Goal: Task Accomplishment & Management: Manage account settings

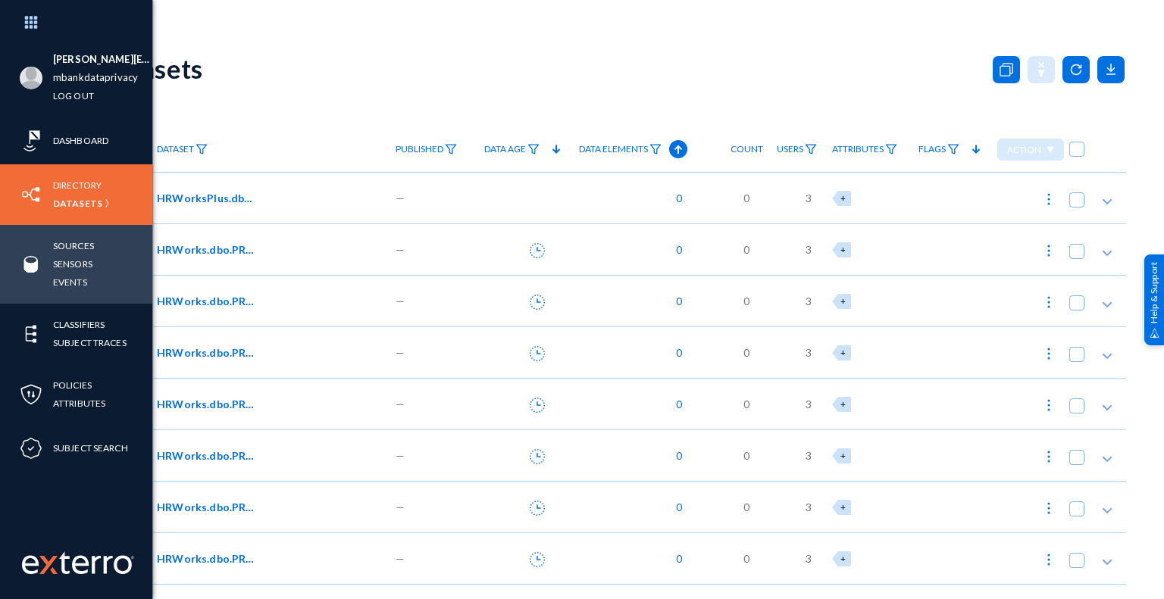
drag, startPoint x: 79, startPoint y: 263, endPoint x: 117, endPoint y: 278, distance: 40.8
click at [79, 263] on link "Sensors" at bounding box center [72, 263] width 39 height 17
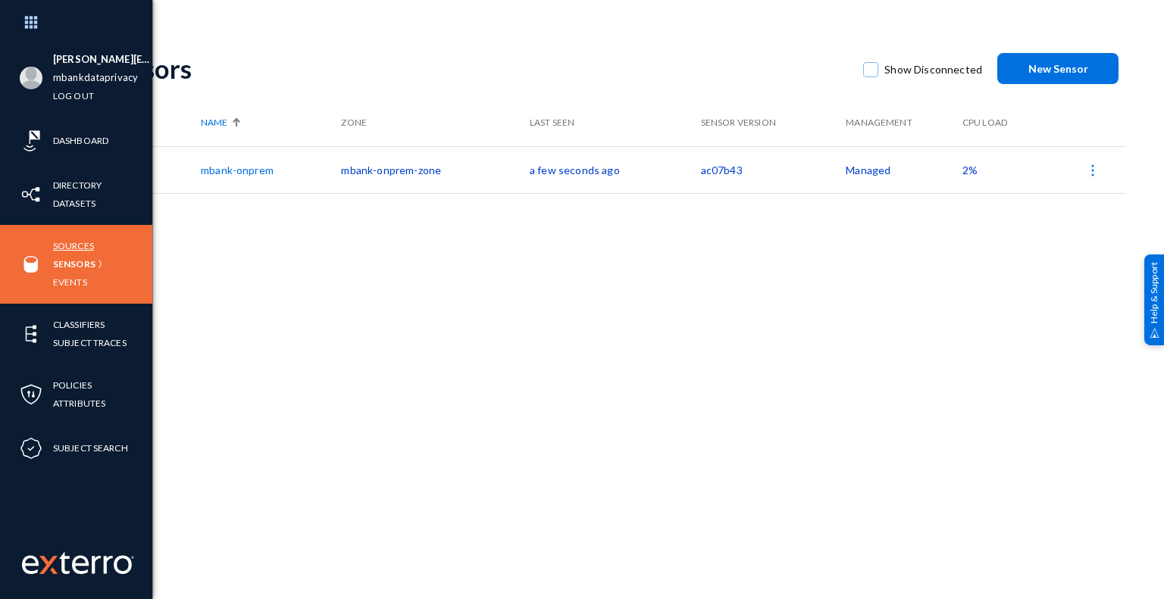
click at [80, 245] on link "Sources" at bounding box center [73, 245] width 41 height 17
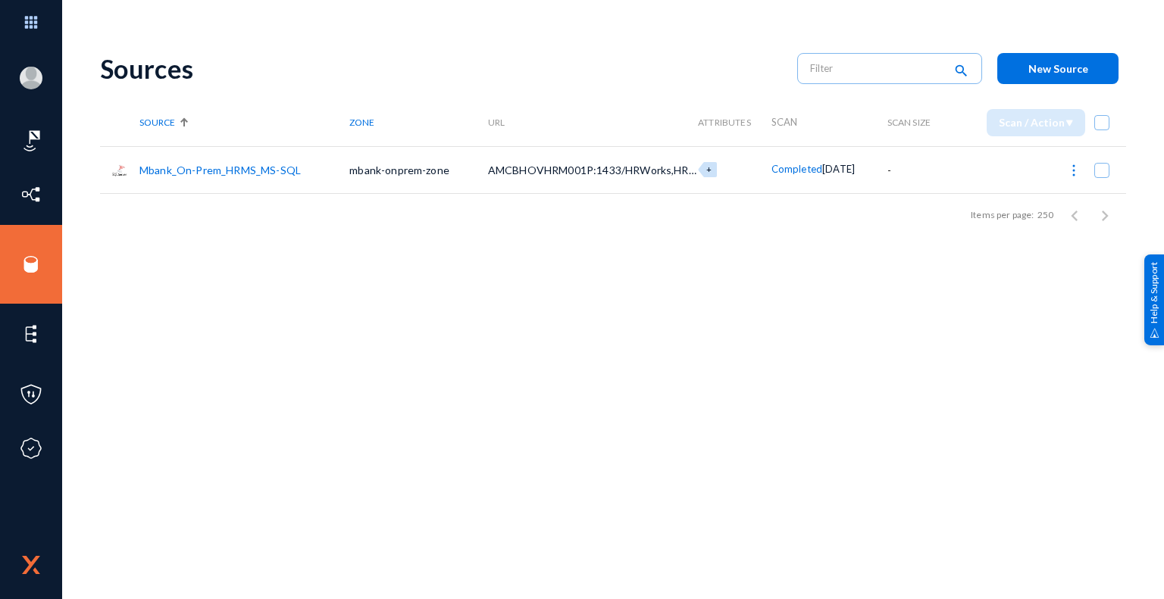
click at [213, 169] on link "Mbank_On-Prem_HRMS_MS-SQL" at bounding box center [219, 170] width 161 height 13
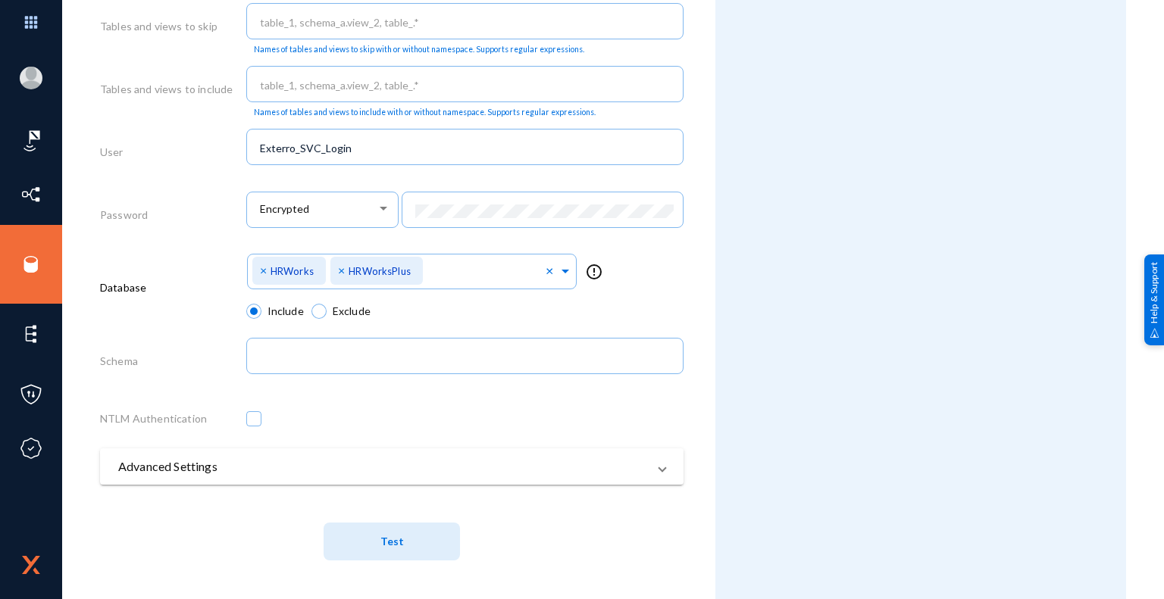
scroll to position [343, 0]
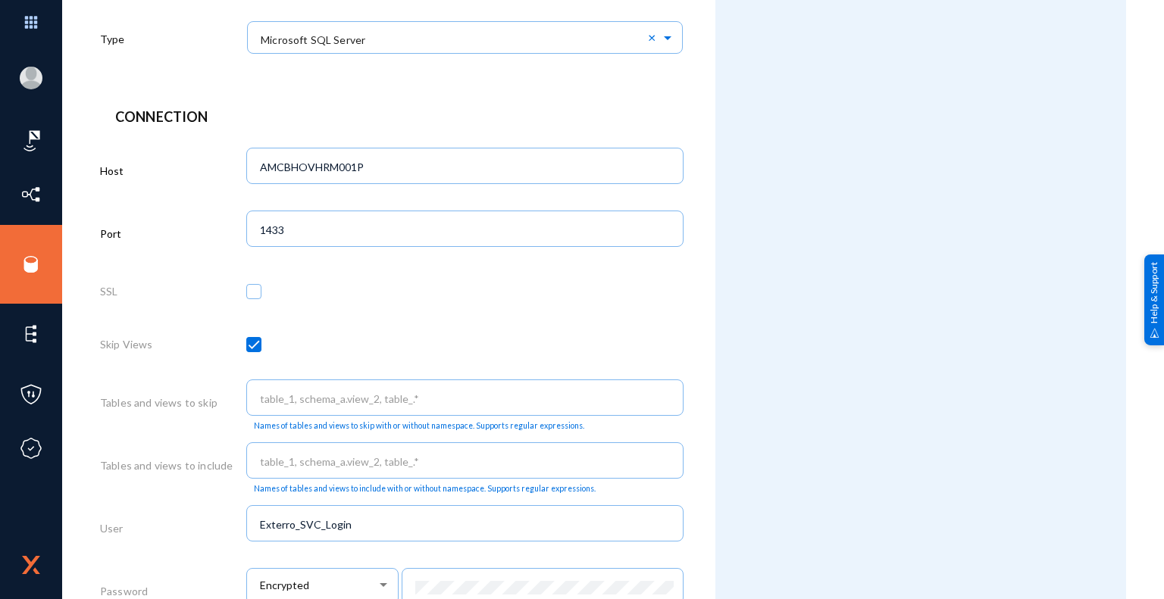
click at [794, 259] on div "Attributes Add Attribute" at bounding box center [920, 335] width 411 height 1281
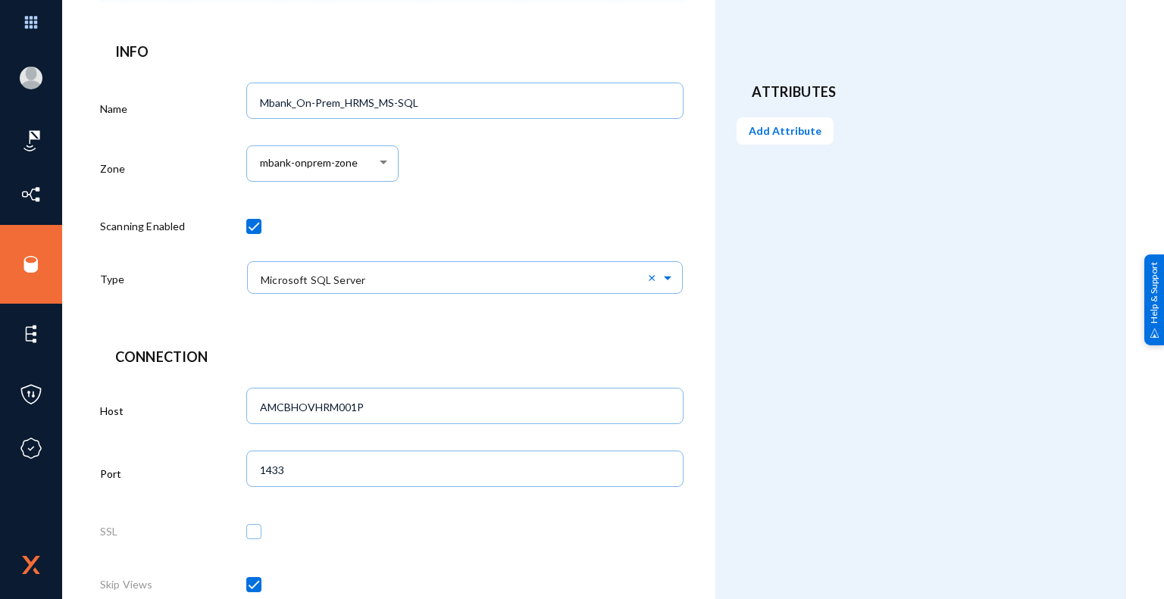
scroll to position [0, 0]
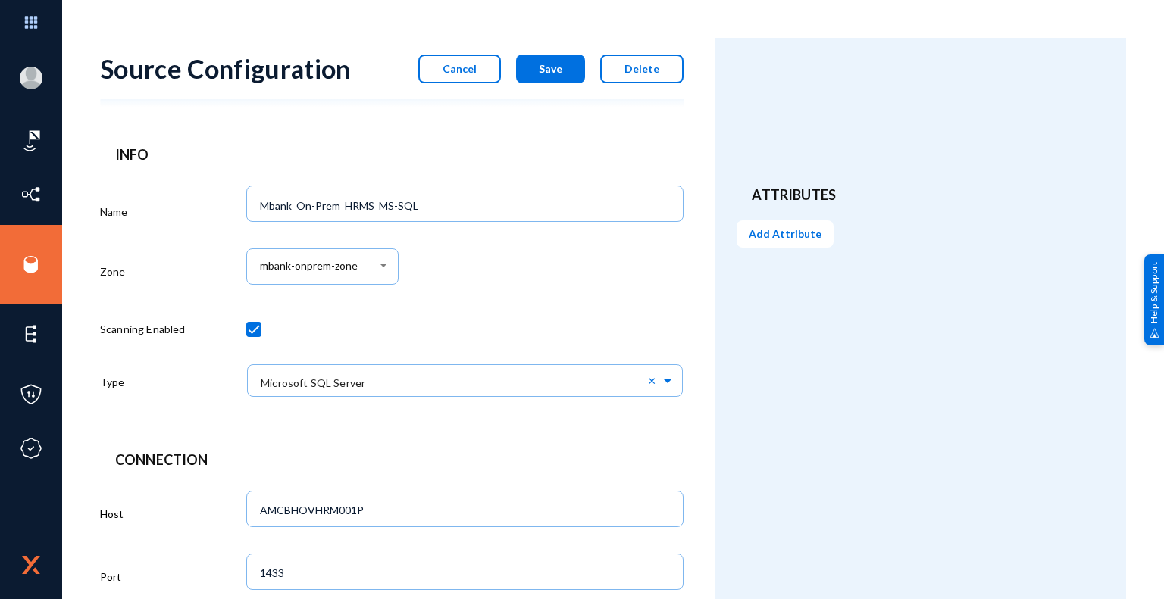
click at [461, 73] on span "Cancel" at bounding box center [459, 68] width 34 height 13
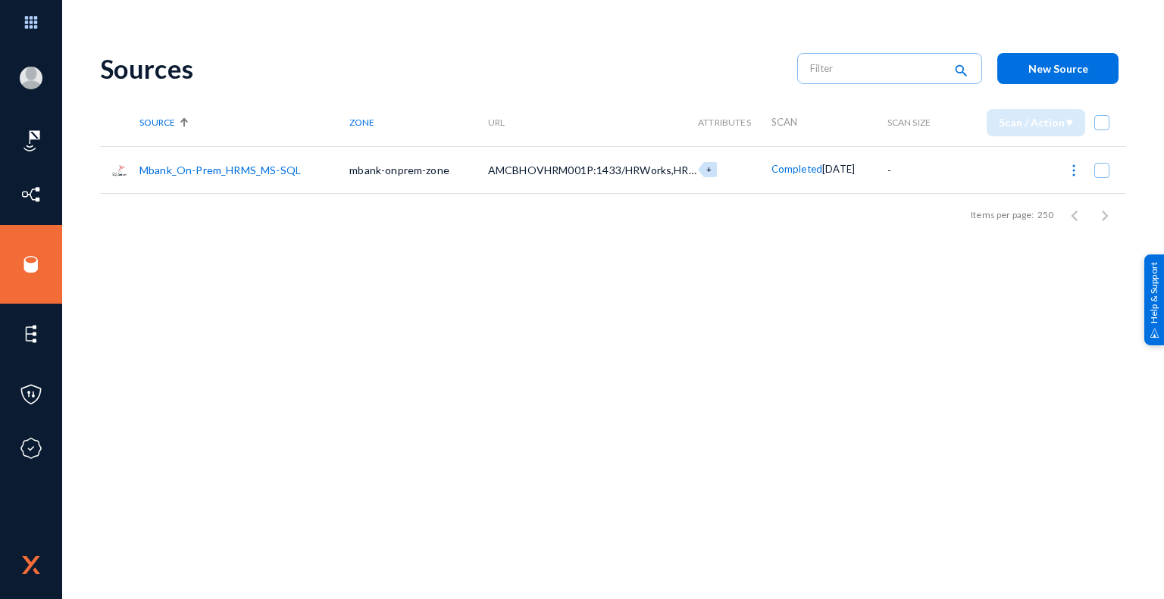
click at [228, 167] on link "Mbank_On-Prem_HRMS_MS-SQL" at bounding box center [219, 170] width 161 height 13
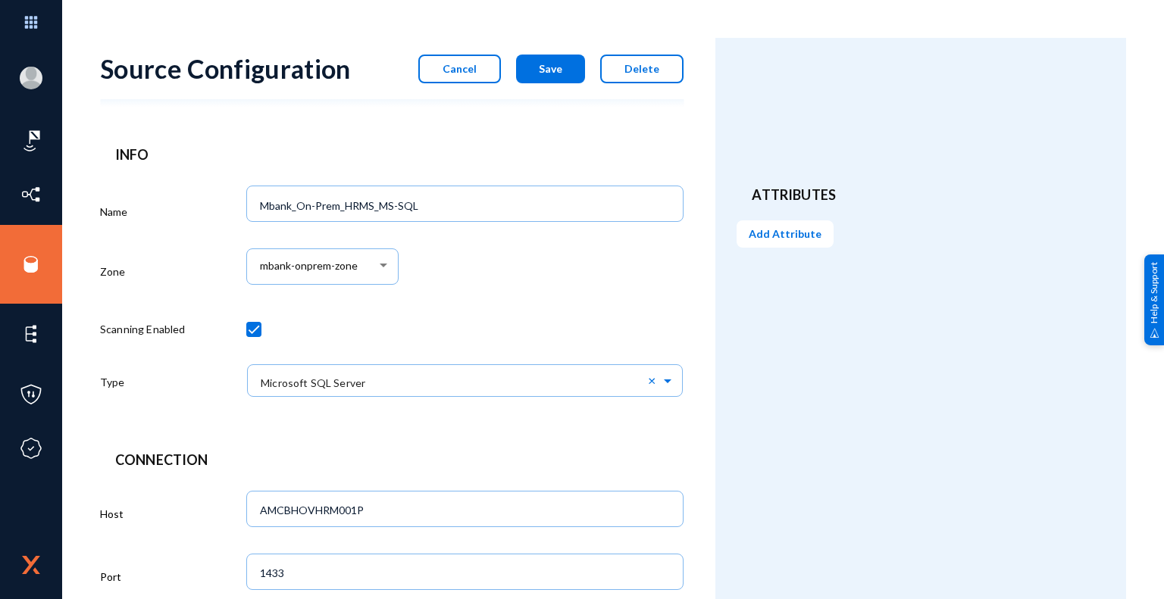
click at [473, 75] on button "Cancel" at bounding box center [459, 69] width 83 height 29
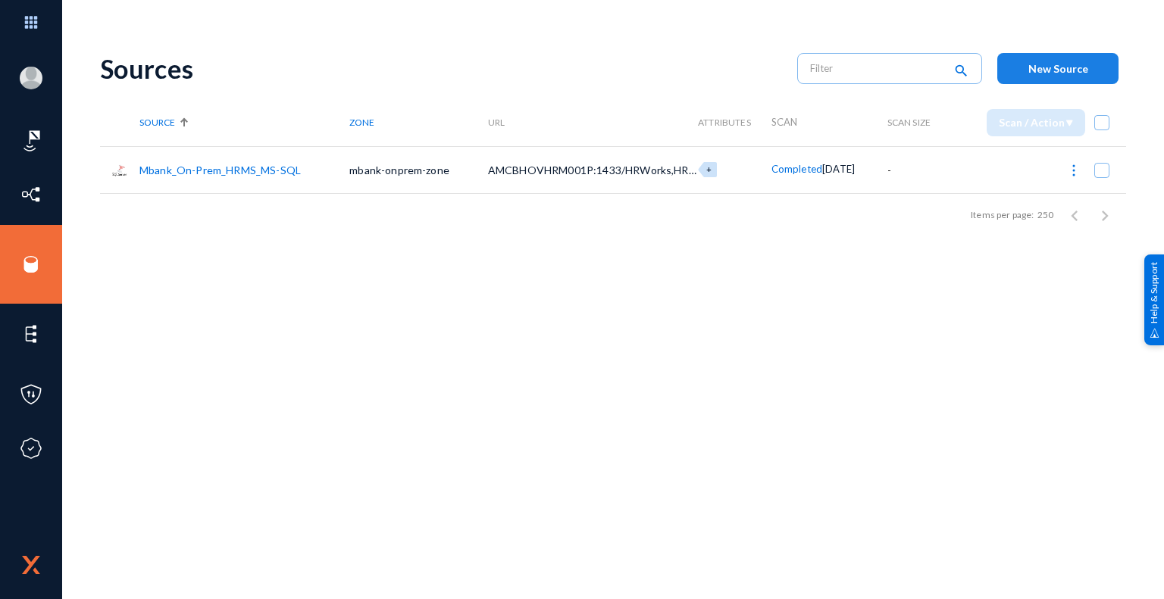
click at [1055, 72] on span "New Source" at bounding box center [1058, 68] width 60 height 13
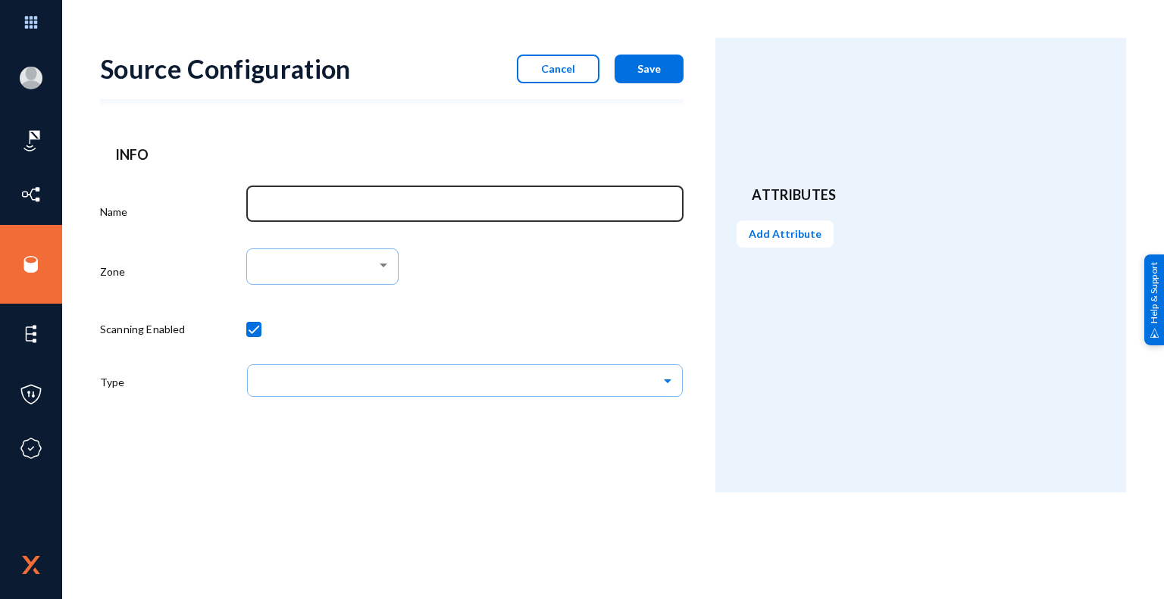
click at [598, 208] on input "Name" at bounding box center [468, 206] width 416 height 14
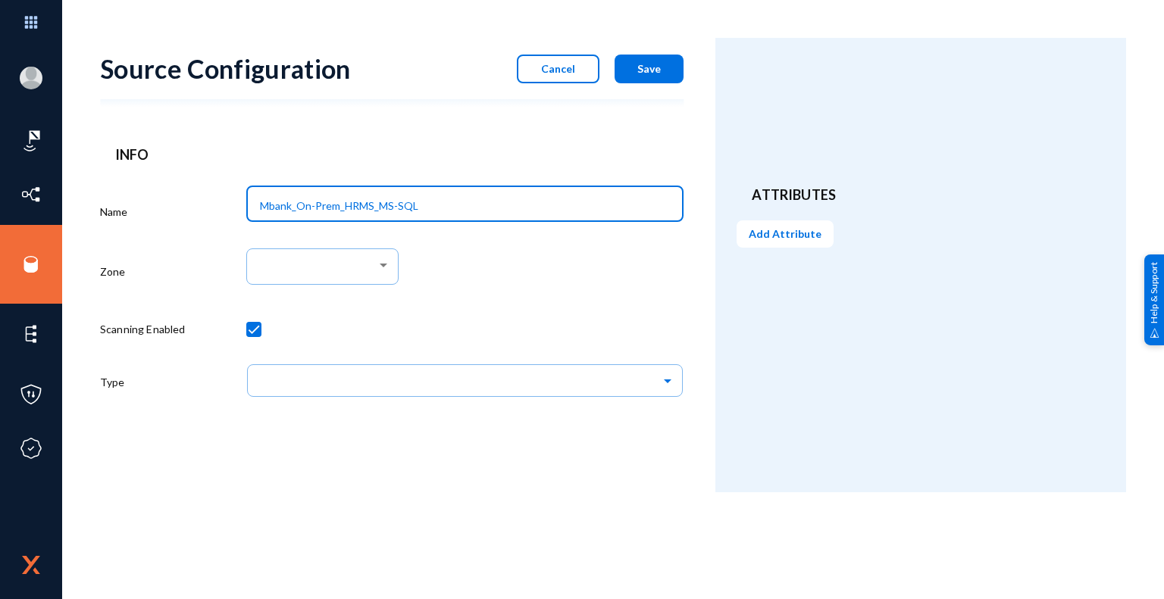
click at [373, 205] on input "Mbank_On-Prem_HRMS_MS-SQL" at bounding box center [468, 206] width 416 height 14
type input "Mbank_On-Prem_IVR_MS-SQL"
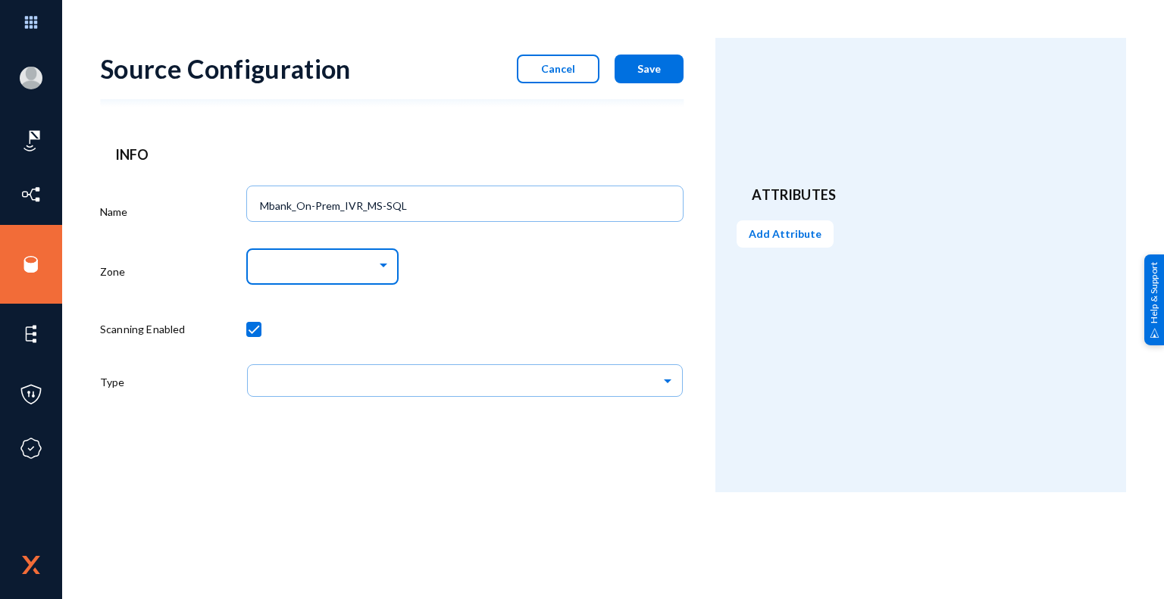
click at [375, 267] on div at bounding box center [318, 267] width 117 height 14
click at [309, 299] on span "mbank-onprem-zone" at bounding box center [325, 293] width 130 height 27
click at [506, 302] on div "mbank-onprem-zone" at bounding box center [465, 274] width 438 height 63
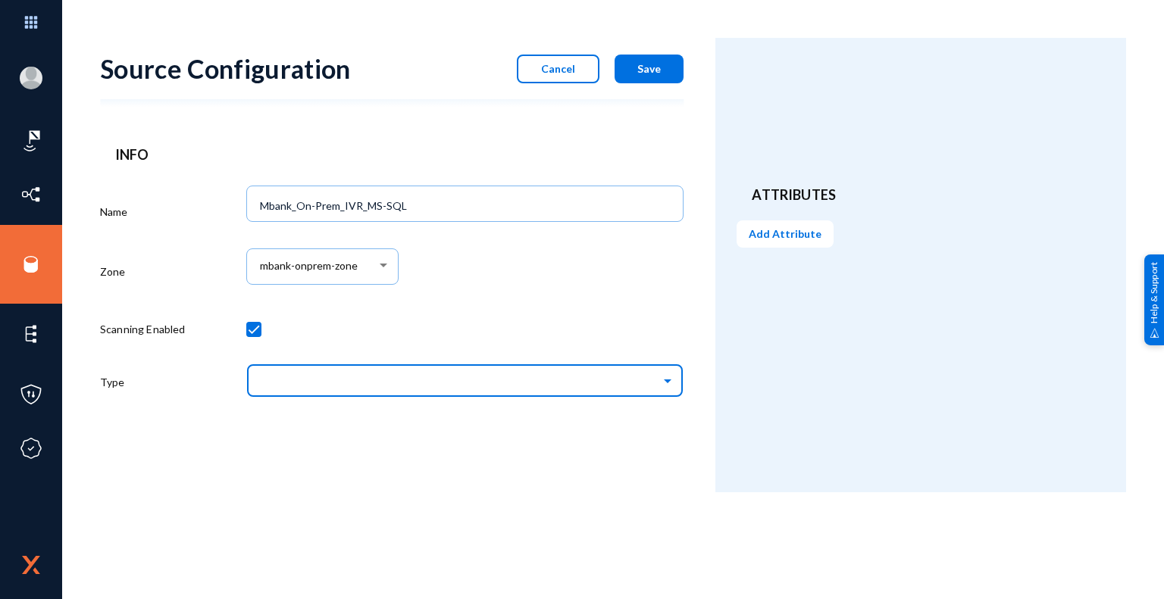
click at [672, 387] on input "text" at bounding box center [472, 380] width 423 height 26
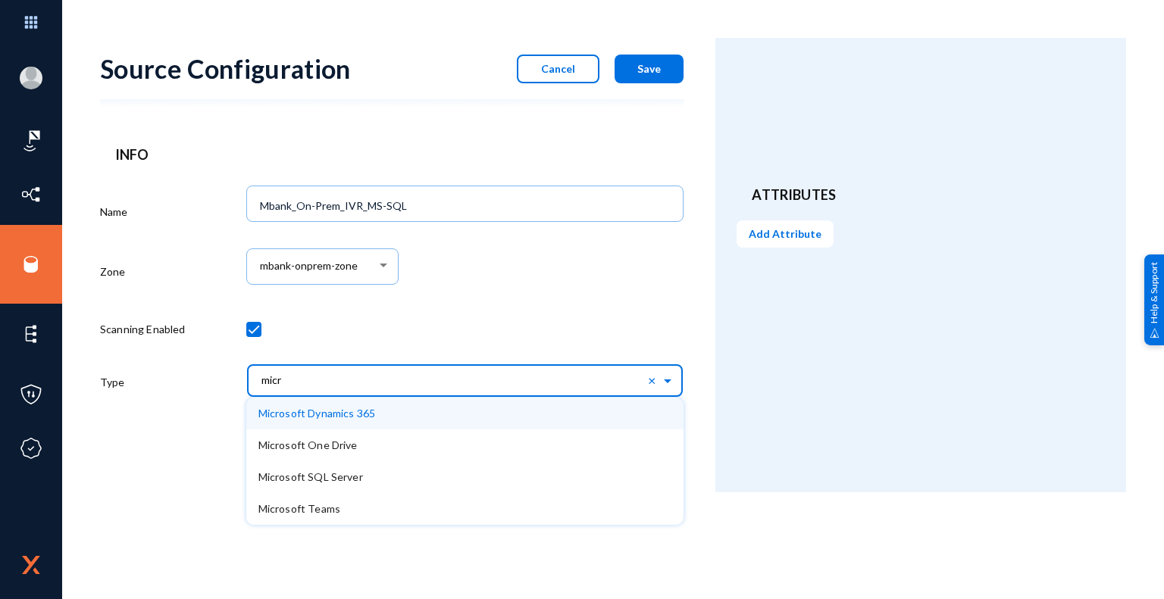
type input "micro"
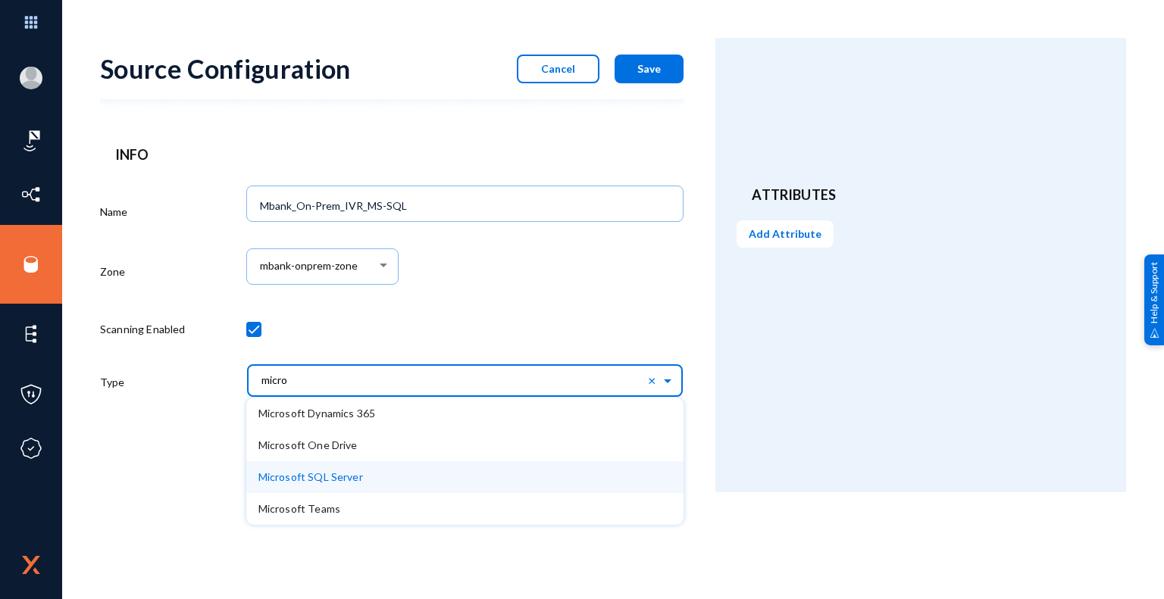
click at [328, 481] on span "Microsoft SQL Server" at bounding box center [310, 476] width 105 height 13
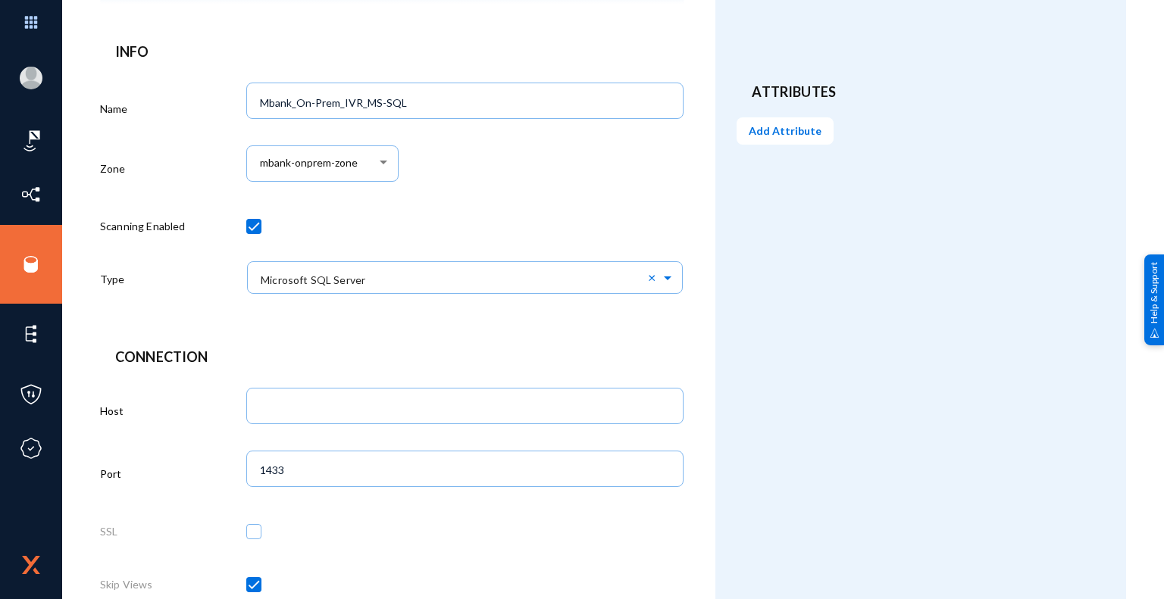
scroll to position [303, 0]
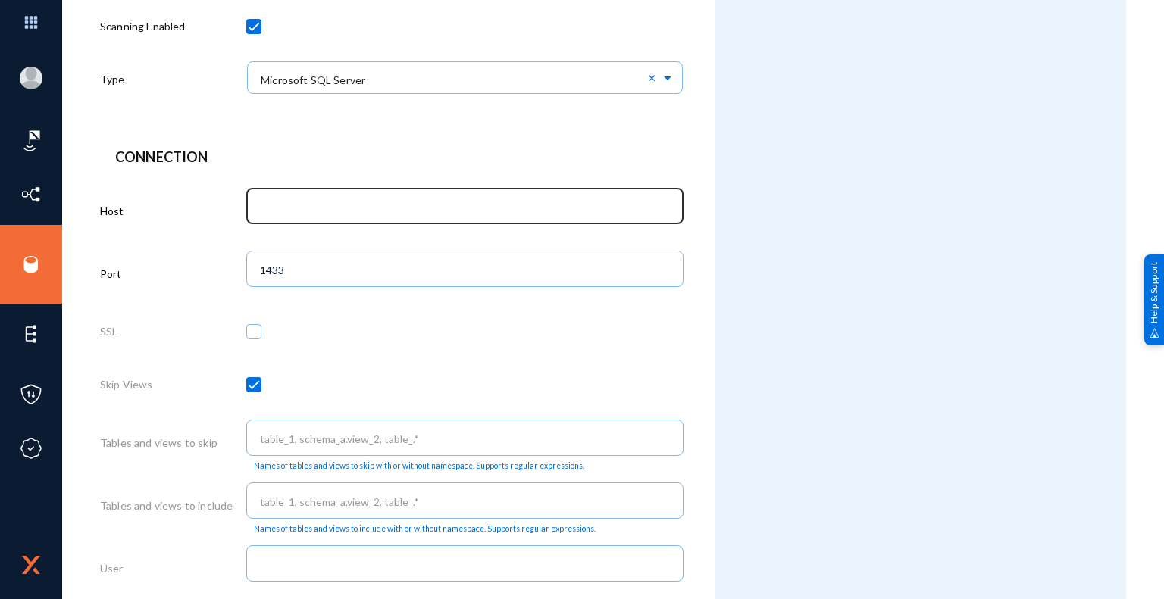
click at [298, 201] on input "text" at bounding box center [468, 208] width 416 height 14
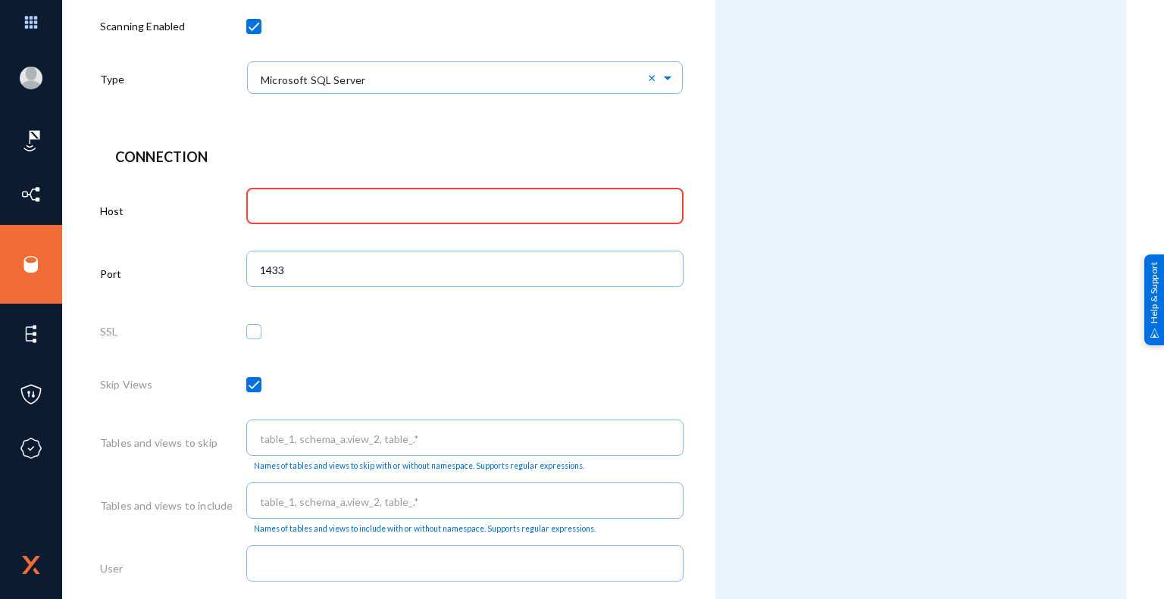
click at [316, 202] on input "text" at bounding box center [468, 208] width 416 height 14
paste input "AMCBHOVBMDB02P"
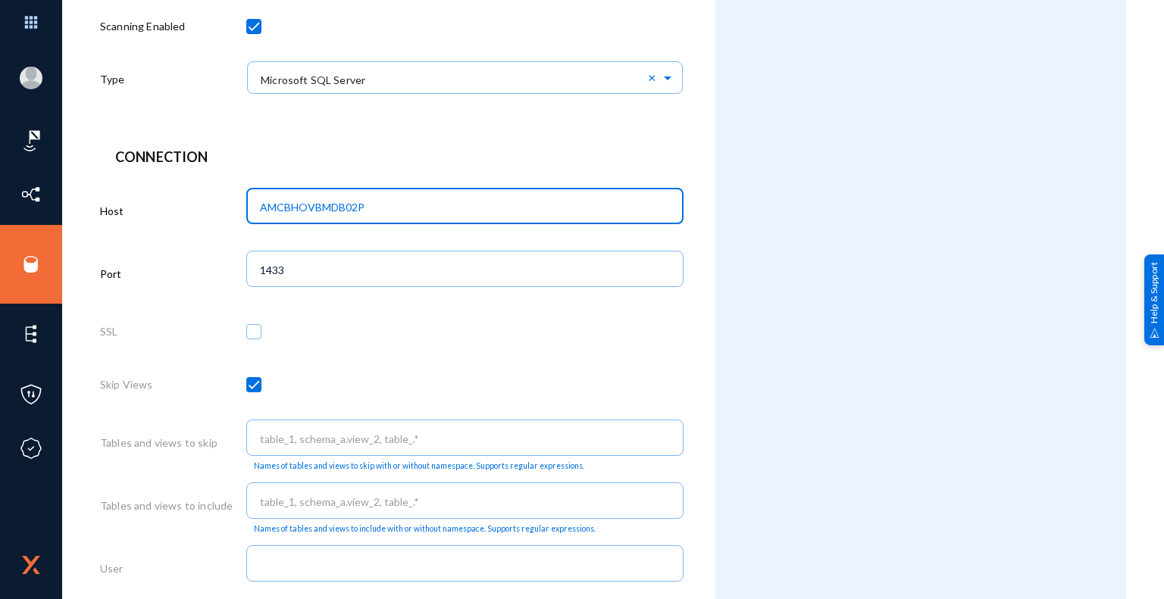
type input "AMCBHOVBMDB02P"
click at [742, 348] on div "Attributes Add Attribute" at bounding box center [920, 375] width 411 height 1281
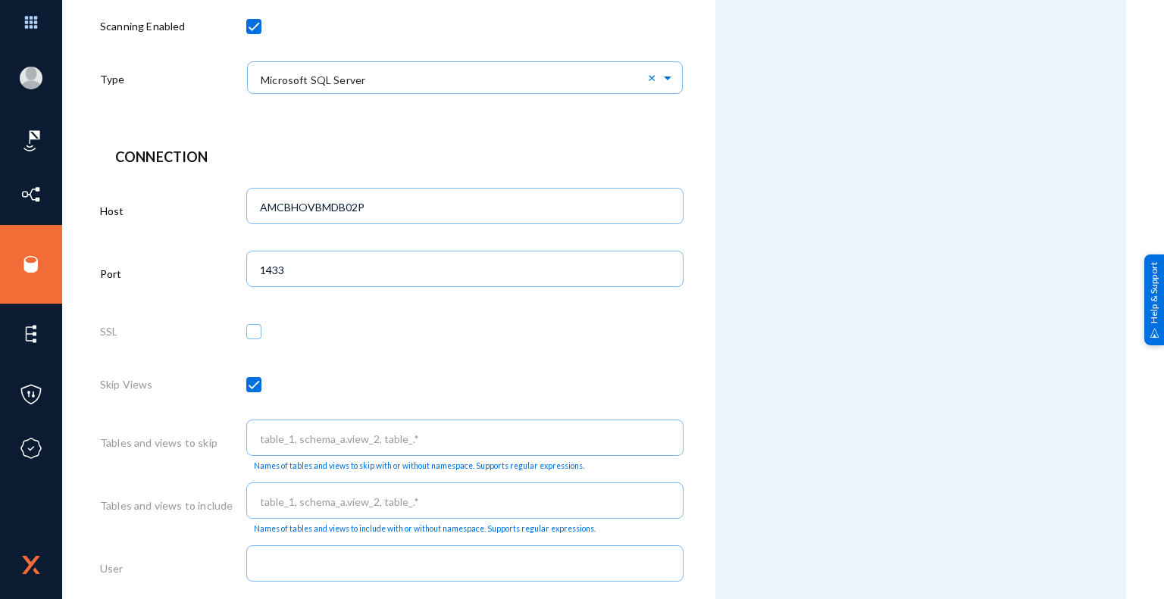
scroll to position [530, 0]
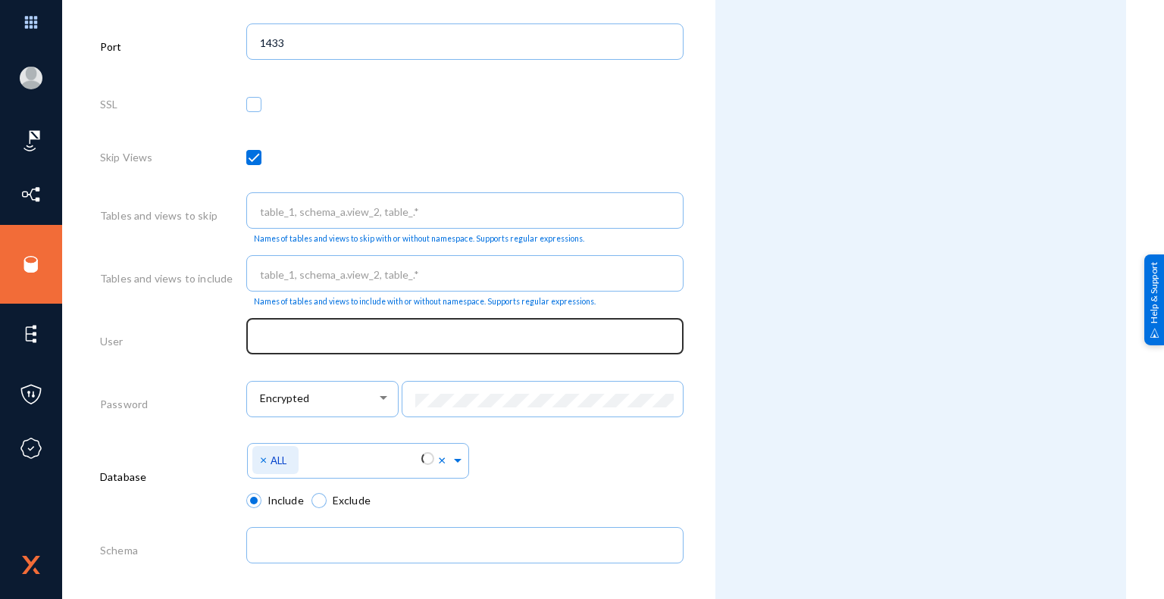
click at [330, 339] on input "text" at bounding box center [468, 338] width 416 height 14
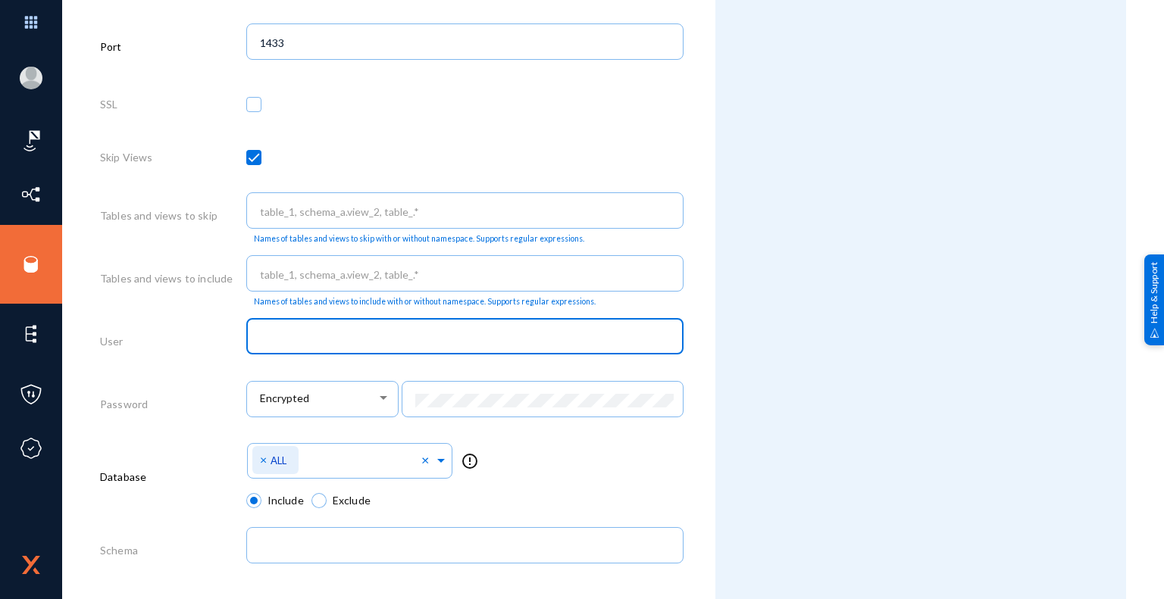
click at [798, 290] on div "Attributes Add Attribute" at bounding box center [920, 148] width 411 height 1281
click at [342, 342] on input "text" at bounding box center [468, 338] width 416 height 14
paste input "AMCBHOVBMDB02P"
type input "AMCBHOVBMDB02P"
drag, startPoint x: 364, startPoint y: 337, endPoint x: 248, endPoint y: 337, distance: 115.1
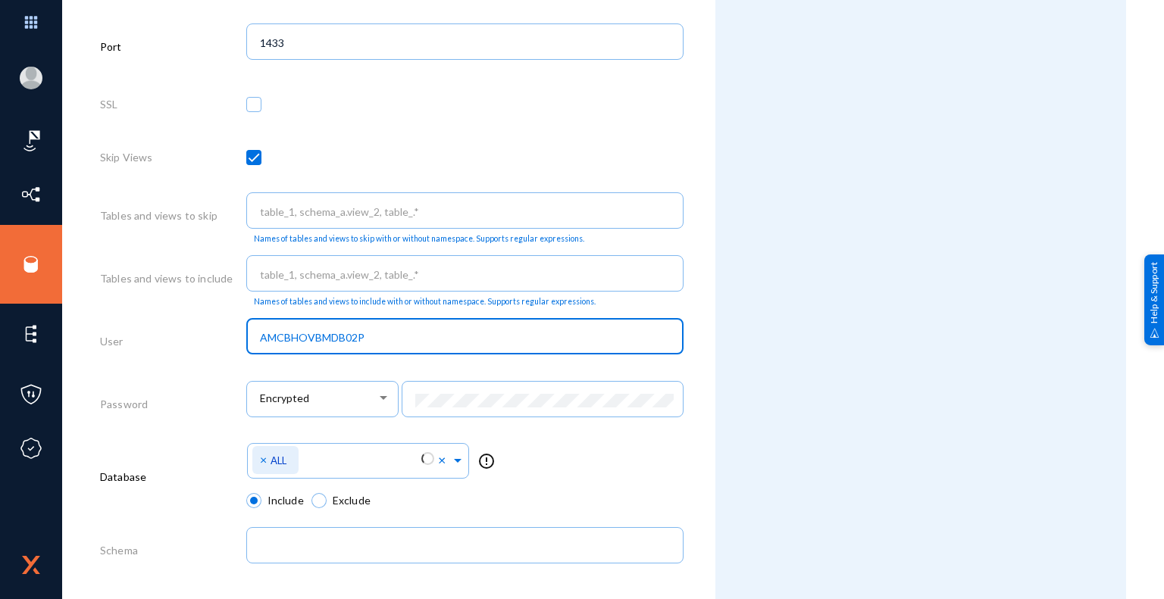
click at [248, 337] on div "AMCBHOVBMDB02P" at bounding box center [465, 334] width 438 height 39
click at [378, 341] on input "text" at bounding box center [468, 338] width 416 height 14
paste input "AMCBHOVBMDB02P"
type input "A"
click at [320, 342] on input "Exterro_SVC-Login" at bounding box center [468, 338] width 416 height 14
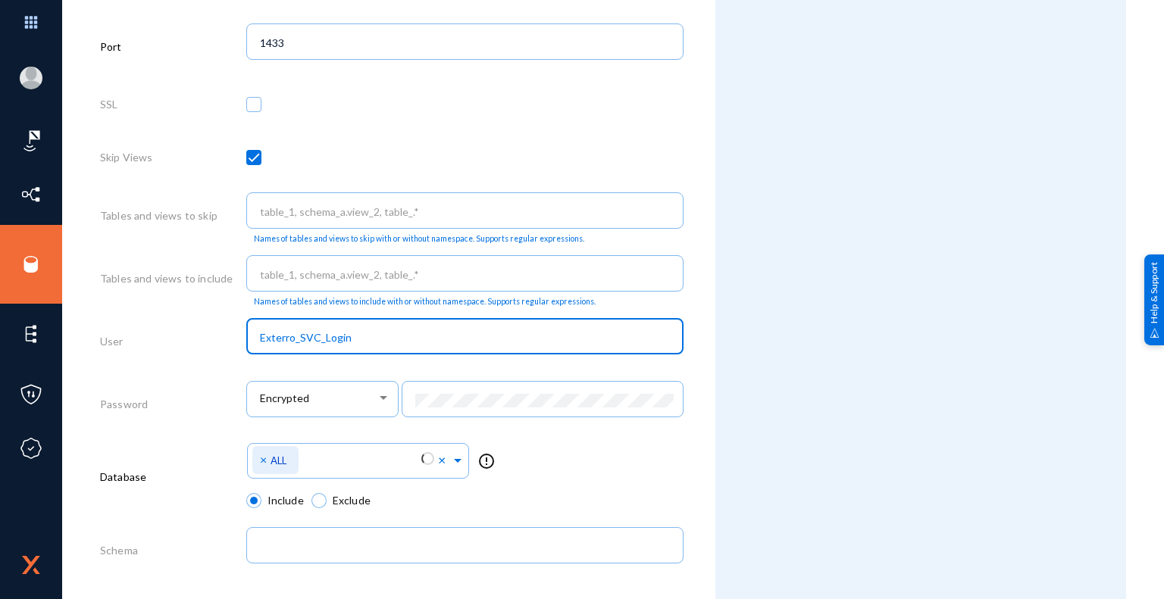
type input "Exterro_SVC_Login"
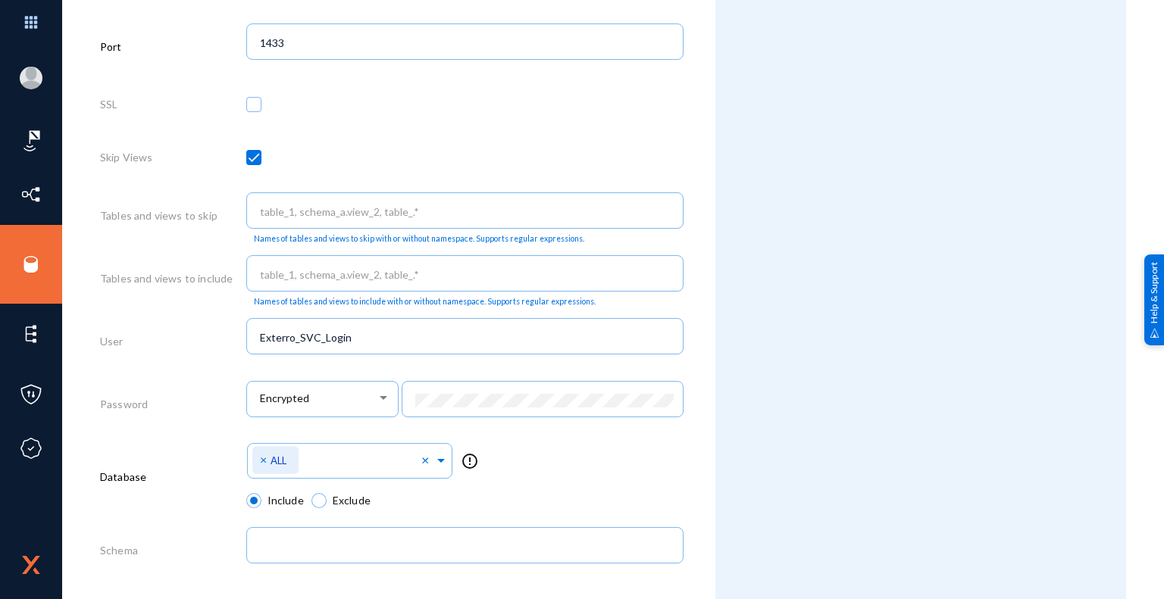
click at [866, 453] on div "Attributes Add Attribute" at bounding box center [920, 148] width 411 height 1281
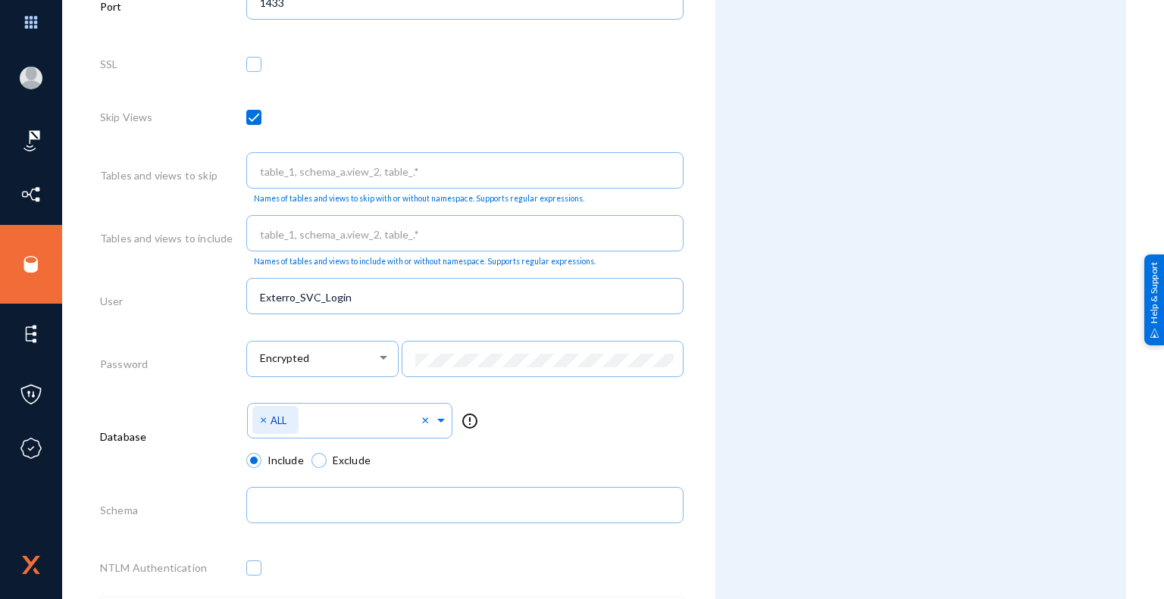
scroll to position [722, 0]
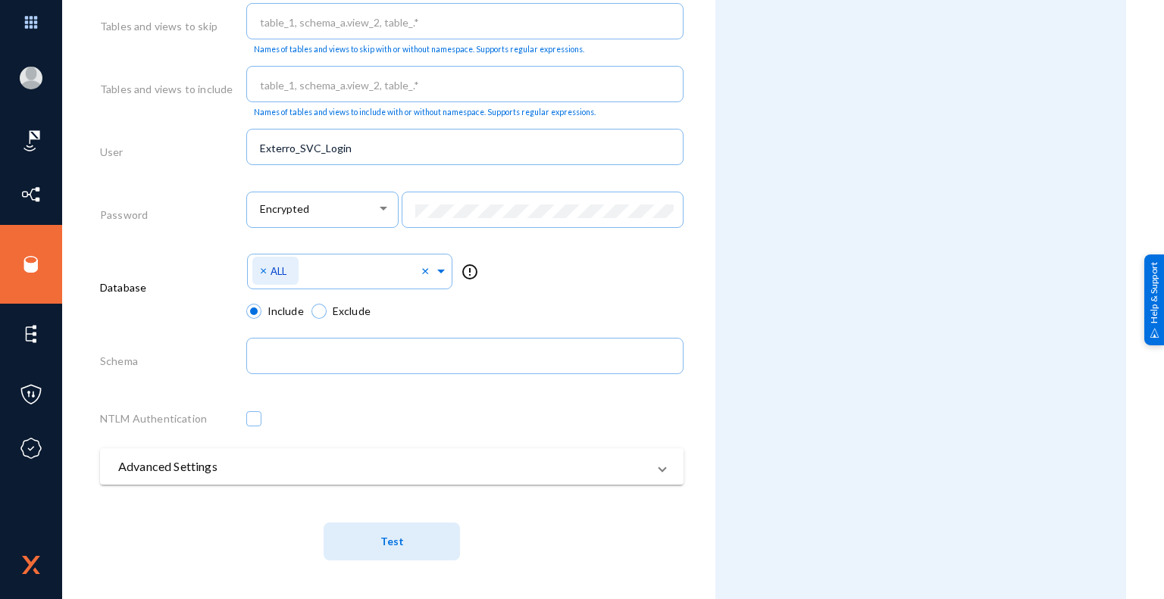
click at [396, 548] on span "Test" at bounding box center [391, 541] width 23 height 28
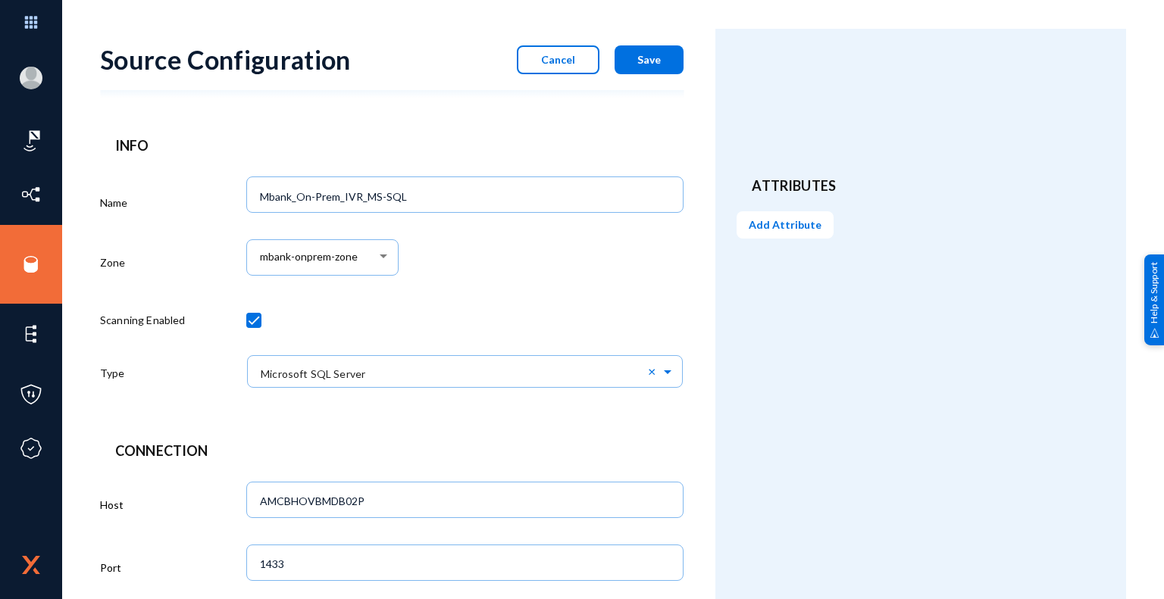
scroll to position [0, 0]
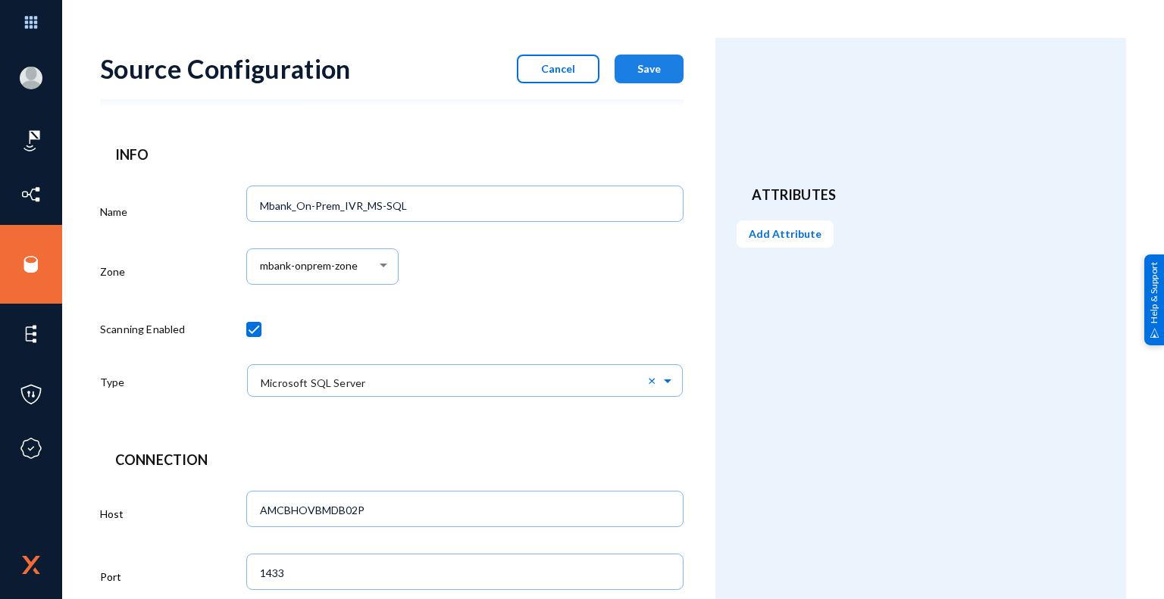
click at [654, 69] on span "Save" at bounding box center [648, 68] width 23 height 13
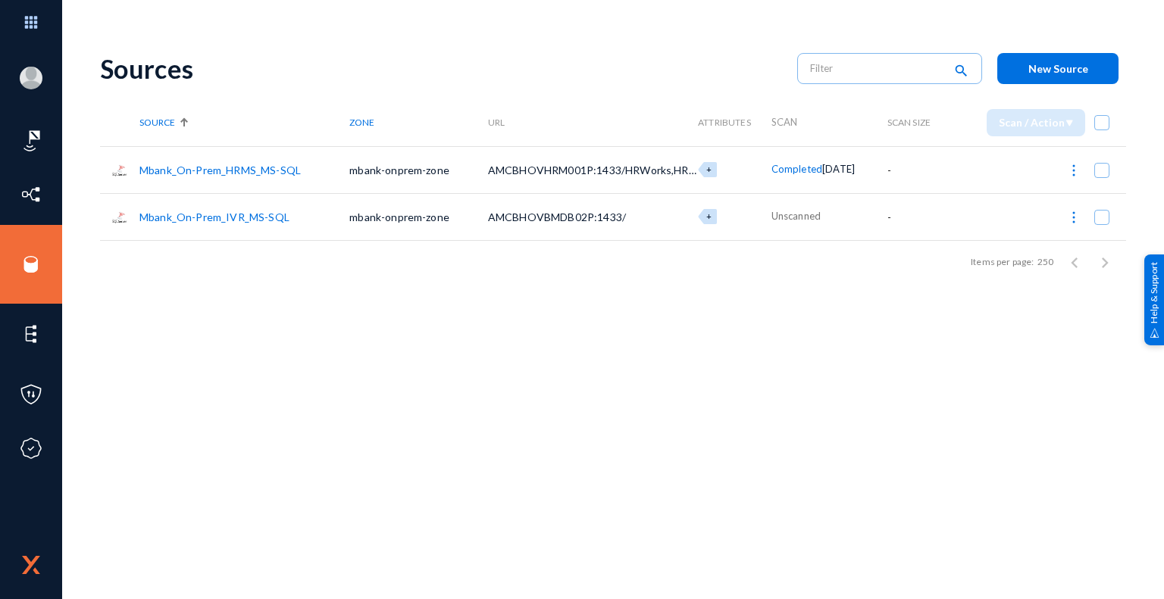
click at [239, 217] on link "Mbank_On-Prem_IVR_MS-SQL" at bounding box center [214, 217] width 150 height 13
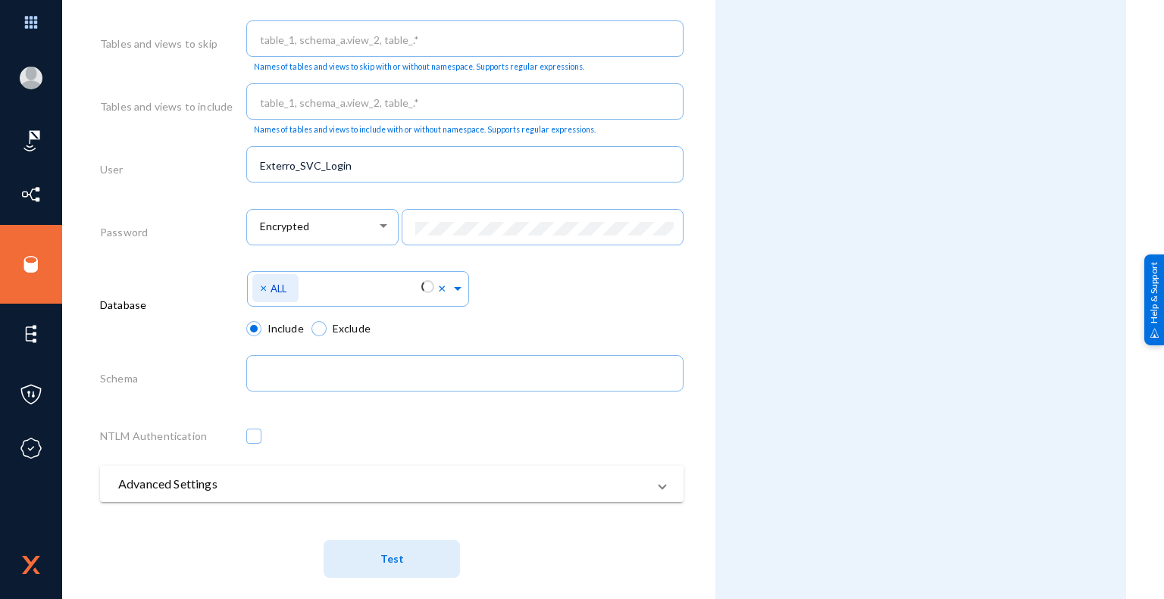
scroll to position [722, 0]
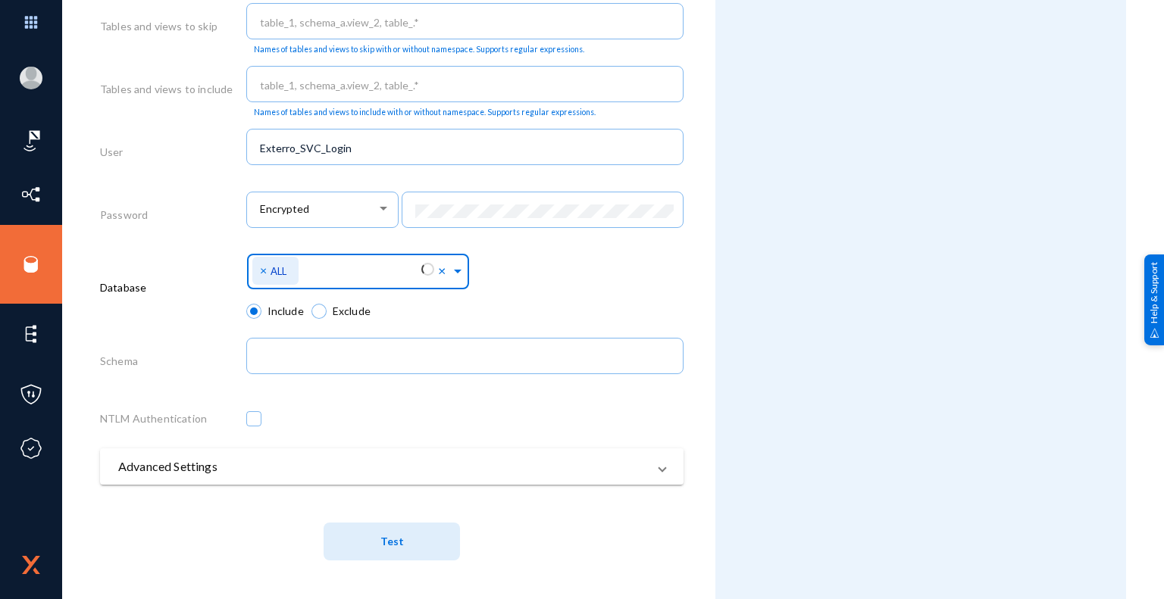
click at [456, 269] on span at bounding box center [458, 269] width 14 height 16
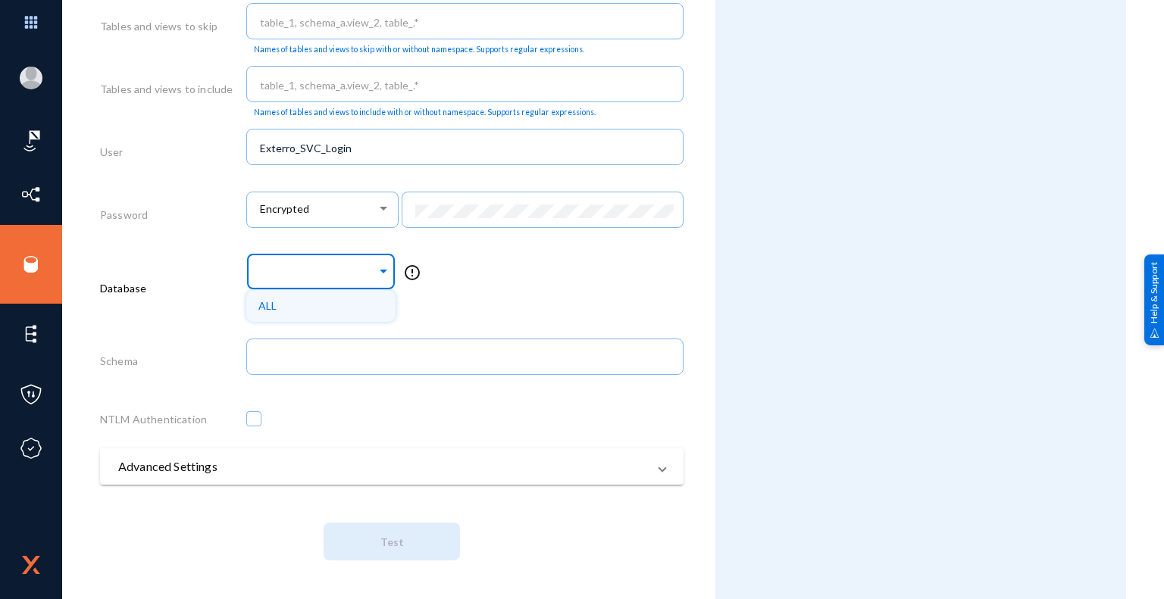
click at [381, 269] on span at bounding box center [383, 269] width 14 height 16
click at [326, 275] on input "text" at bounding box center [317, 274] width 118 height 14
click at [265, 306] on span "ALL" at bounding box center [267, 305] width 18 height 13
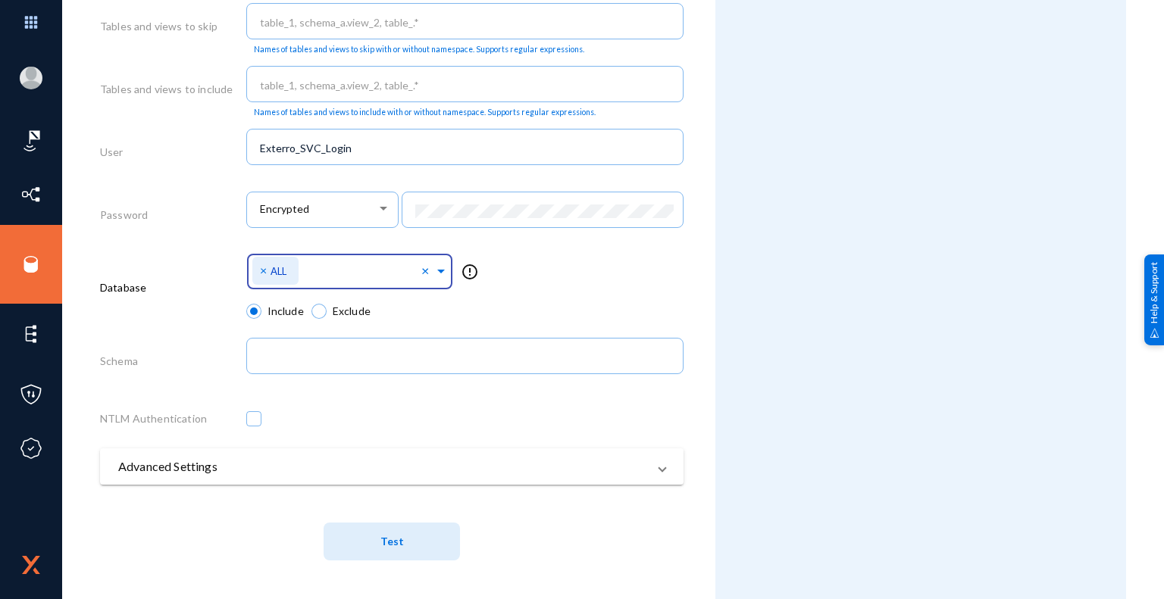
click at [402, 542] on button "Test" at bounding box center [391, 542] width 136 height 38
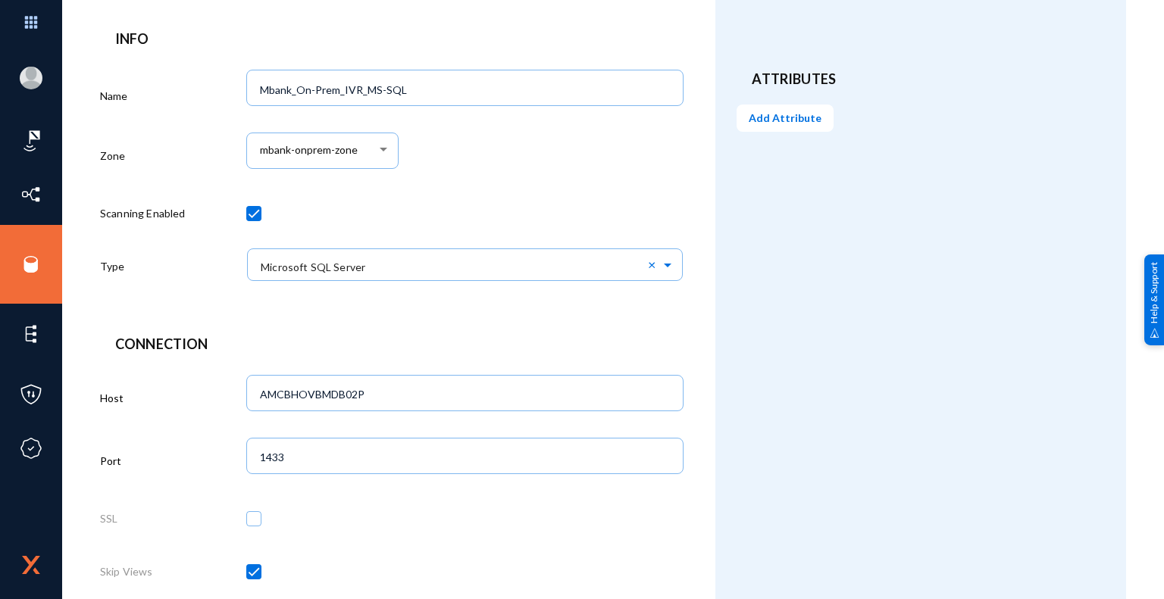
scroll to position [0, 0]
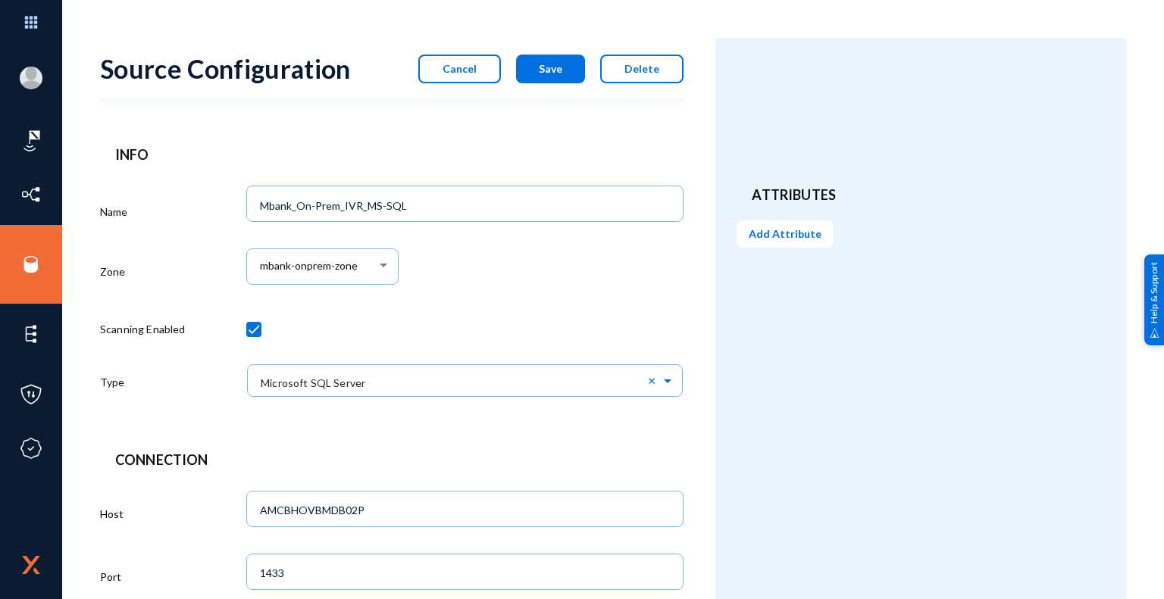
click at [465, 70] on span "Cancel" at bounding box center [459, 68] width 34 height 13
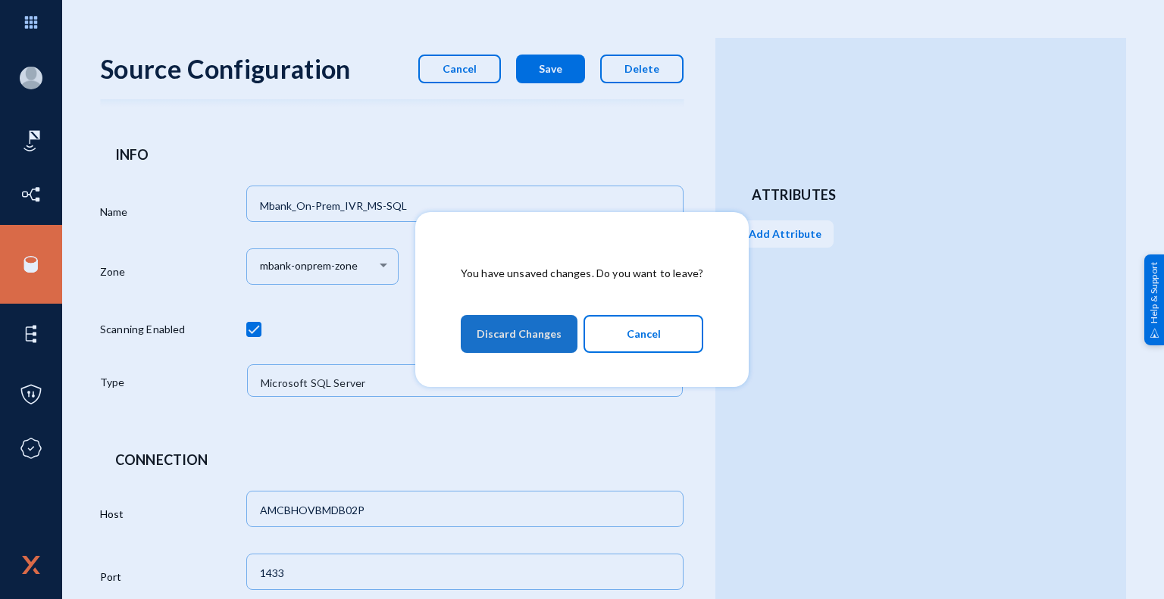
click at [545, 347] on span "Discard Changes" at bounding box center [518, 333] width 85 height 27
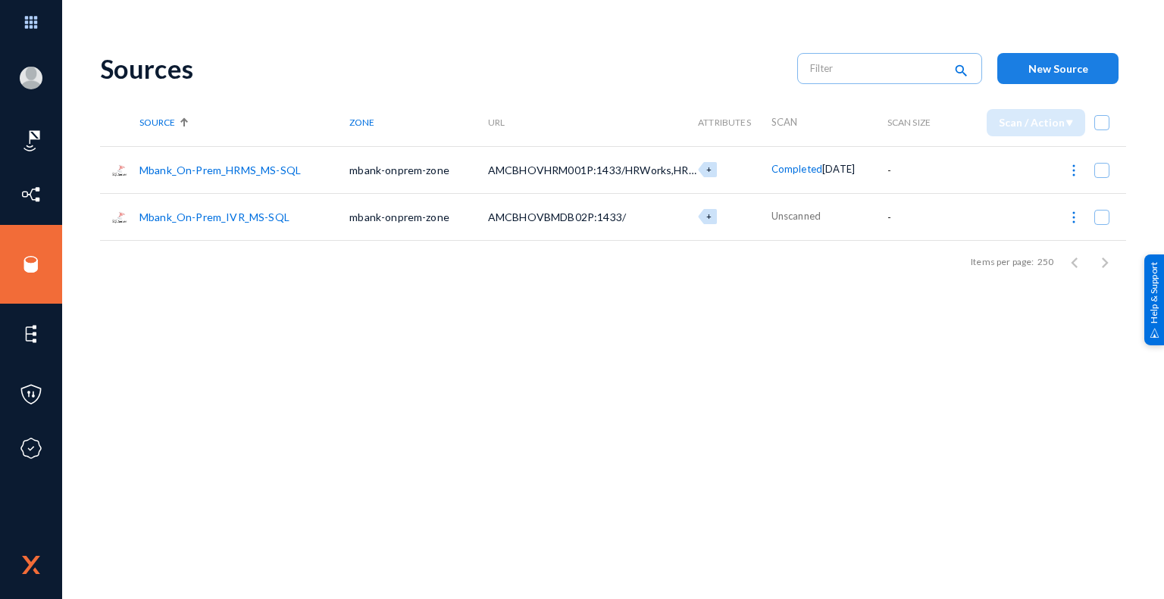
click at [1081, 70] on span "New Source" at bounding box center [1058, 68] width 60 height 13
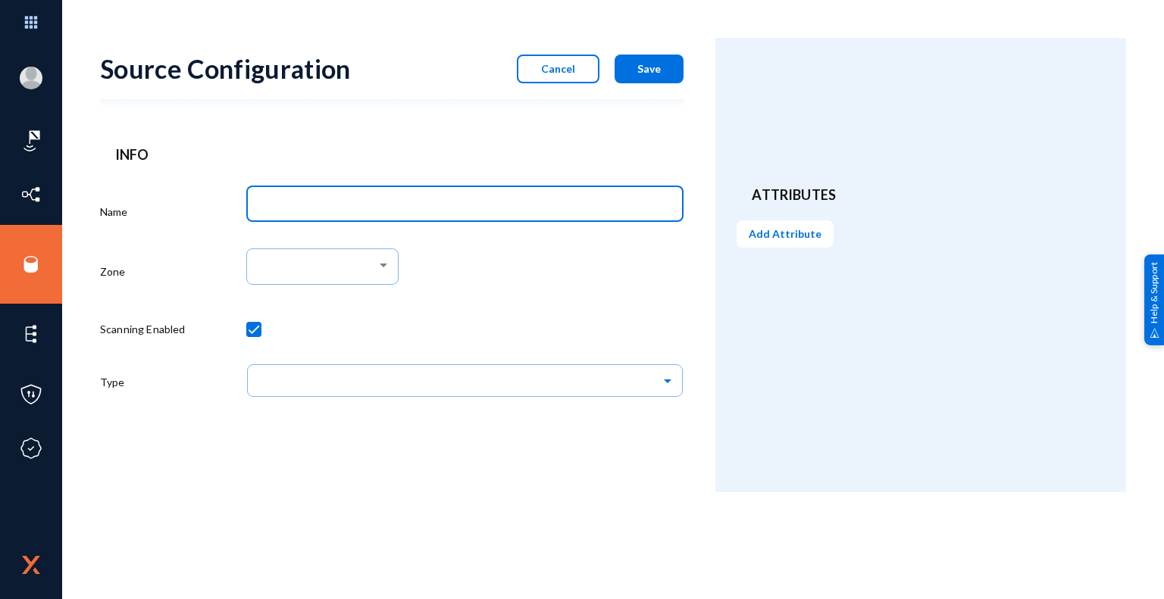
click at [424, 203] on input "Name" at bounding box center [468, 206] width 416 height 14
click at [371, 206] on input "Mbank_On-Prem_HRMS_MS-SQL" at bounding box center [468, 206] width 416 height 14
paste input "Gifft"
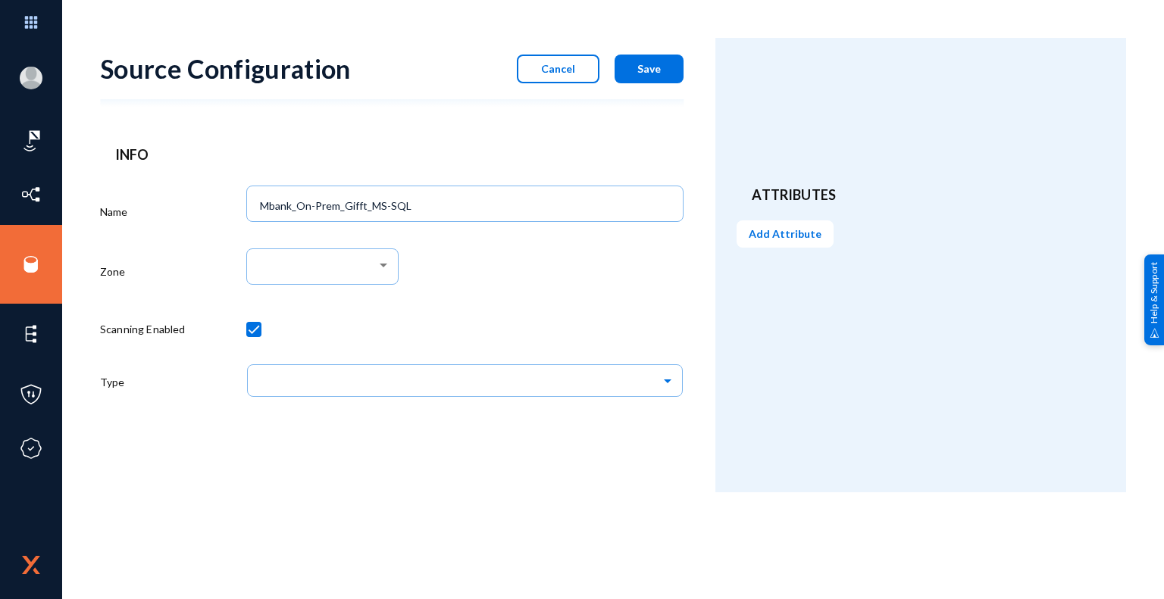
click at [535, 298] on div at bounding box center [465, 274] width 438 height 63
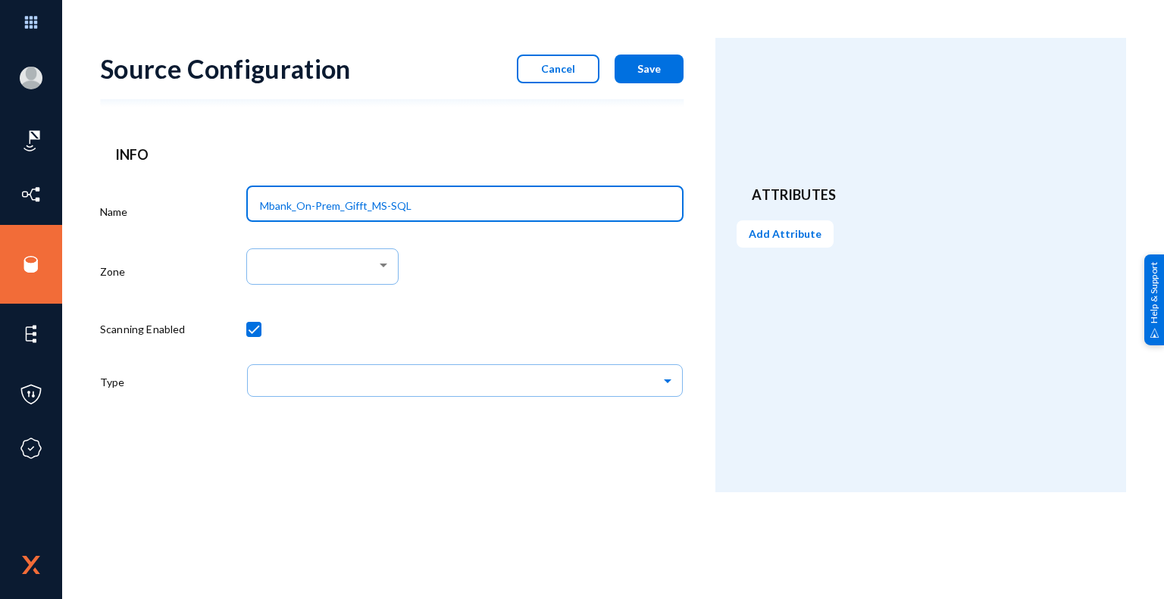
click at [364, 202] on input "Mbank_On-Prem_Gifft_MS-SQL" at bounding box center [468, 206] width 416 height 14
type input "Mbank_On-Prem_GIFFT_MS-SQL"
click at [364, 266] on div at bounding box center [318, 267] width 117 height 14
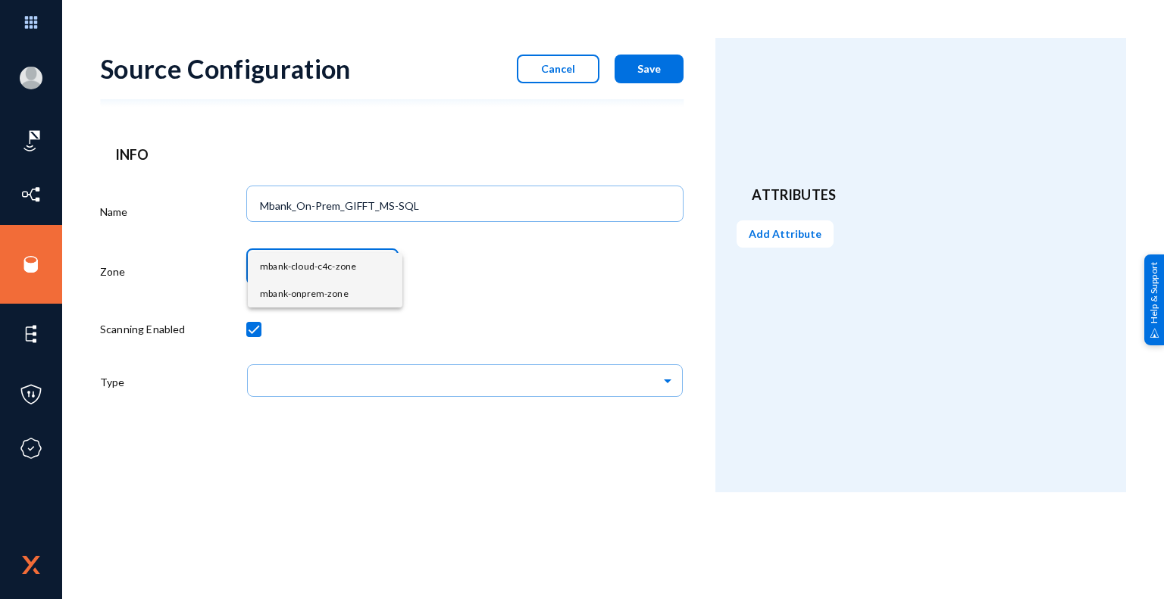
click at [315, 299] on span "mbank-onprem-zone" at bounding box center [325, 293] width 130 height 27
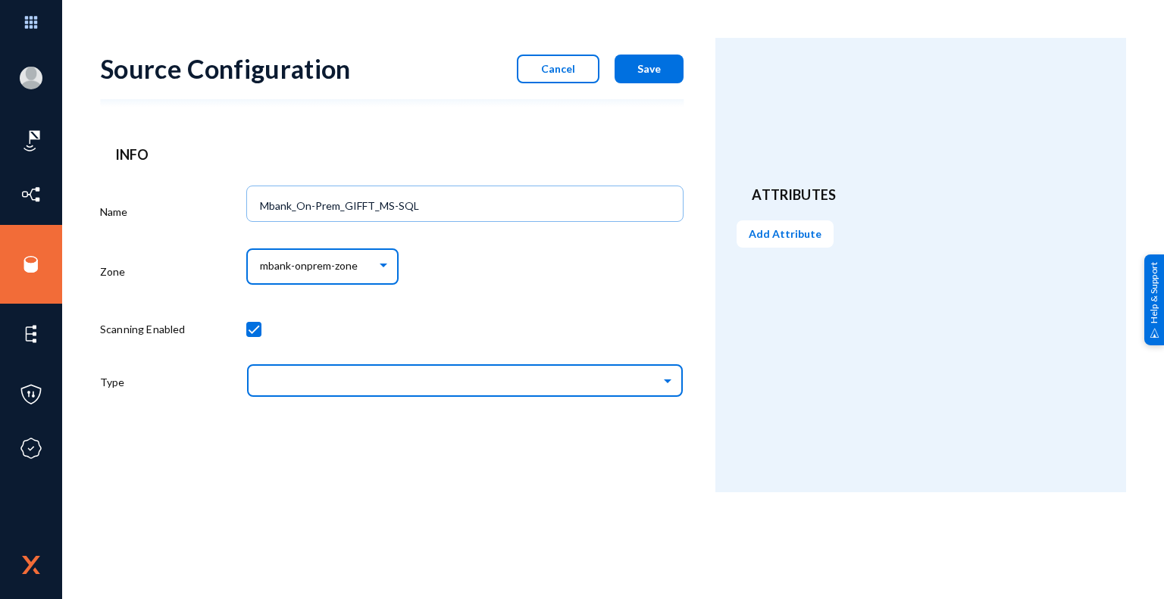
click at [361, 384] on input "text" at bounding box center [472, 380] width 423 height 26
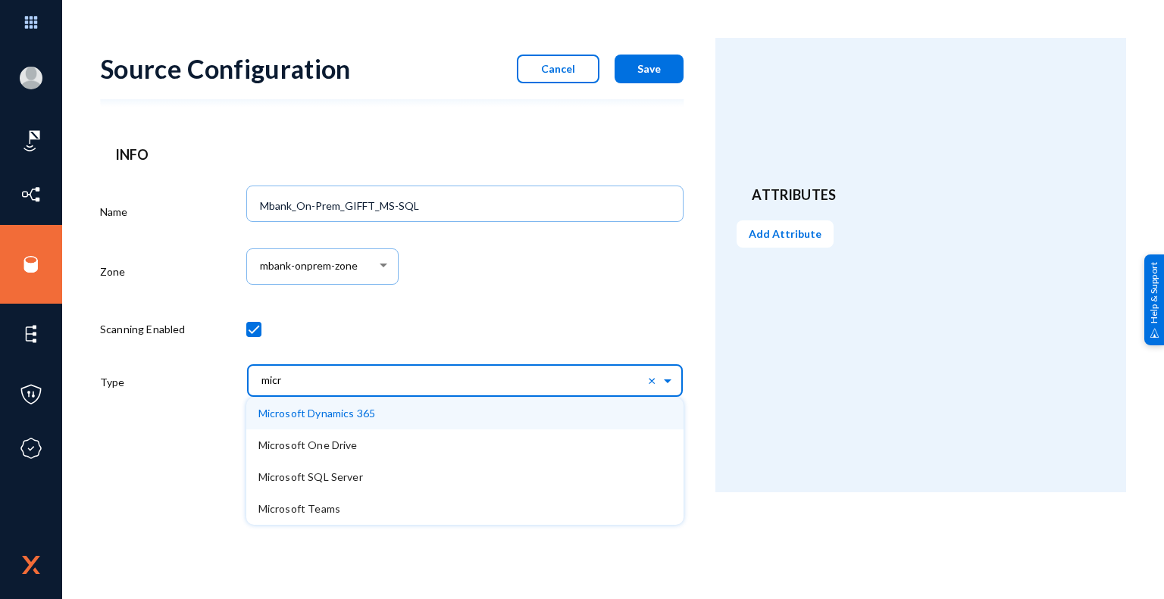
type input "micro"
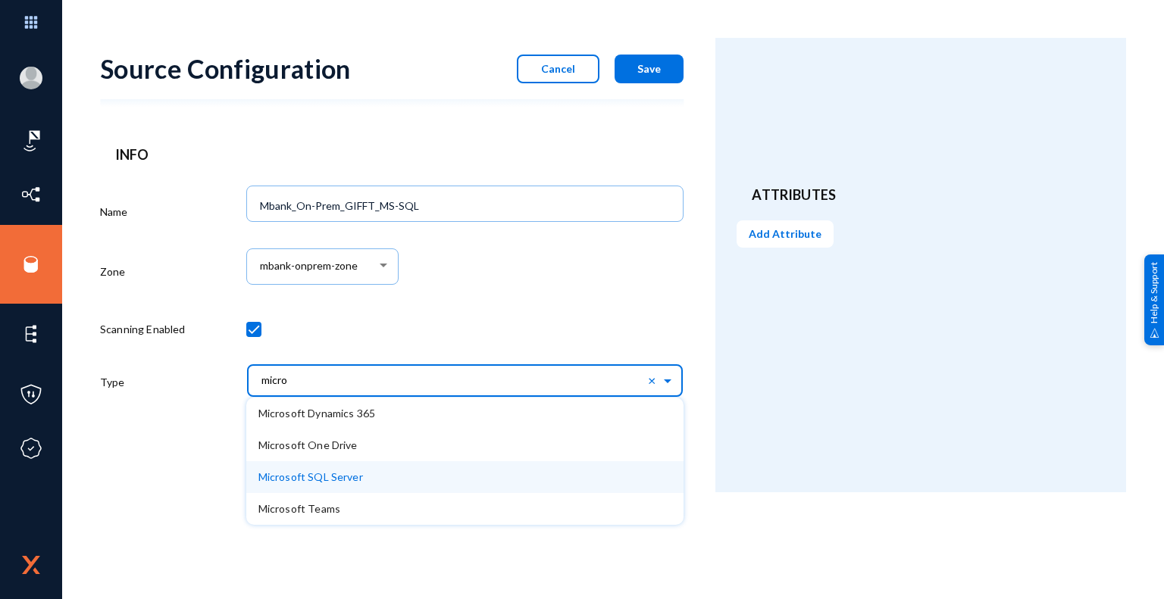
click at [350, 479] on span "Microsoft SQL Server" at bounding box center [310, 476] width 105 height 13
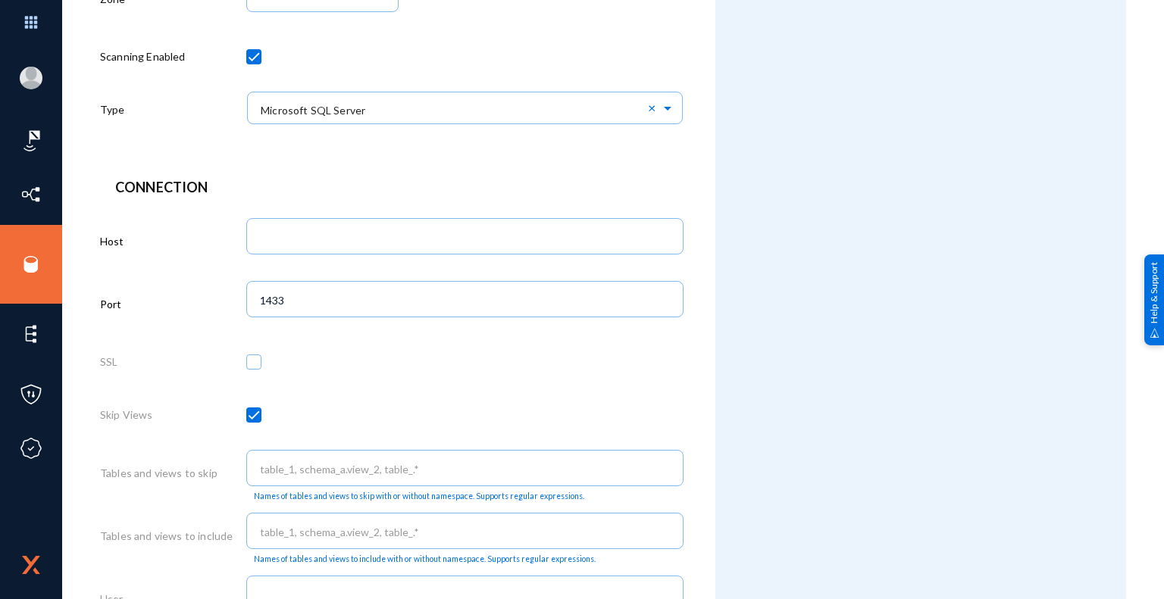
scroll to position [303, 0]
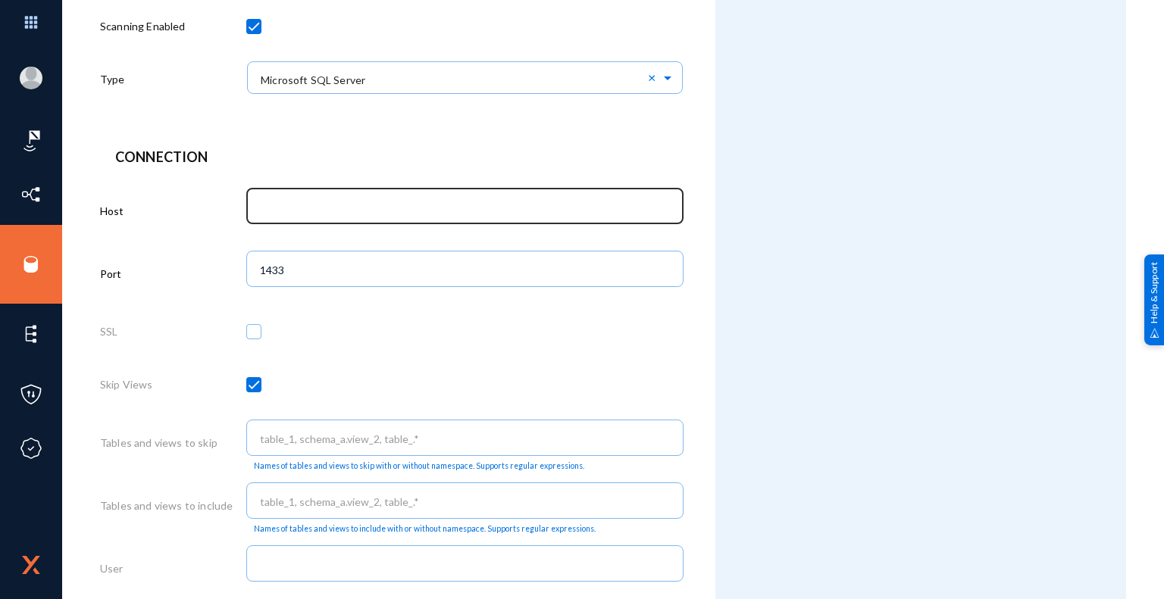
click at [361, 206] on input "text" at bounding box center [468, 208] width 416 height 14
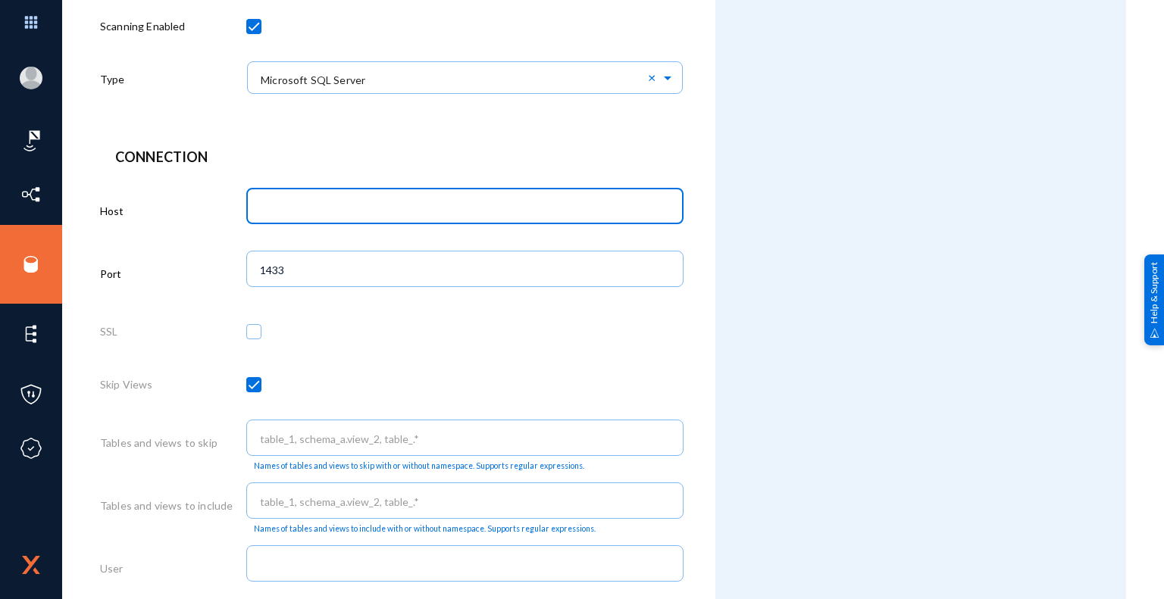
paste input "AMCBHOVGFT003P"
type input "AMCBHOVGFT003P"
click at [639, 335] on div at bounding box center [465, 334] width 438 height 53
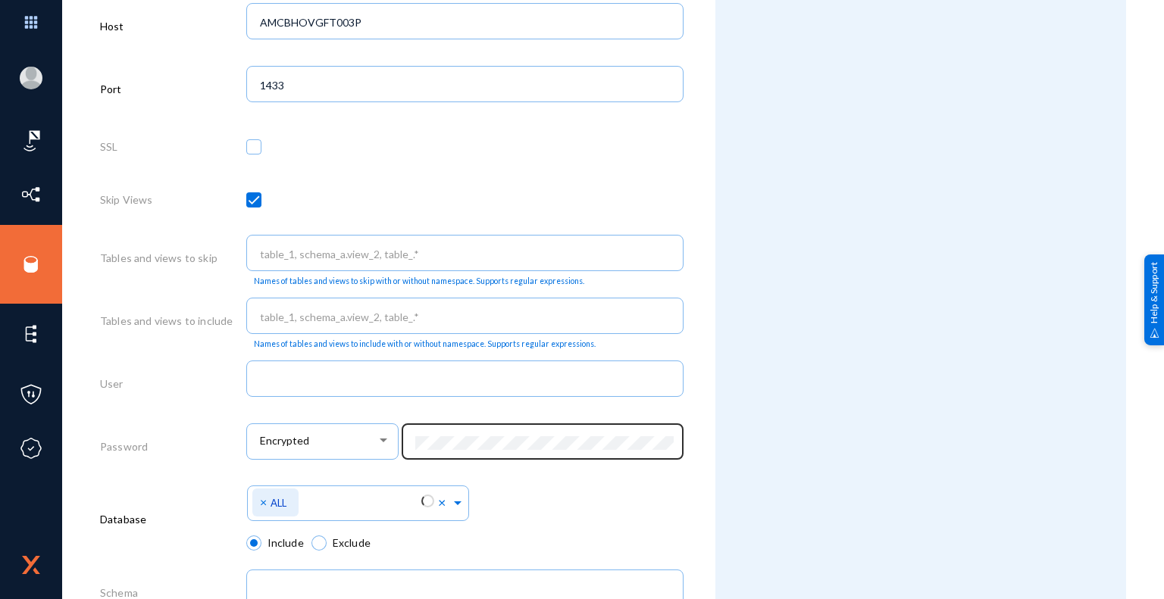
scroll to position [530, 0]
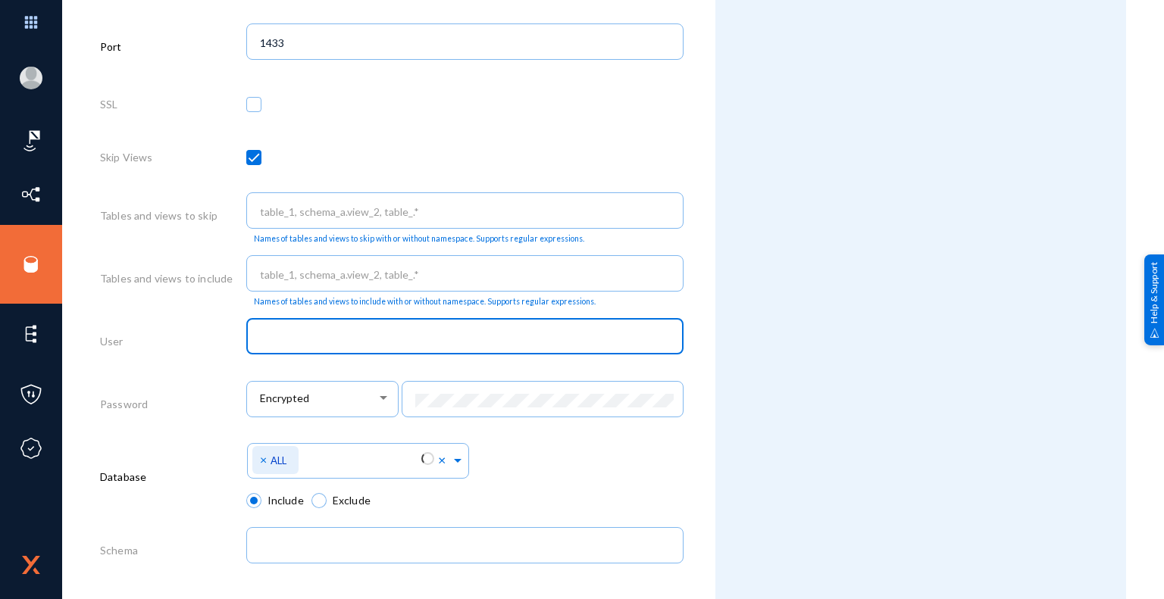
click at [459, 341] on input "text" at bounding box center [468, 338] width 416 height 14
click at [339, 337] on input "Exterro_SVC_LOgin" at bounding box center [468, 338] width 416 height 14
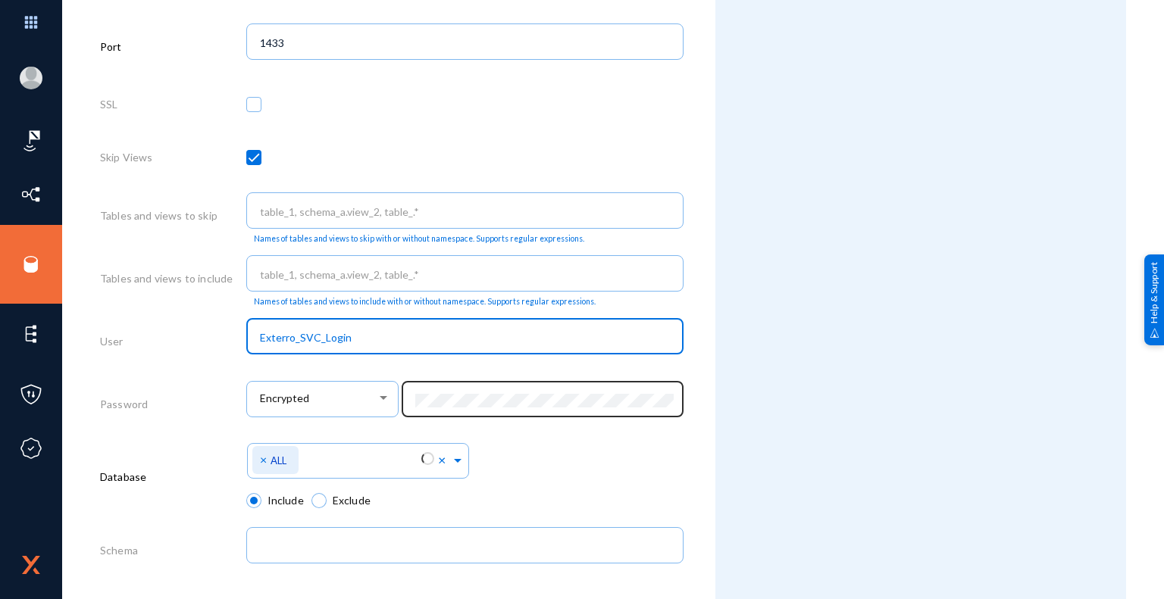
type input "Exterro_SVC_Login"
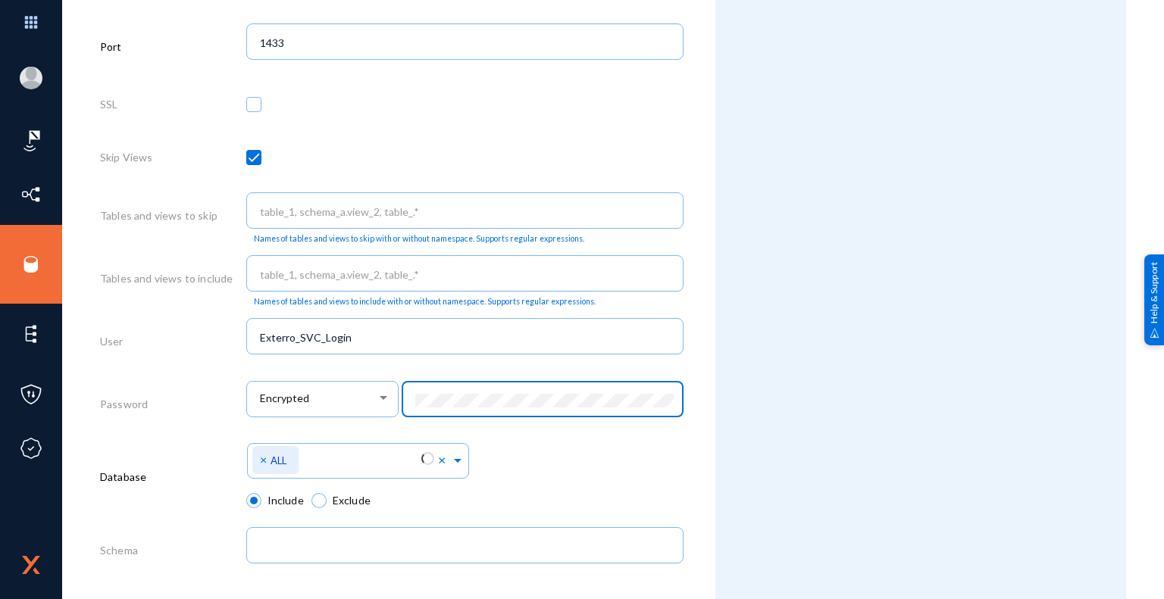
click at [727, 471] on div "Attributes Add Attribute" at bounding box center [920, 148] width 411 height 1281
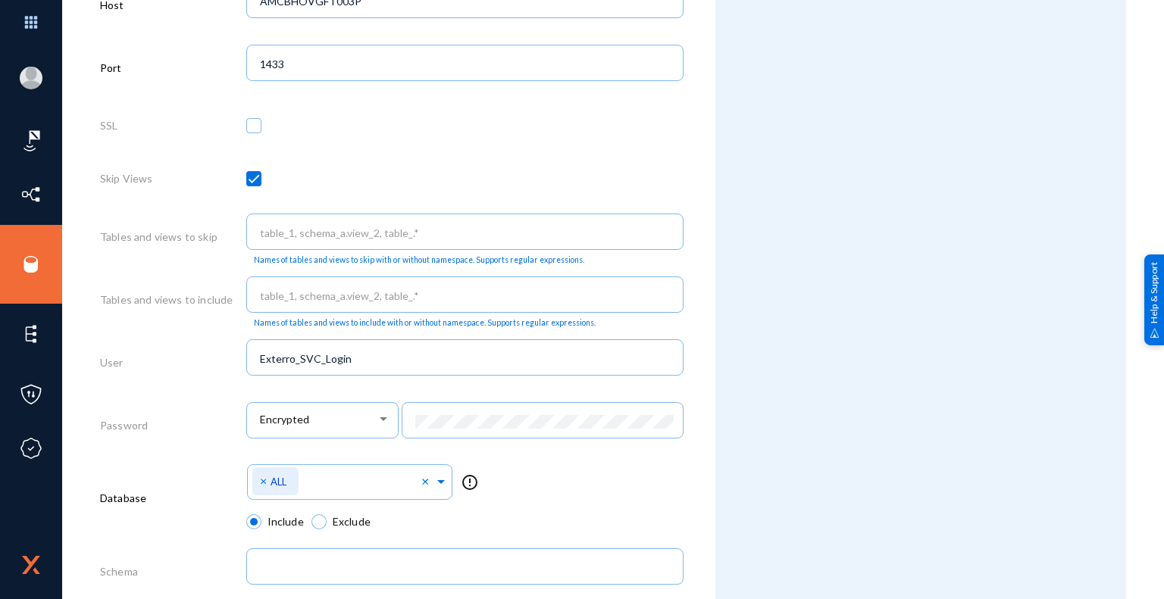
scroll to position [722, 0]
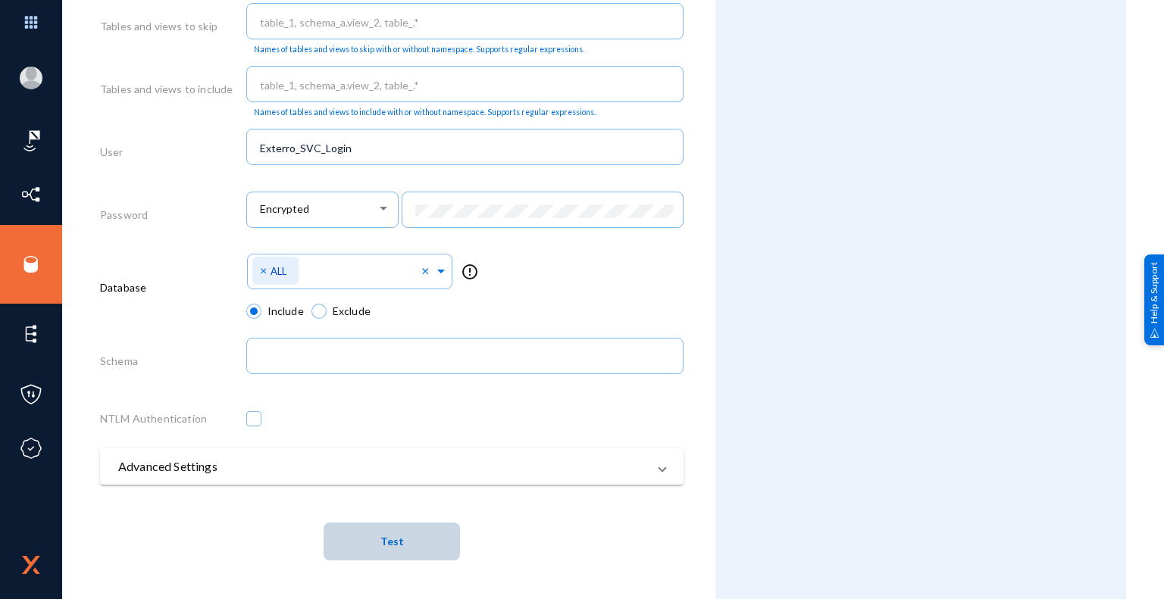
click at [394, 542] on span "Test" at bounding box center [391, 542] width 23 height 13
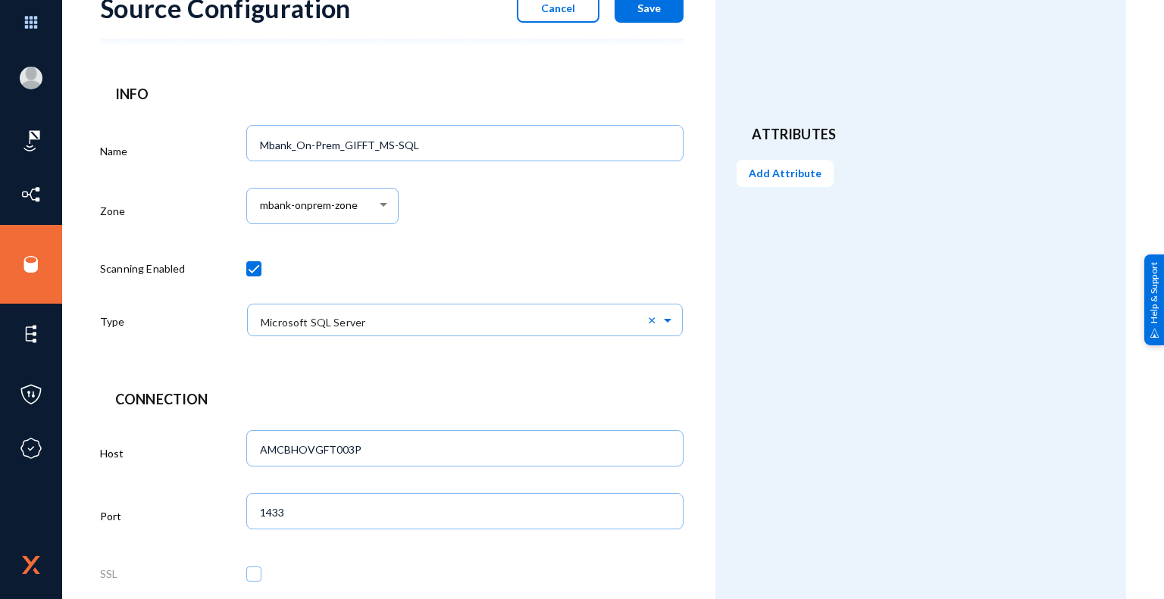
scroll to position [0, 0]
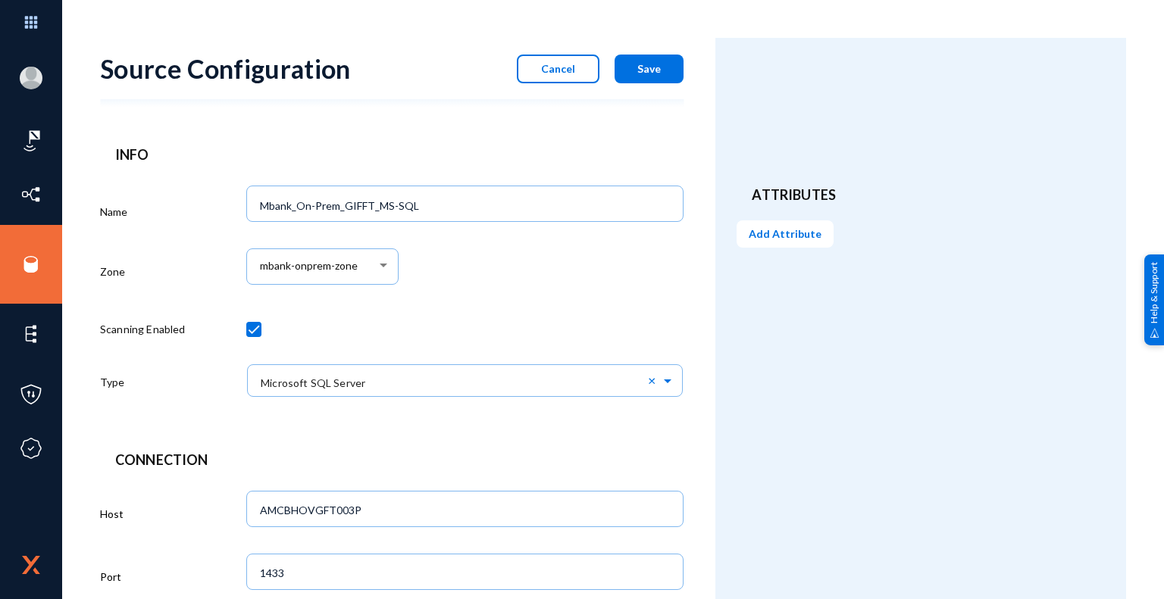
drag, startPoint x: 652, startPoint y: 71, endPoint x: 661, endPoint y: 94, distance: 24.5
click at [652, 71] on span "Save" at bounding box center [648, 68] width 23 height 13
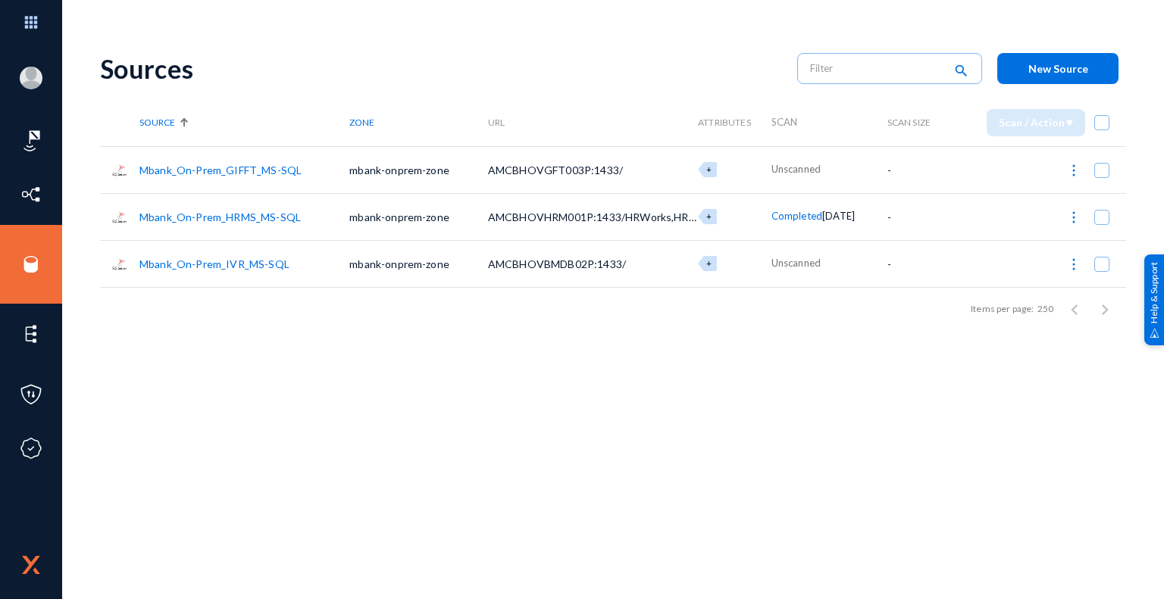
click at [557, 417] on div "Sources search New Source Source Zone URL Attributes Scan Scan Size Scan / Acti…" at bounding box center [613, 265] width 1026 height 454
drag, startPoint x: 211, startPoint y: 170, endPoint x: 223, endPoint y: 183, distance: 17.7
click at [211, 170] on link "Mbank_On-Prem_GIFFT_MS-SQL" at bounding box center [220, 170] width 162 height 13
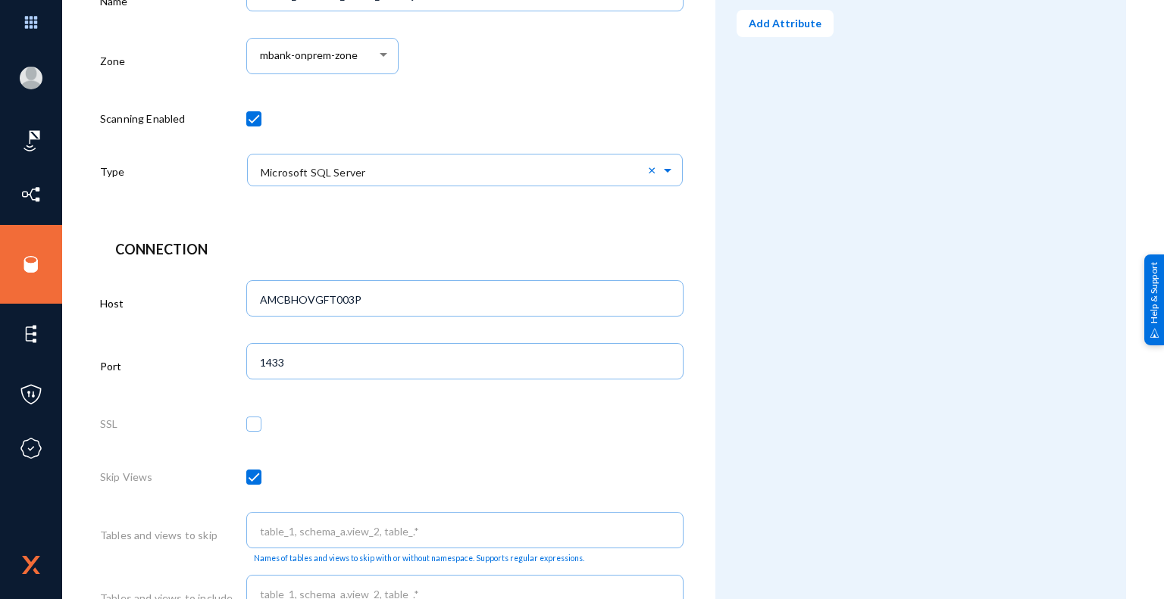
scroll to position [454, 0]
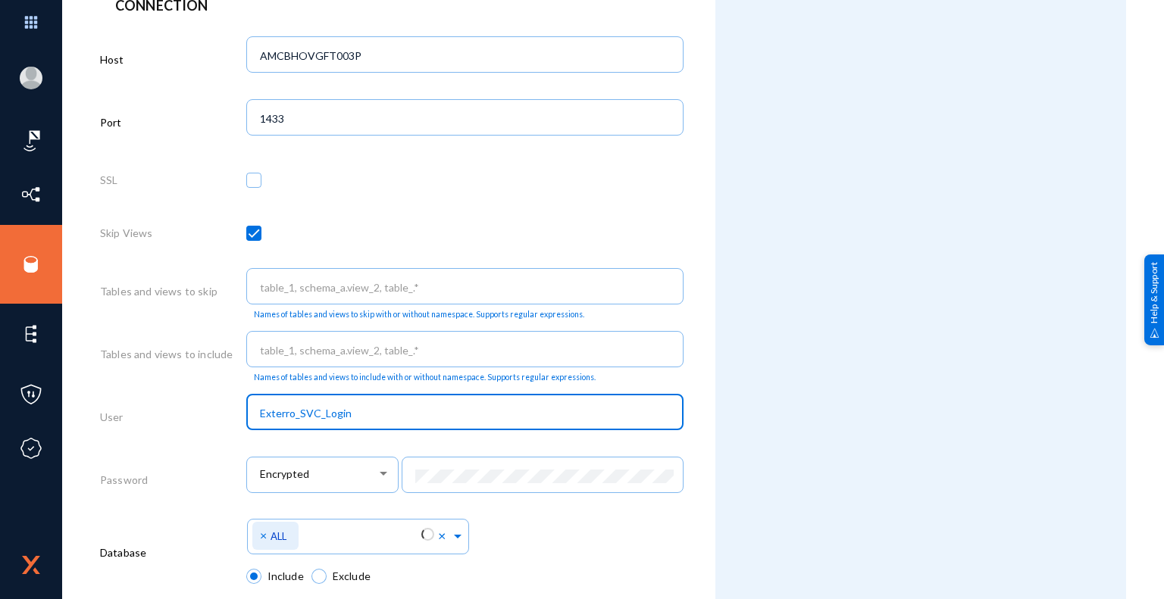
drag, startPoint x: 261, startPoint y: 413, endPoint x: 364, endPoint y: 415, distance: 103.0
click at [364, 415] on input "Exterro_SVC_Login" at bounding box center [468, 414] width 416 height 14
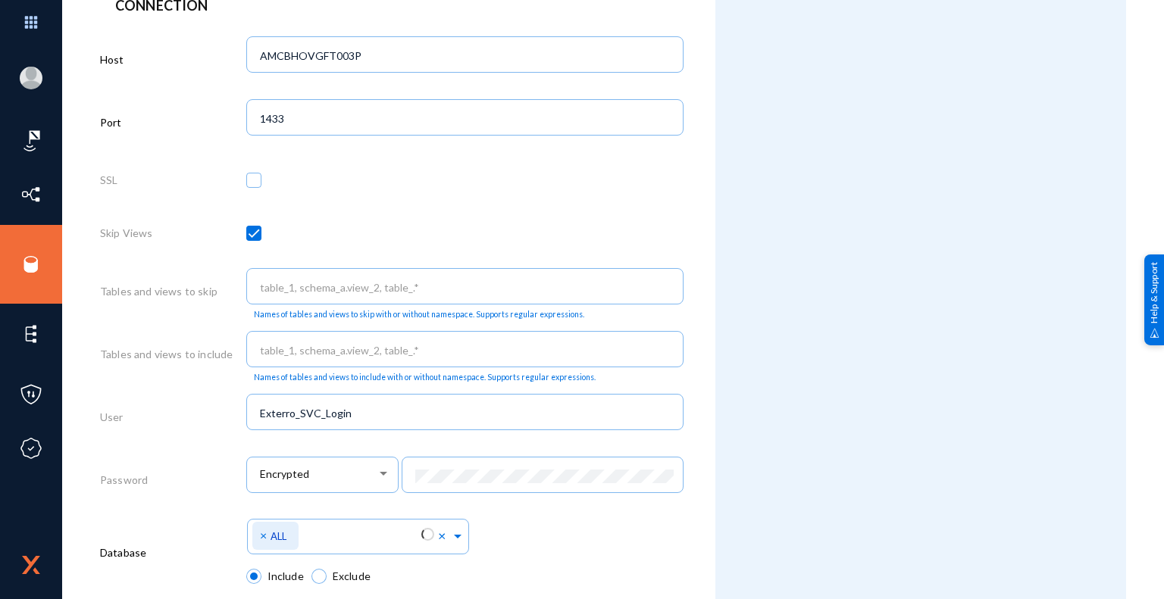
click at [594, 446] on div "Exterro_SVC_Login" at bounding box center [465, 420] width 438 height 52
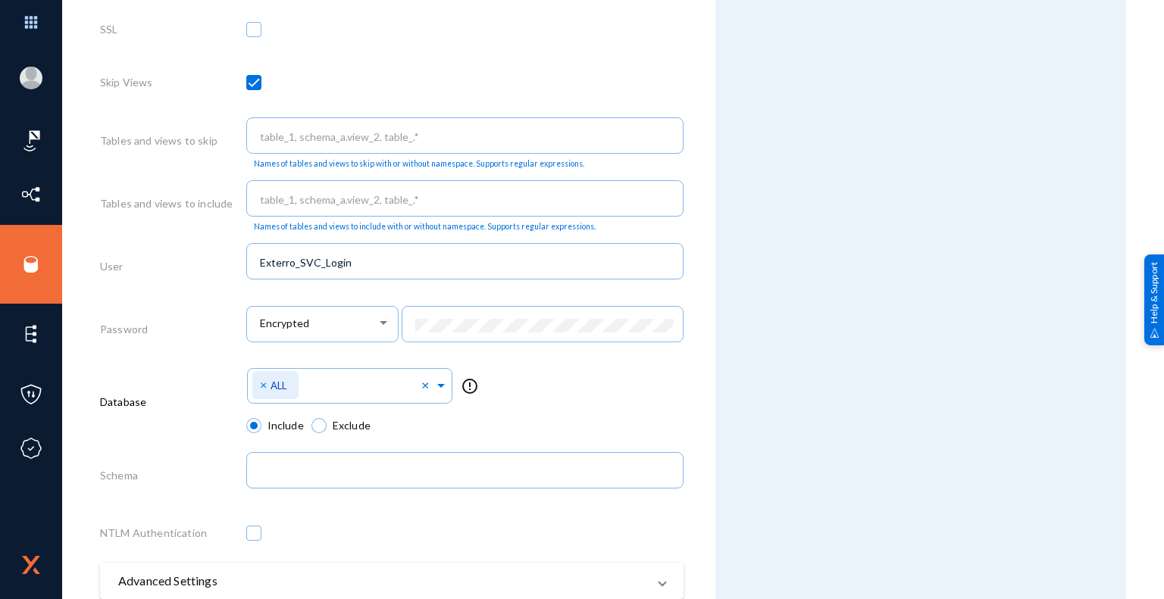
scroll to position [606, 0]
click at [770, 379] on div "Attributes Add Attribute" at bounding box center [920, 72] width 411 height 1281
click at [836, 334] on div "Attributes Add Attribute" at bounding box center [920, 72] width 411 height 1281
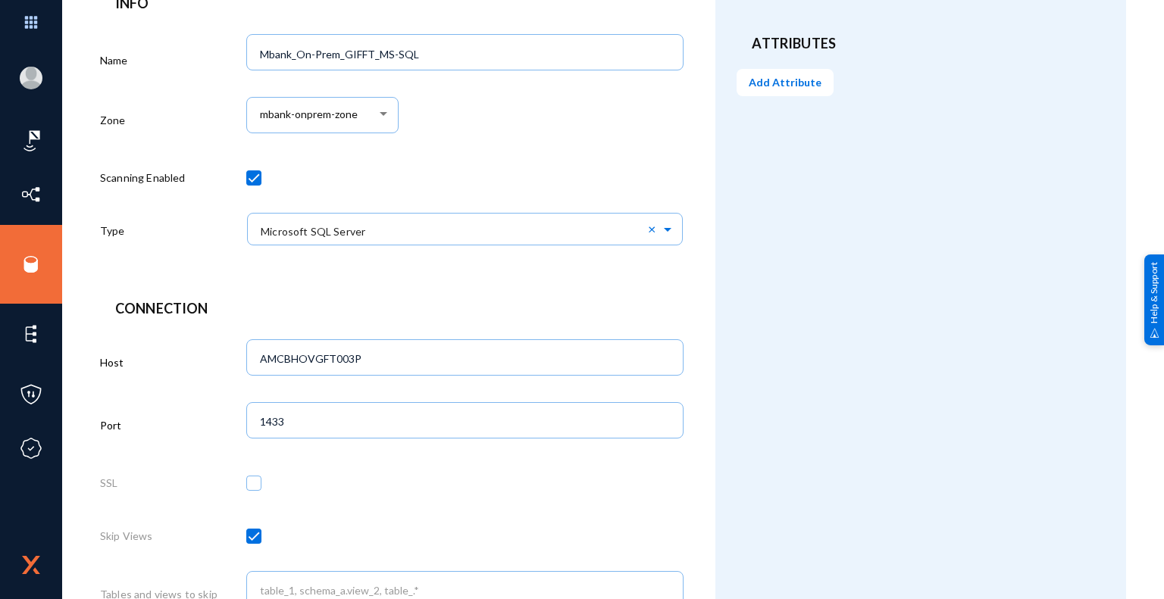
scroll to position [0, 0]
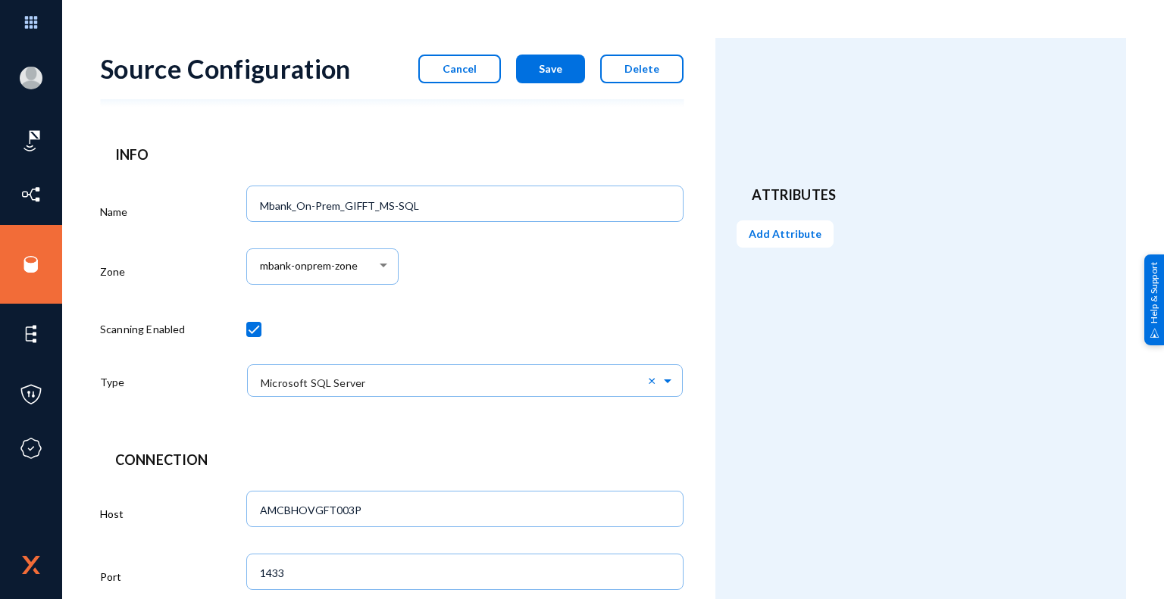
click at [470, 75] on button "Cancel" at bounding box center [459, 69] width 83 height 29
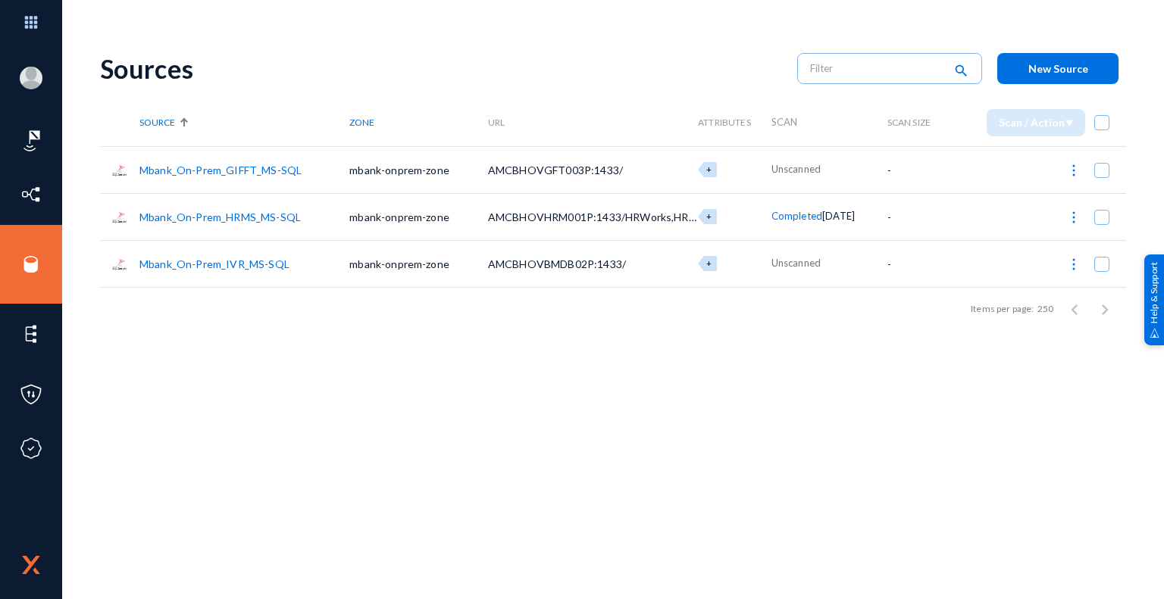
click at [245, 262] on link "Mbank_On-Prem_IVR_MS-SQL" at bounding box center [214, 264] width 150 height 13
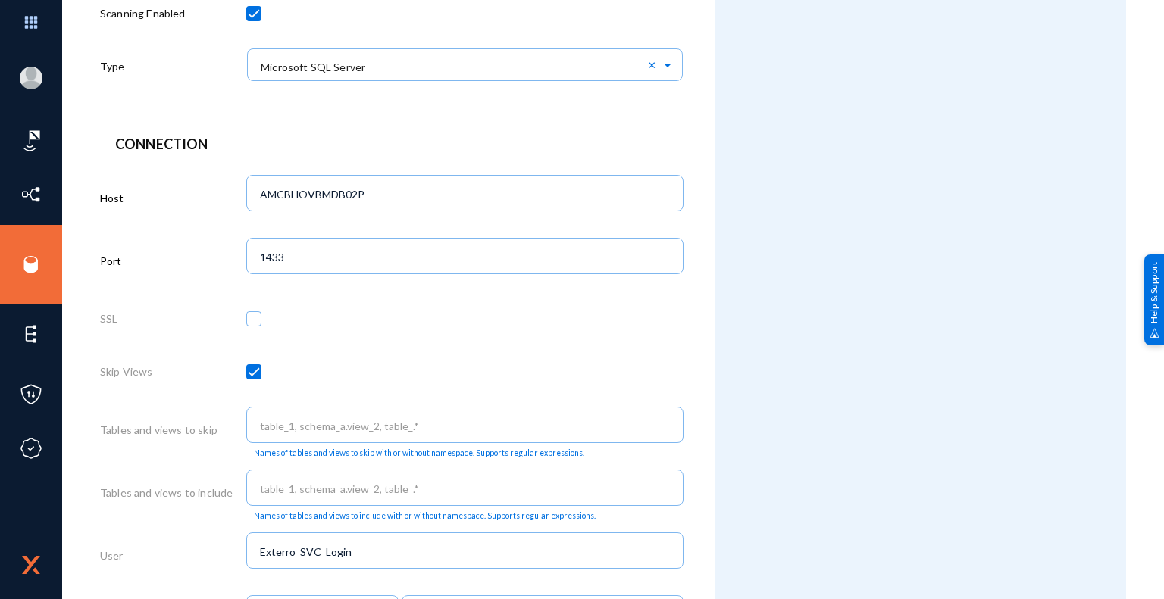
scroll to position [267, 0]
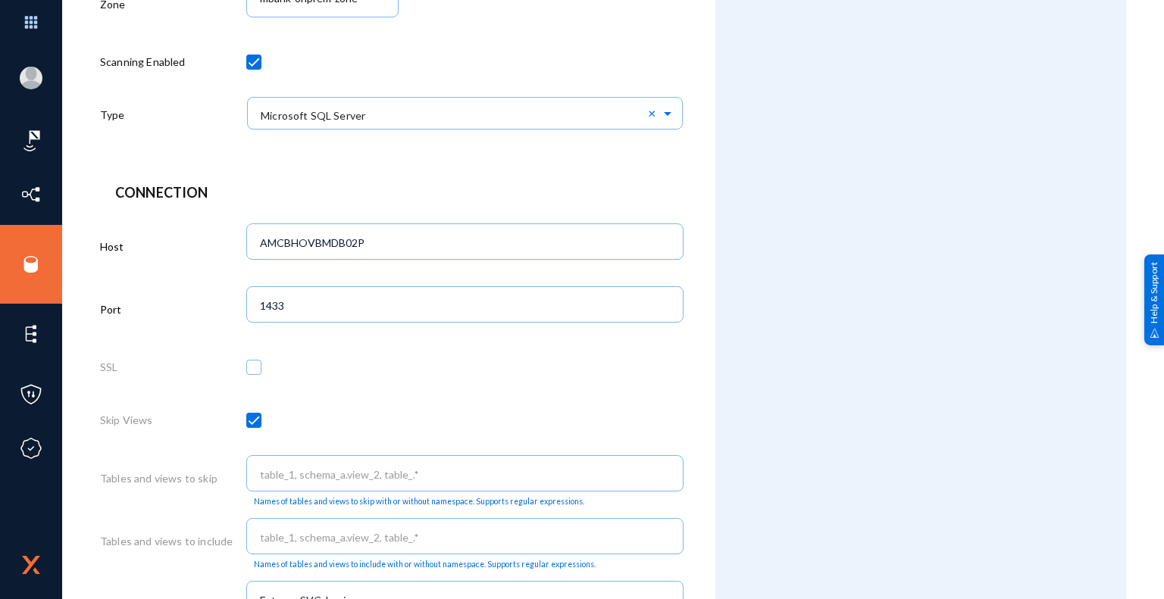
click at [815, 345] on div "Attributes Add Attribute" at bounding box center [920, 410] width 411 height 1281
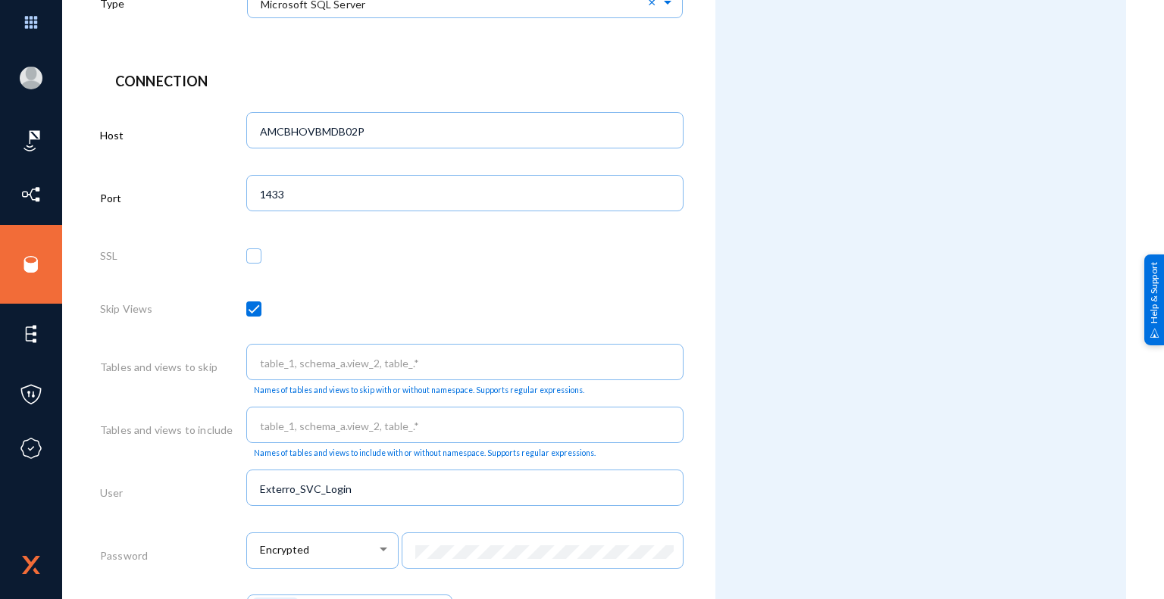
scroll to position [682, 0]
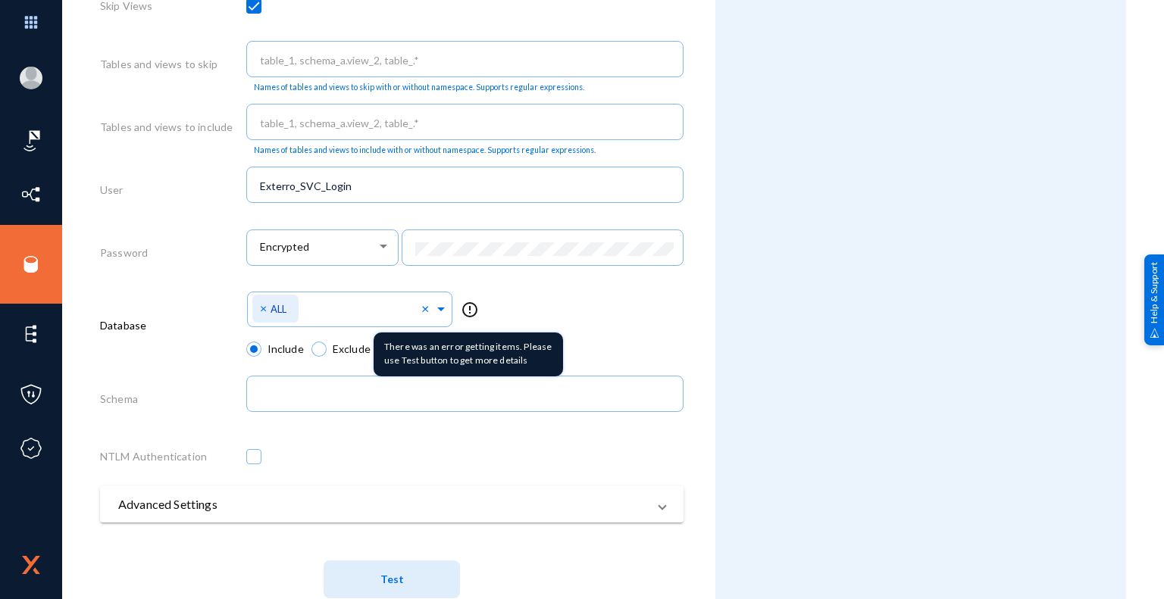
click at [469, 311] on mat-icon "error_outline" at bounding box center [470, 310] width 18 height 18
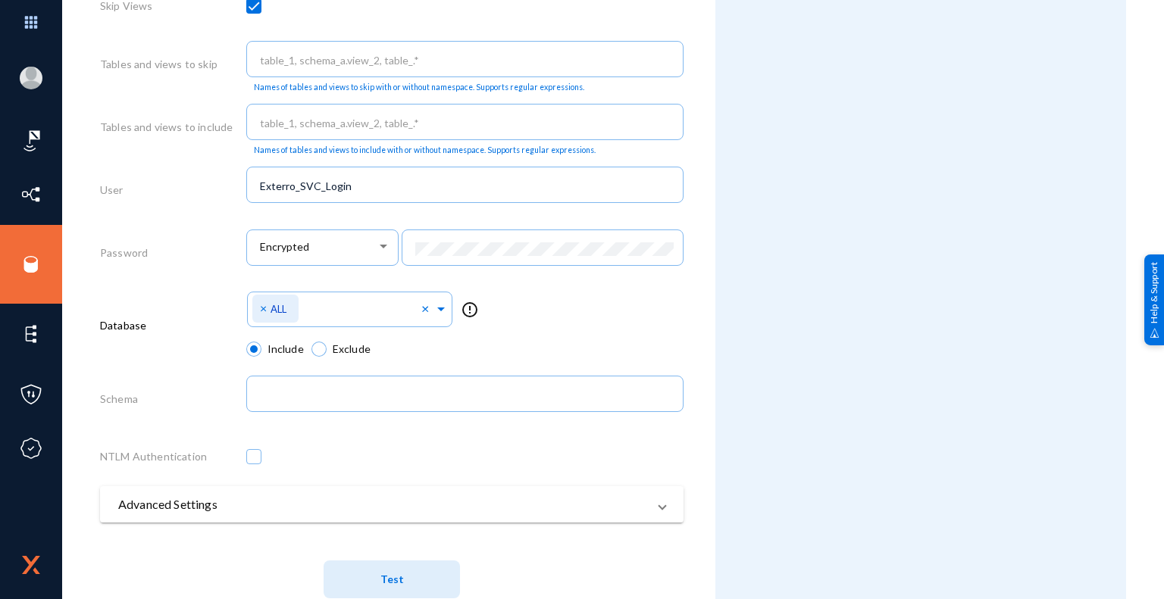
click at [394, 584] on span "Test" at bounding box center [391, 579] width 23 height 13
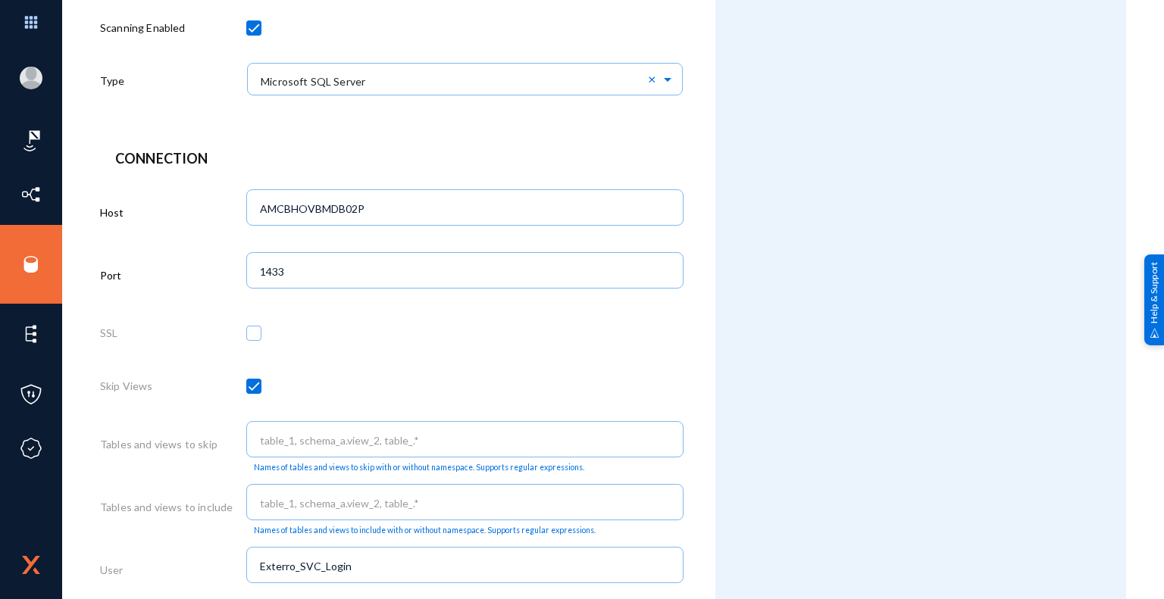
scroll to position [227, 0]
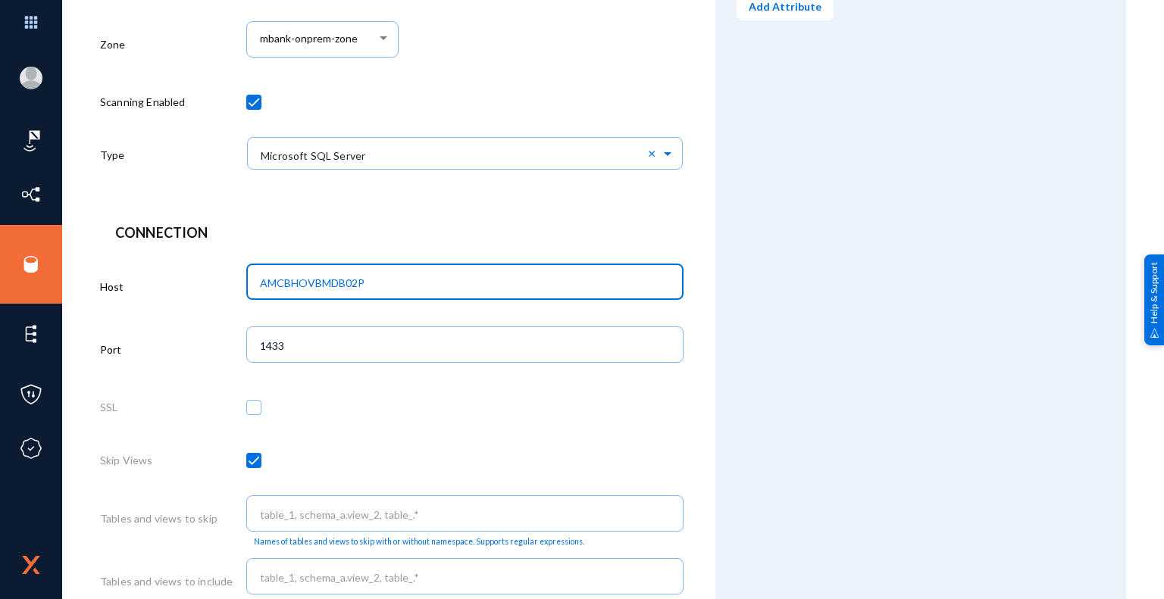
drag, startPoint x: 385, startPoint y: 280, endPoint x: 242, endPoint y: 274, distance: 142.5
click at [242, 274] on div "Host AMCBHOVBMDB02P" at bounding box center [391, 289] width 583 height 63
paste input "[TECHNICAL_ID]"
type input "[TECHNICAL_ID]"
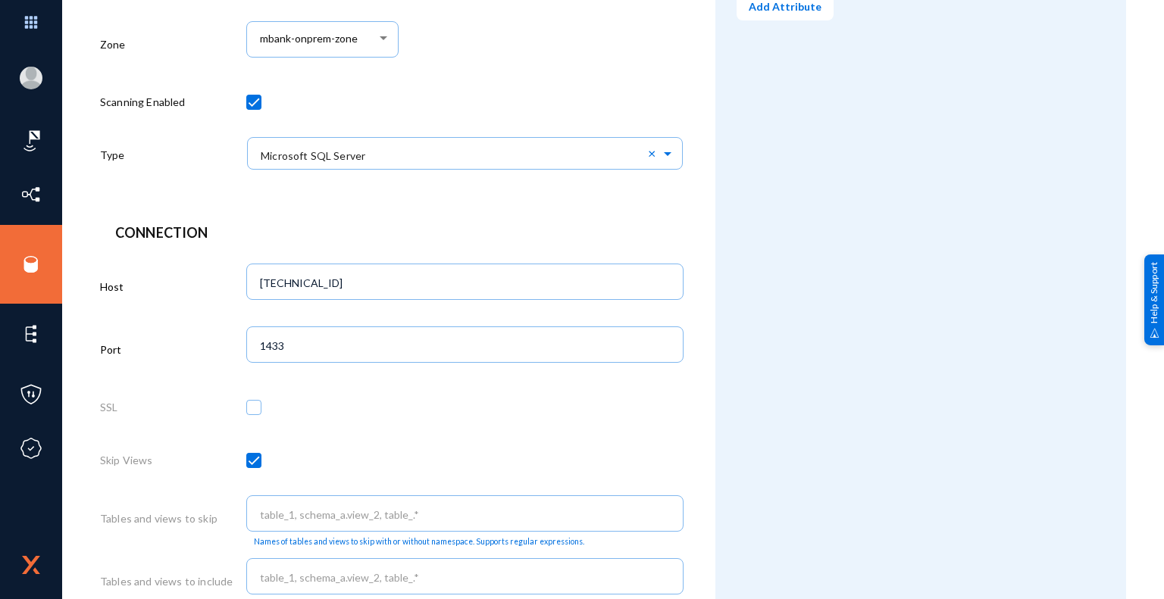
click at [737, 363] on div "Attributes Add Attribute" at bounding box center [920, 451] width 411 height 1281
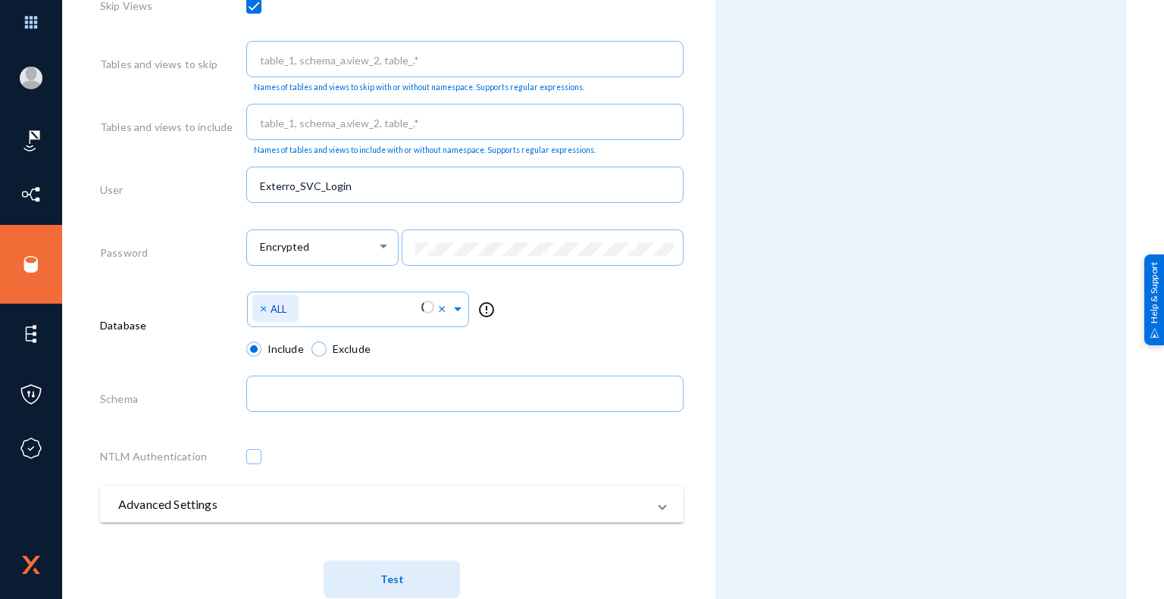
scroll to position [722, 0]
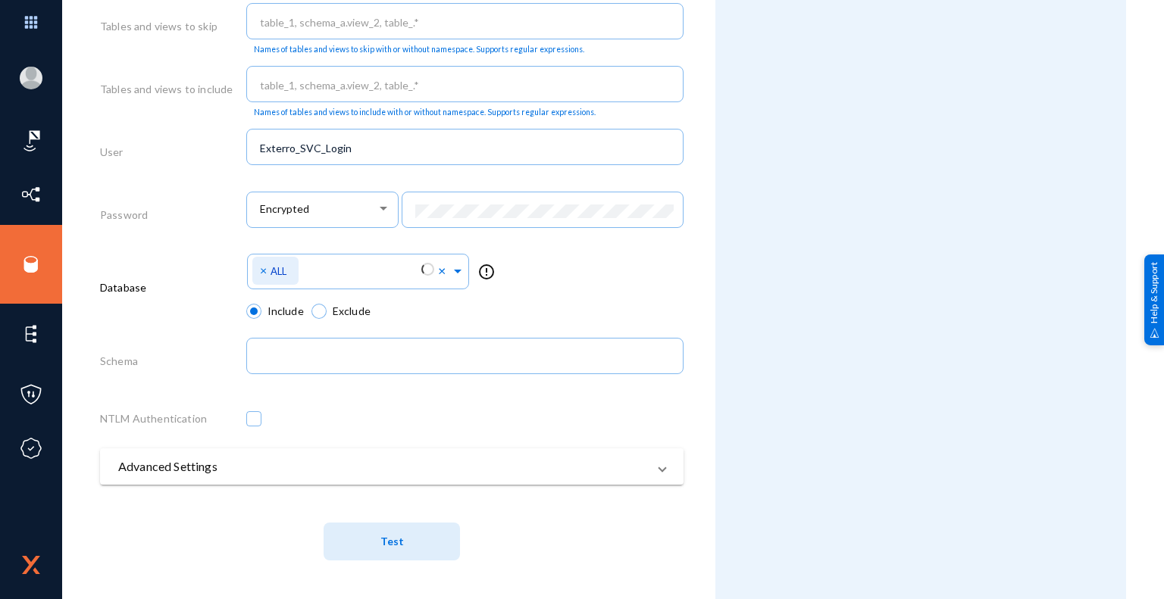
click at [398, 543] on span "Test" at bounding box center [391, 542] width 23 height 13
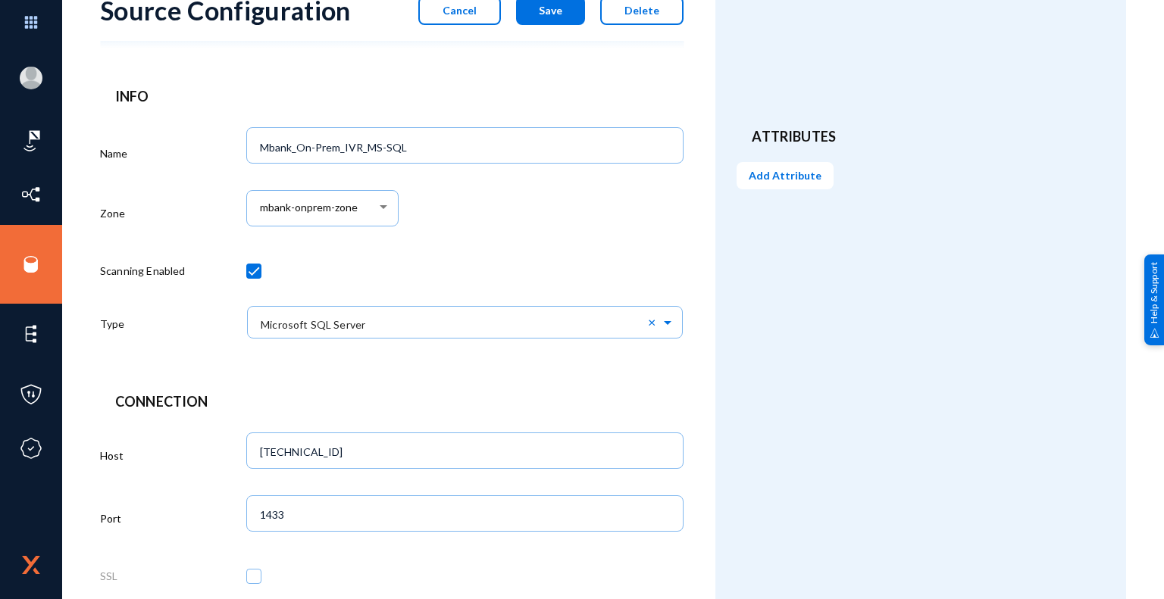
scroll to position [0, 0]
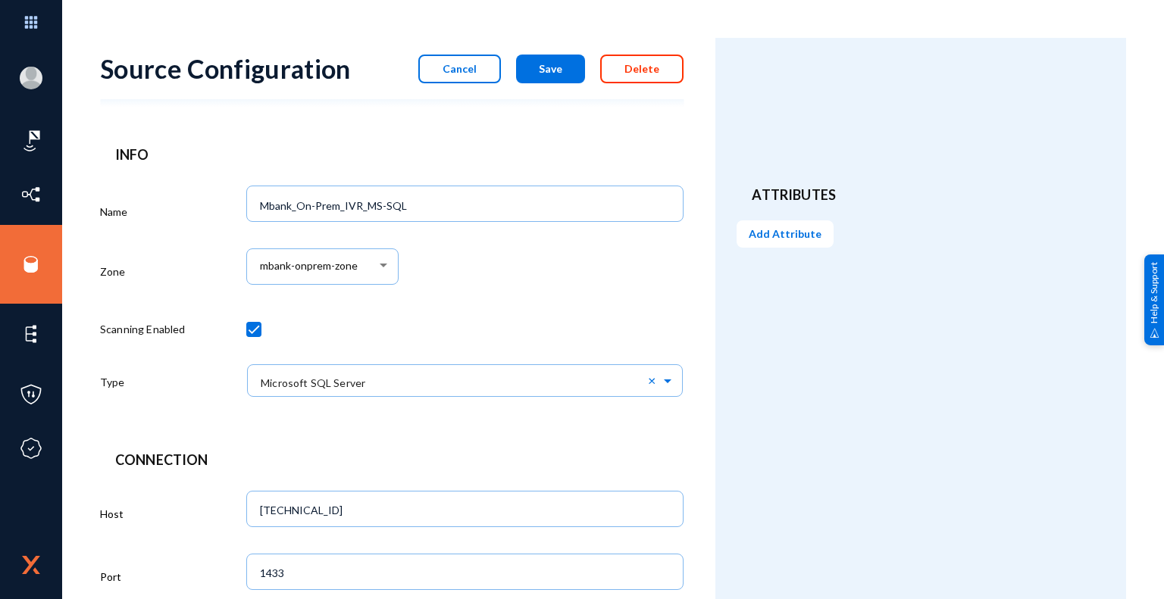
click at [649, 66] on span "Delete" at bounding box center [641, 68] width 35 height 13
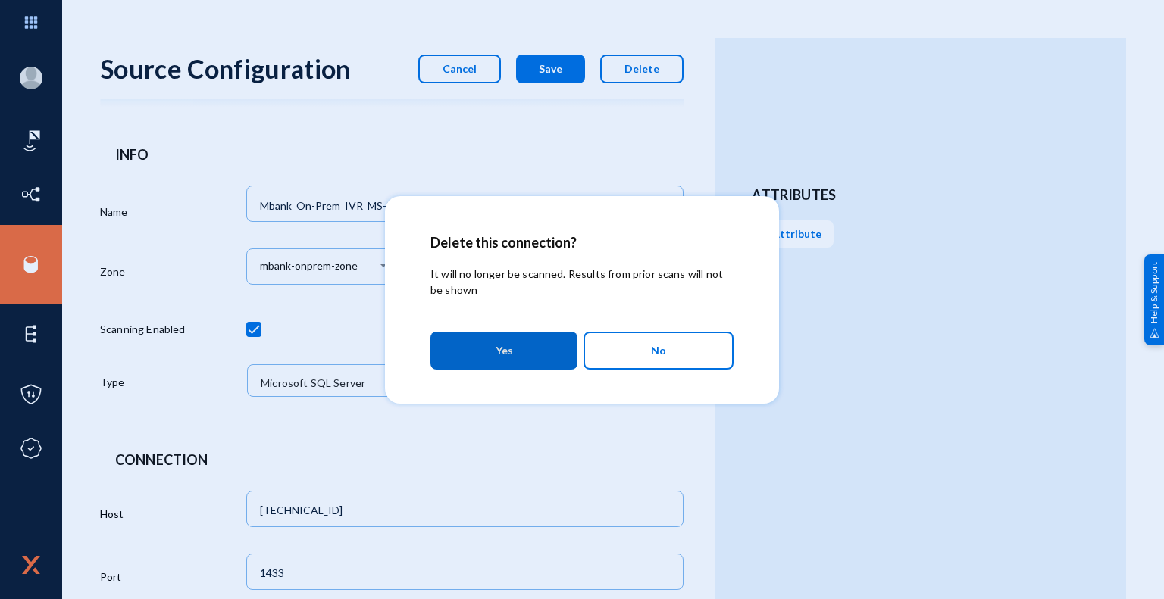
click at [511, 351] on span "Yes" at bounding box center [503, 350] width 17 height 27
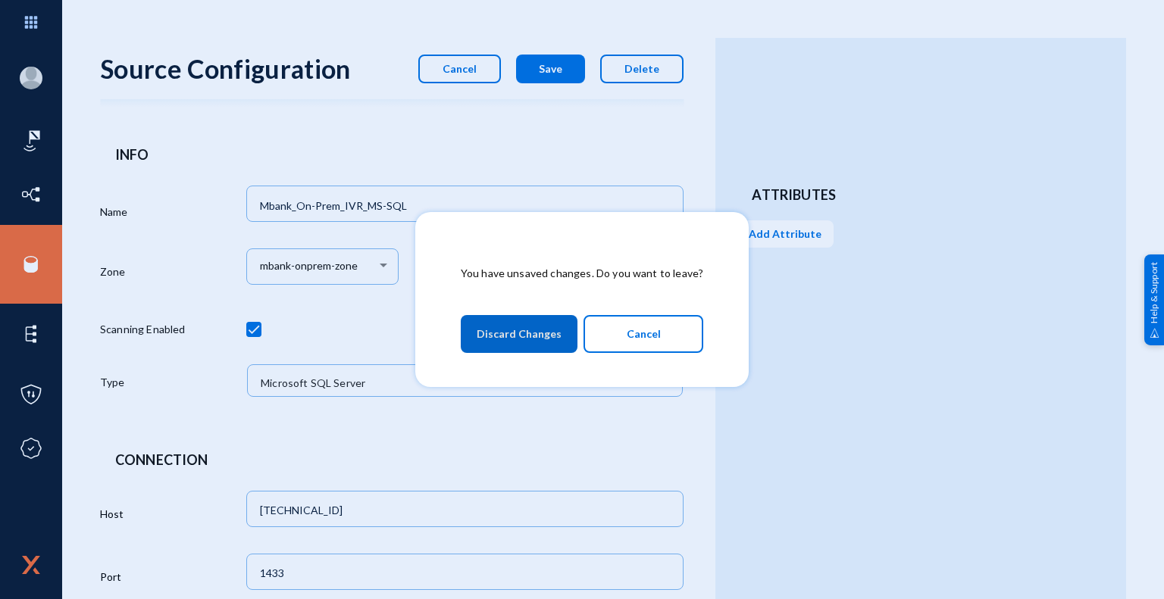
click at [551, 337] on span "Discard Changes" at bounding box center [518, 333] width 85 height 27
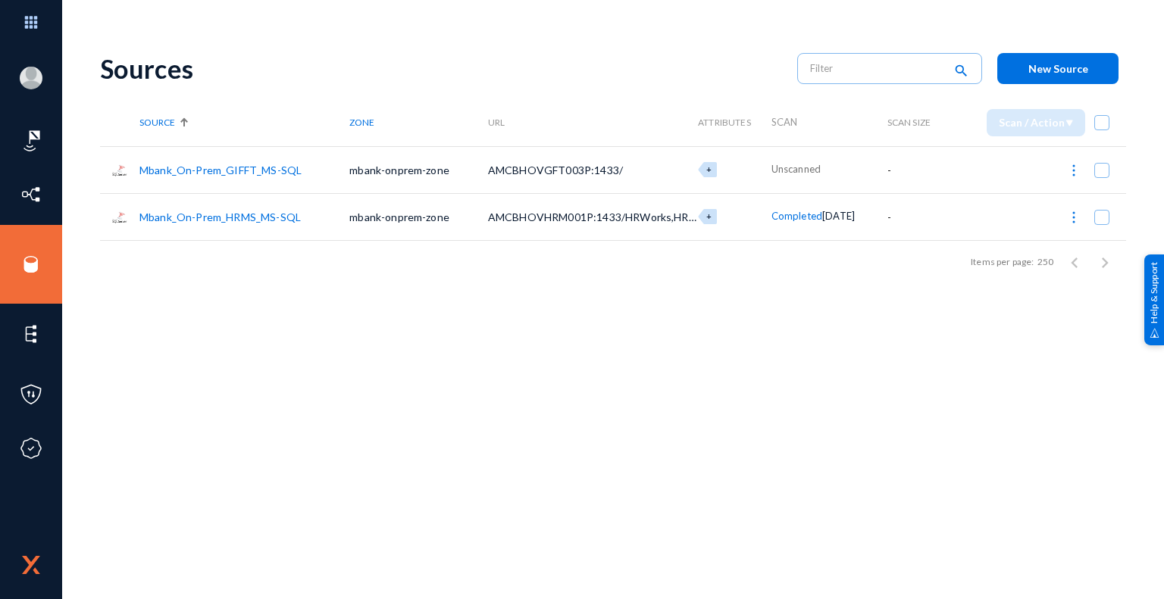
click at [1053, 77] on button "New Source" at bounding box center [1057, 68] width 121 height 31
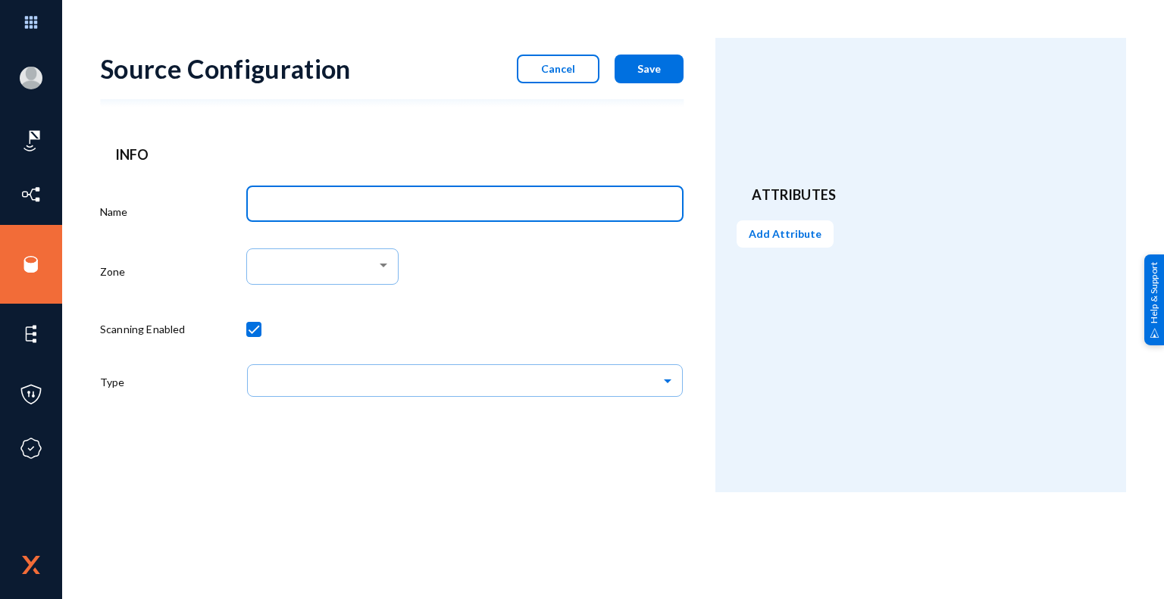
click at [483, 211] on input "Name" at bounding box center [468, 206] width 416 height 14
click at [372, 205] on input "Mbank_On-Prem_HRMS_MS-SQL" at bounding box center [468, 206] width 416 height 14
type input "Mbank_On-Prem__MS-SQL"
click at [457, 510] on div "Source Configuration Cancel Save Info Name Mbank_On-Prem__MS-SQL Zone Scanning …" at bounding box center [613, 318] width 1026 height 561
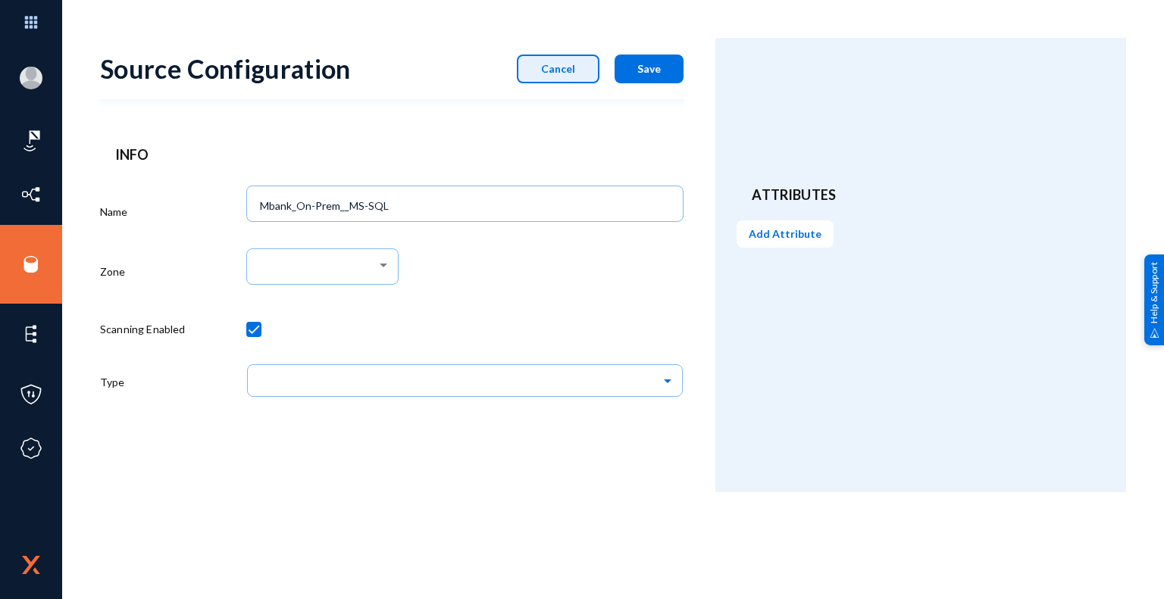
click at [569, 75] on button "Cancel" at bounding box center [558, 69] width 83 height 29
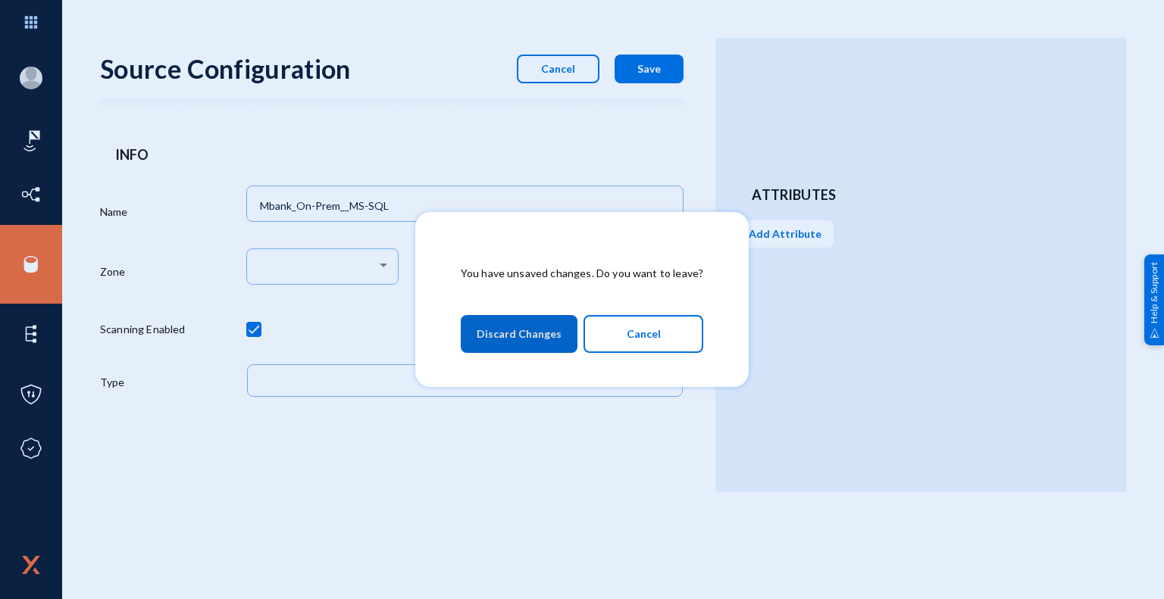
click at [537, 345] on span "Discard Changes" at bounding box center [518, 333] width 85 height 27
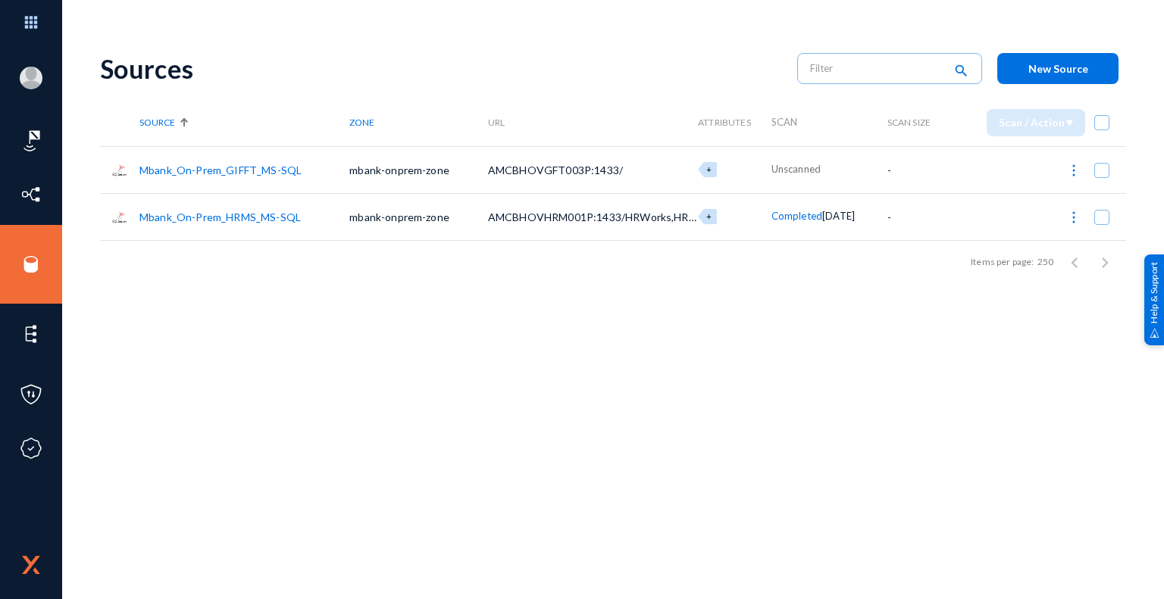
drag, startPoint x: 456, startPoint y: 440, endPoint x: 390, endPoint y: 248, distance: 202.7
click at [456, 440] on div "Sources search New Source Source Zone URL Attributes Scan Scan Size Scan / Acti…" at bounding box center [613, 265] width 1026 height 454
click at [1076, 74] on span "New Source" at bounding box center [1058, 68] width 60 height 13
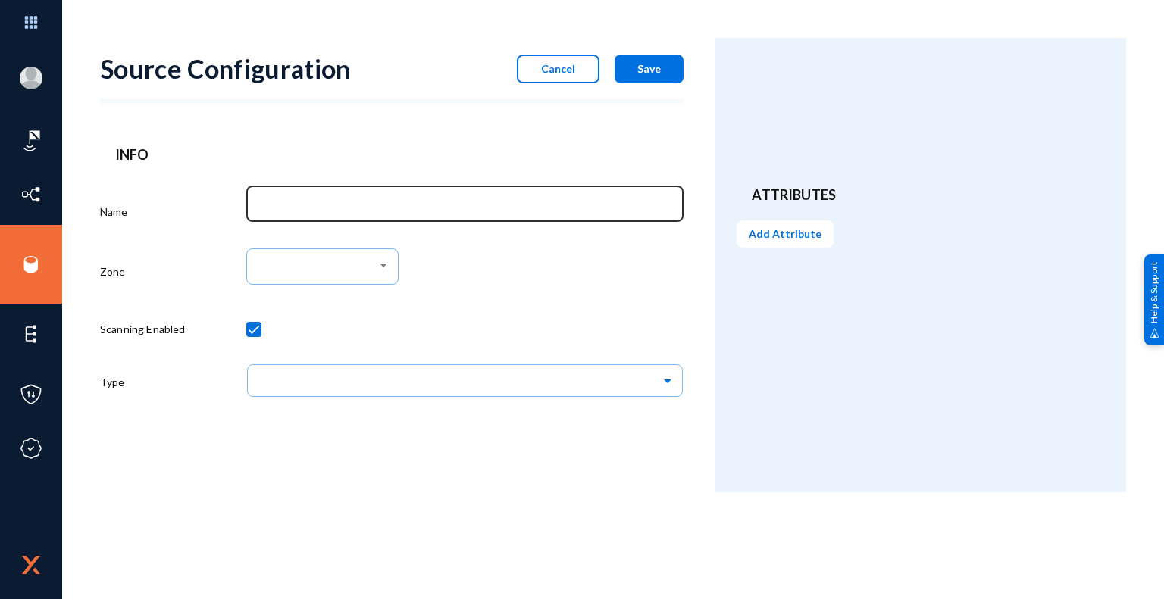
click at [411, 196] on div at bounding box center [465, 202] width 422 height 39
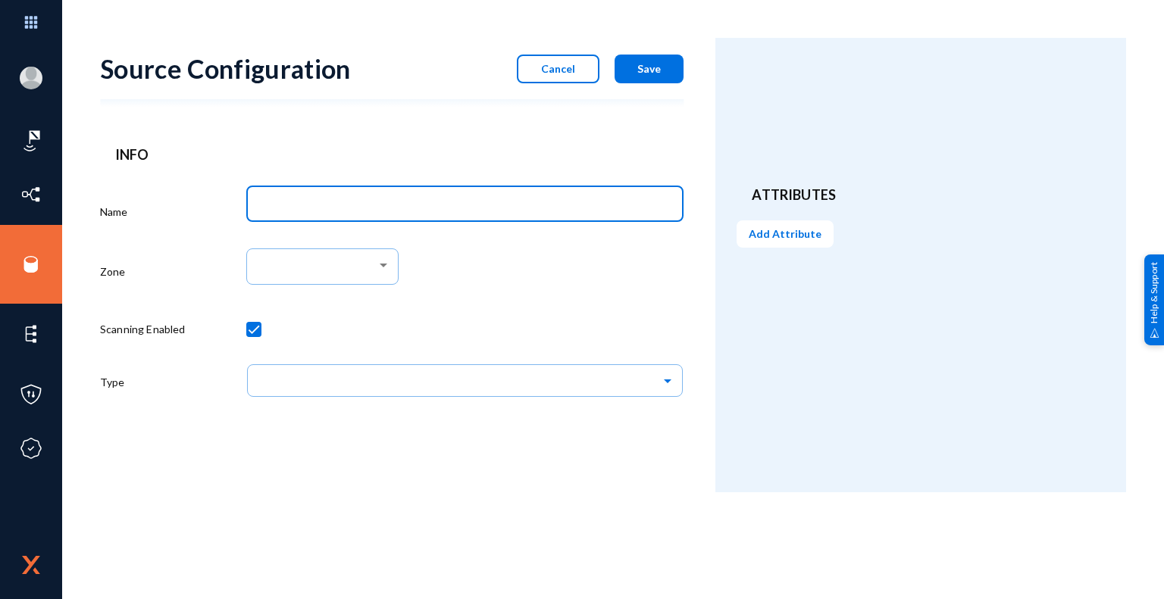
click at [427, 213] on div at bounding box center [465, 202] width 422 height 39
click at [661, 204] on input "Name" at bounding box center [468, 206] width 416 height 14
click at [373, 202] on input "Mbank_On-Prem_HRMS_MS-SQL" at bounding box center [468, 206] width 416 height 14
type input "Mbank_On-Prem_IVR_MS-SQL"
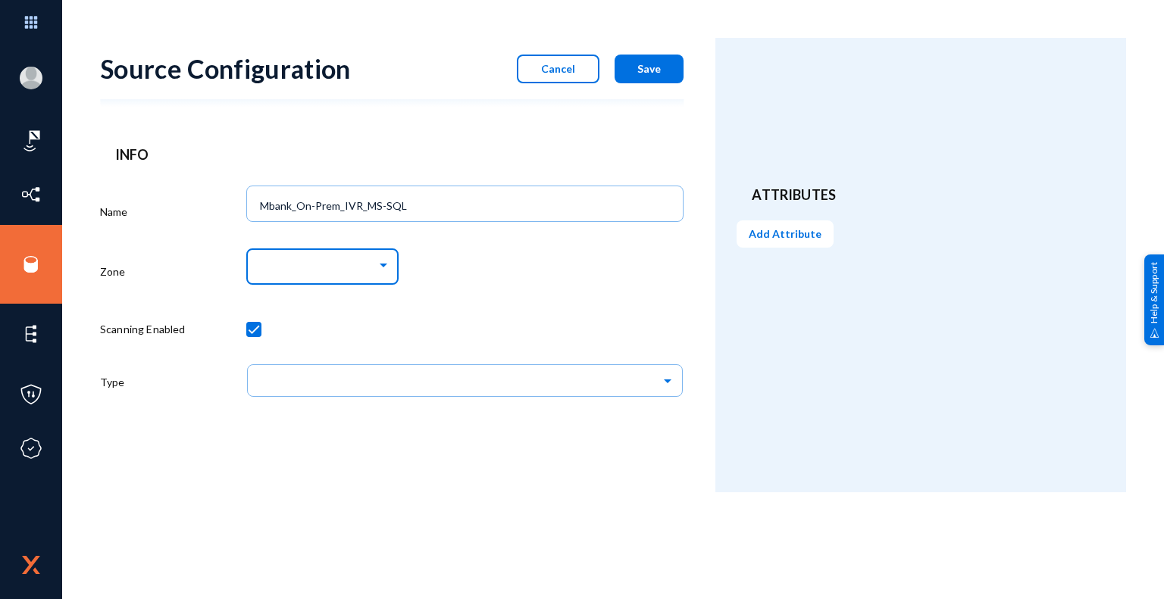
click at [382, 264] on div at bounding box center [384, 266] width 8 height 4
click at [328, 298] on span "mbank-onprem-zone" at bounding box center [325, 293] width 130 height 27
click at [446, 330] on div at bounding box center [465, 332] width 438 height 53
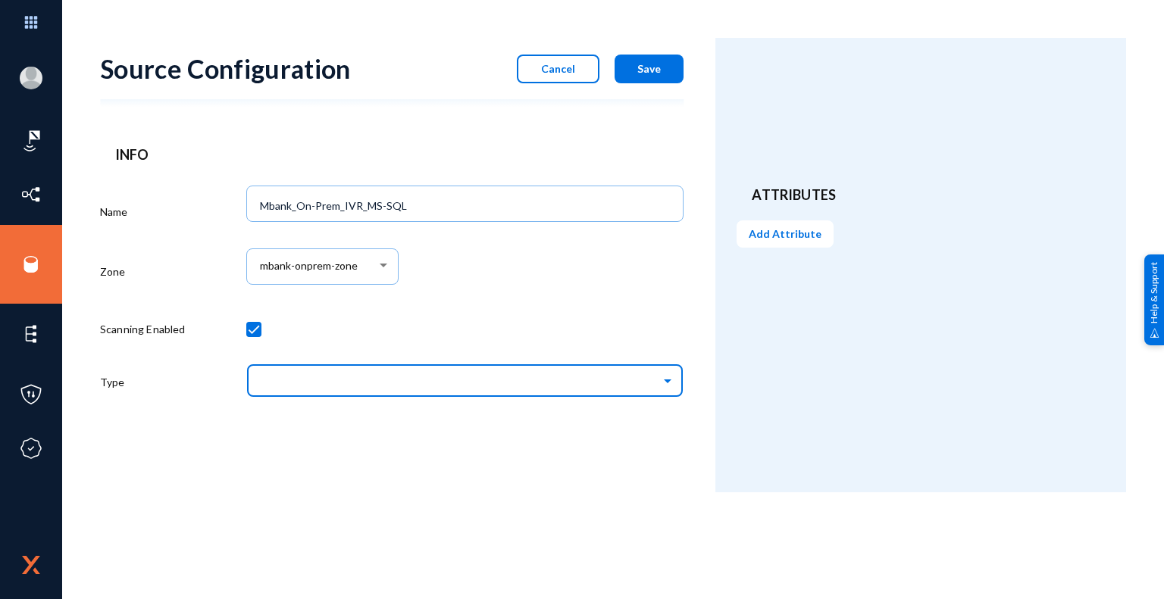
click at [414, 385] on input "text" at bounding box center [472, 380] width 423 height 26
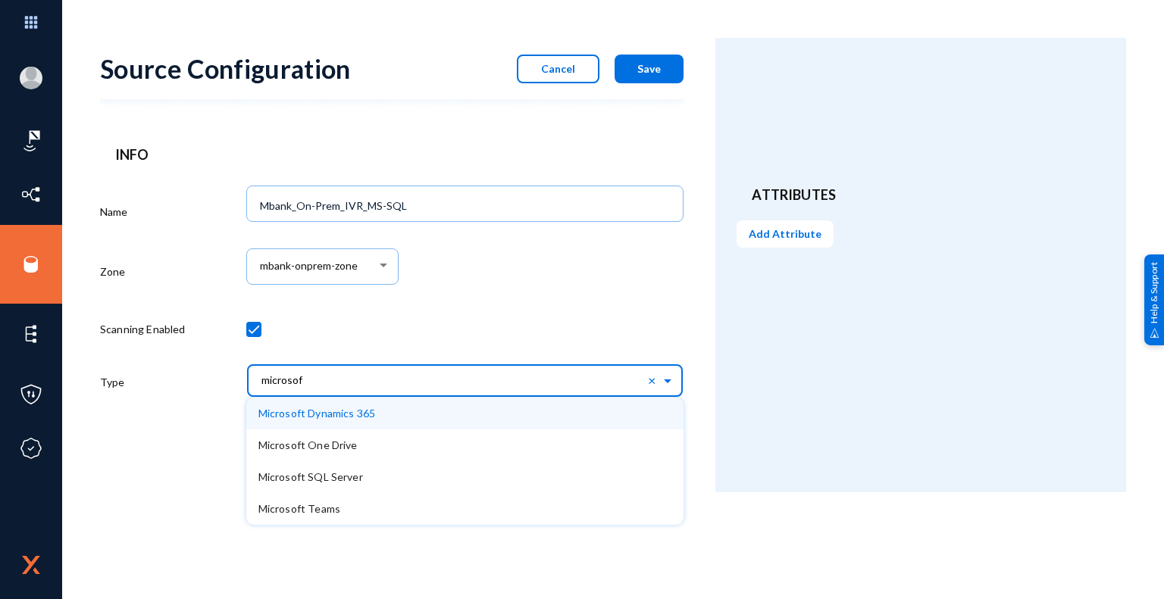
type input "microsoft"
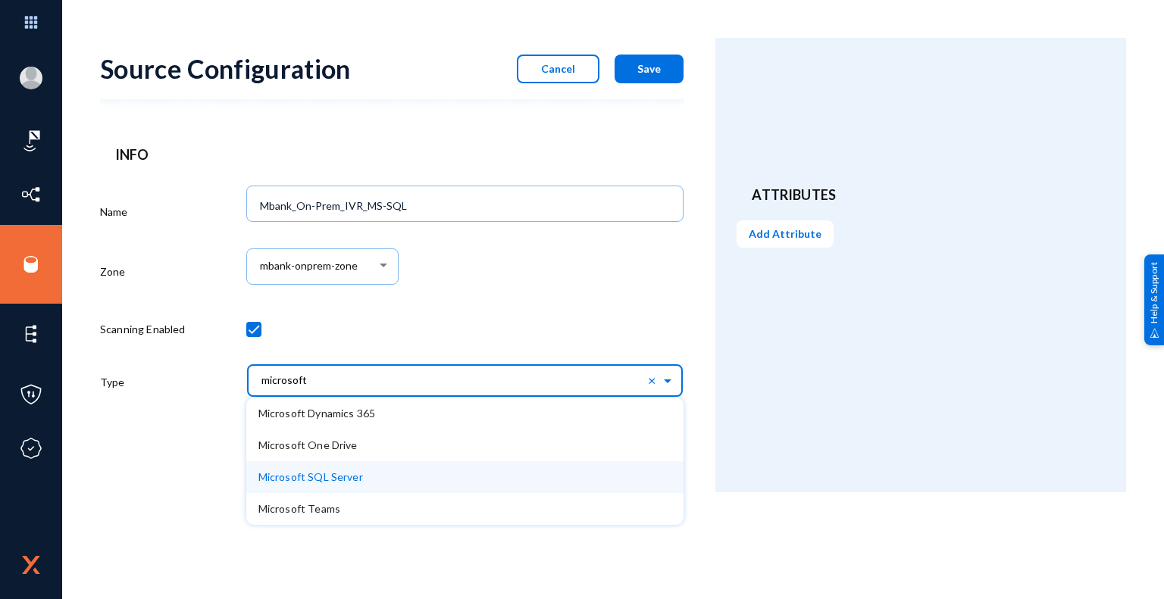
click at [361, 484] on div "Microsoft SQL Server" at bounding box center [465, 477] width 438 height 32
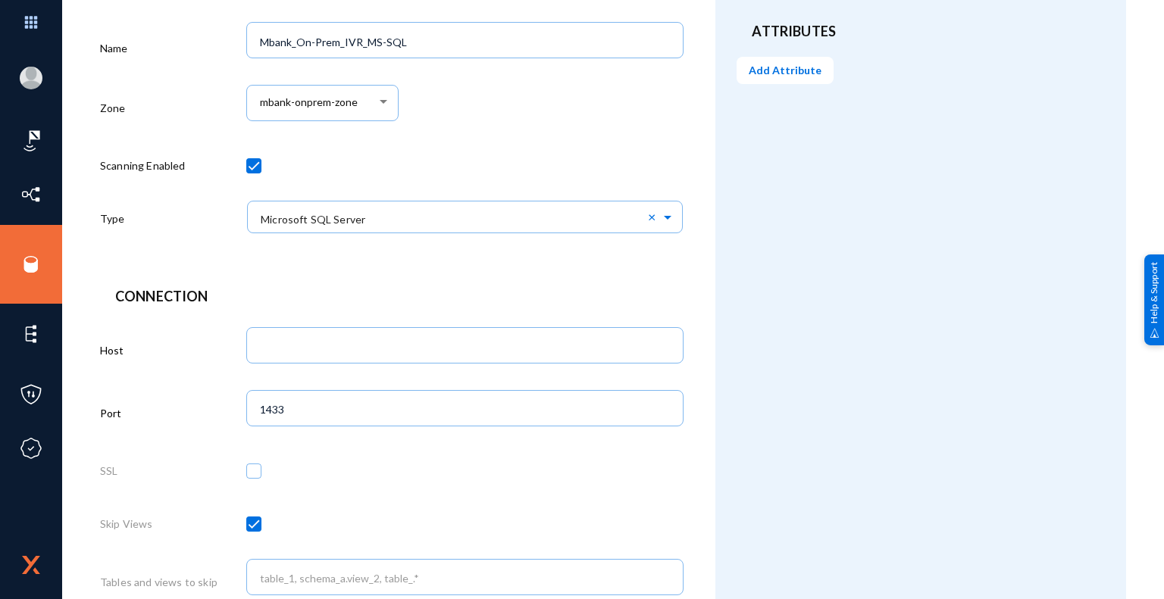
scroll to position [227, 0]
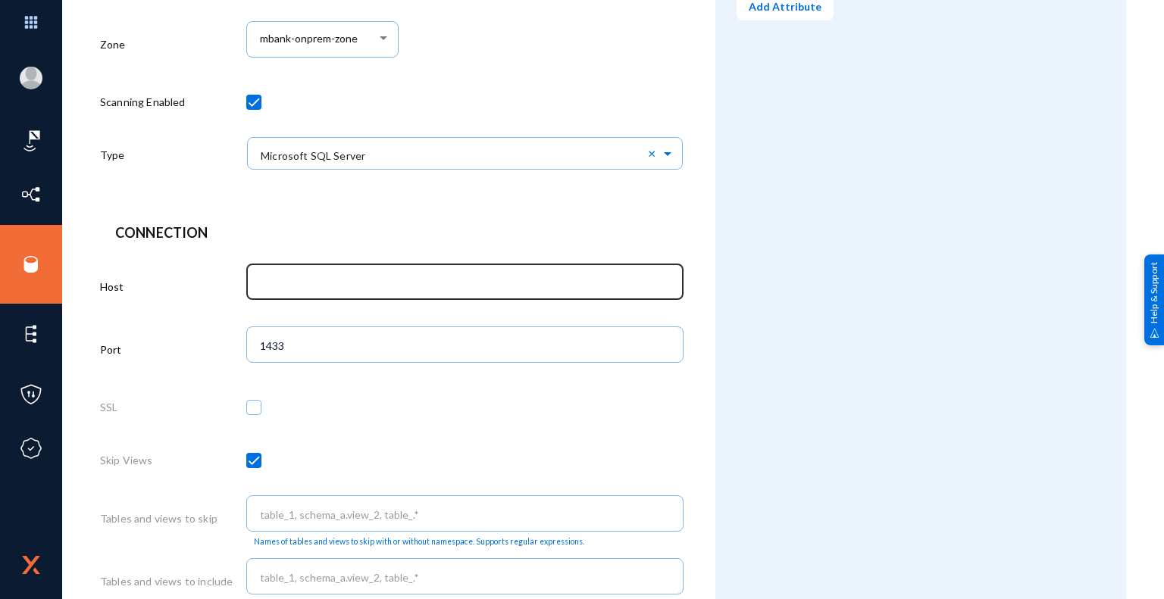
click at [424, 290] on input "text" at bounding box center [468, 283] width 416 height 14
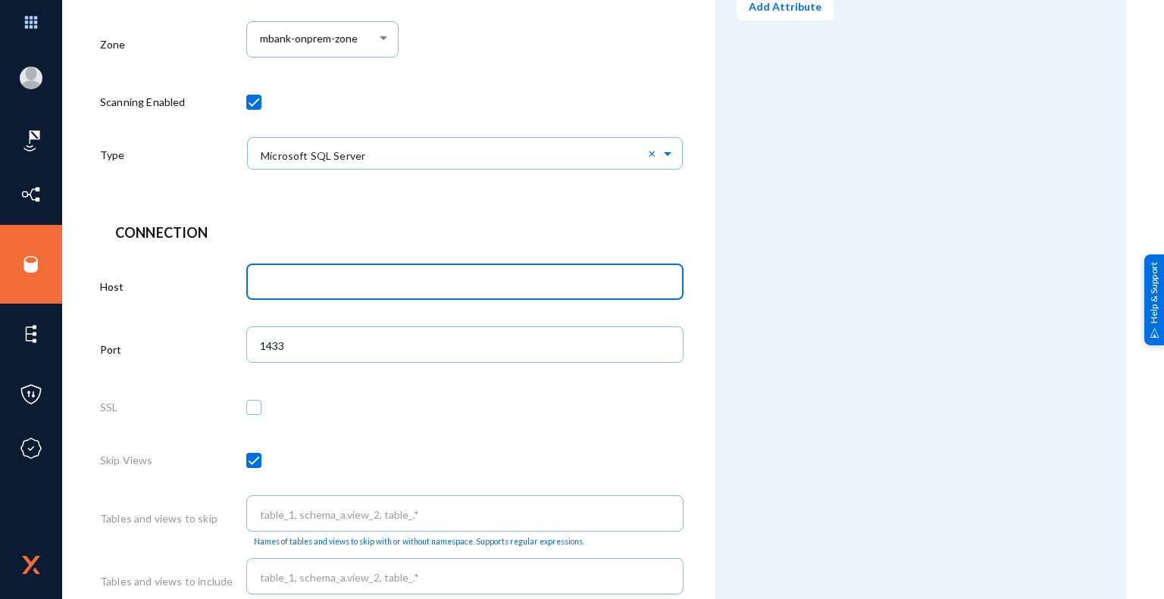
paste input "AMCBHOVBMDB02P"
type input "AMCBHOVBMDB02P"
click at [567, 395] on div at bounding box center [465, 410] width 438 height 53
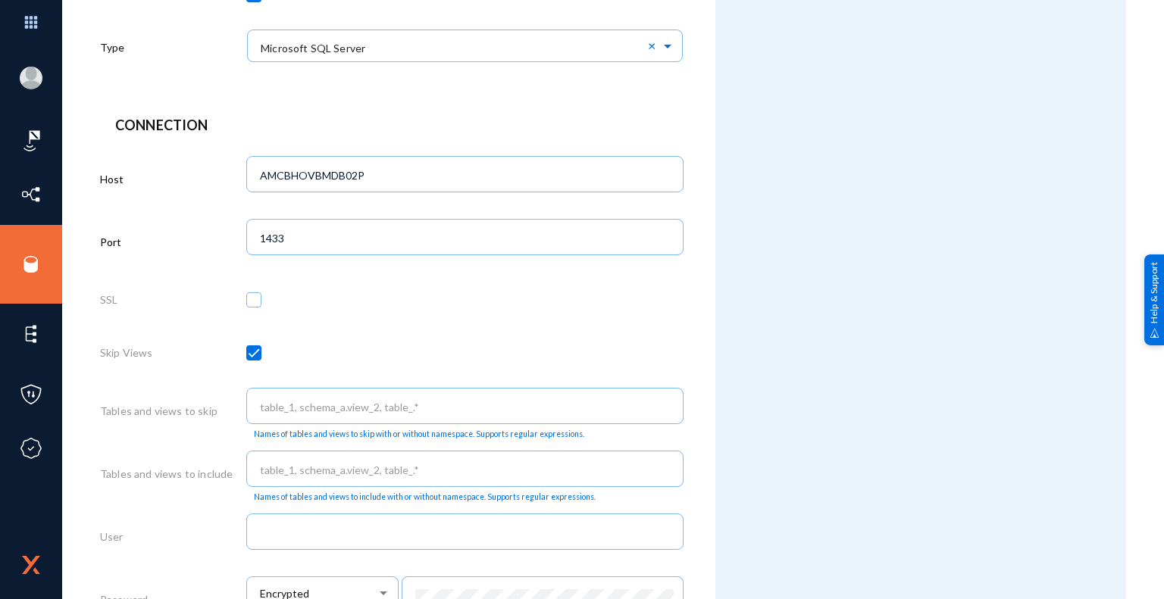
scroll to position [530, 0]
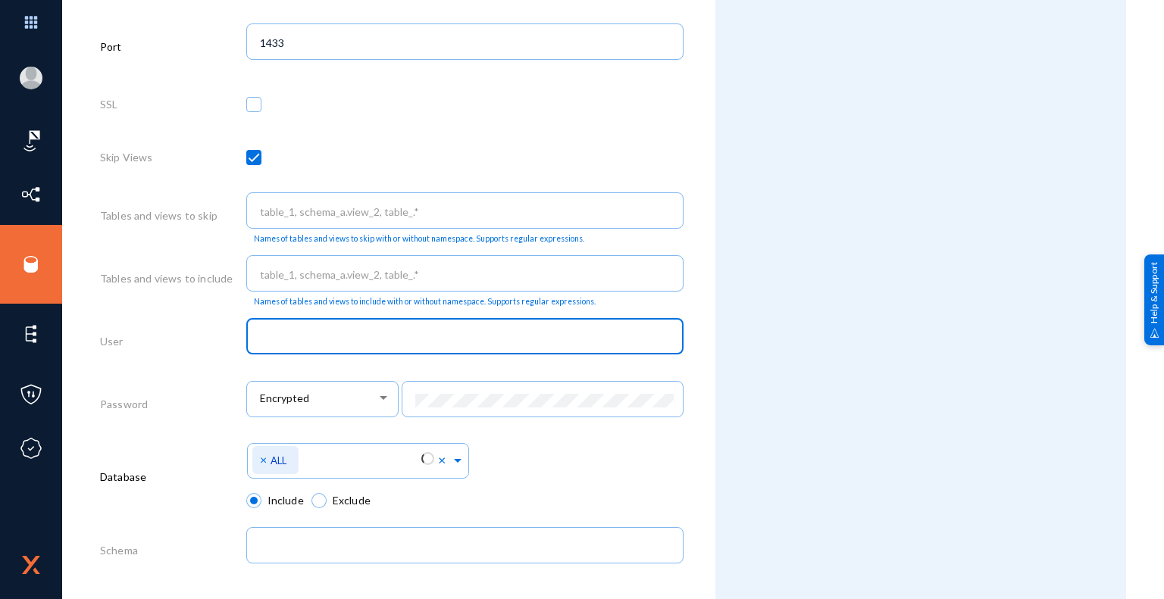
click at [333, 336] on input "text" at bounding box center [468, 338] width 416 height 14
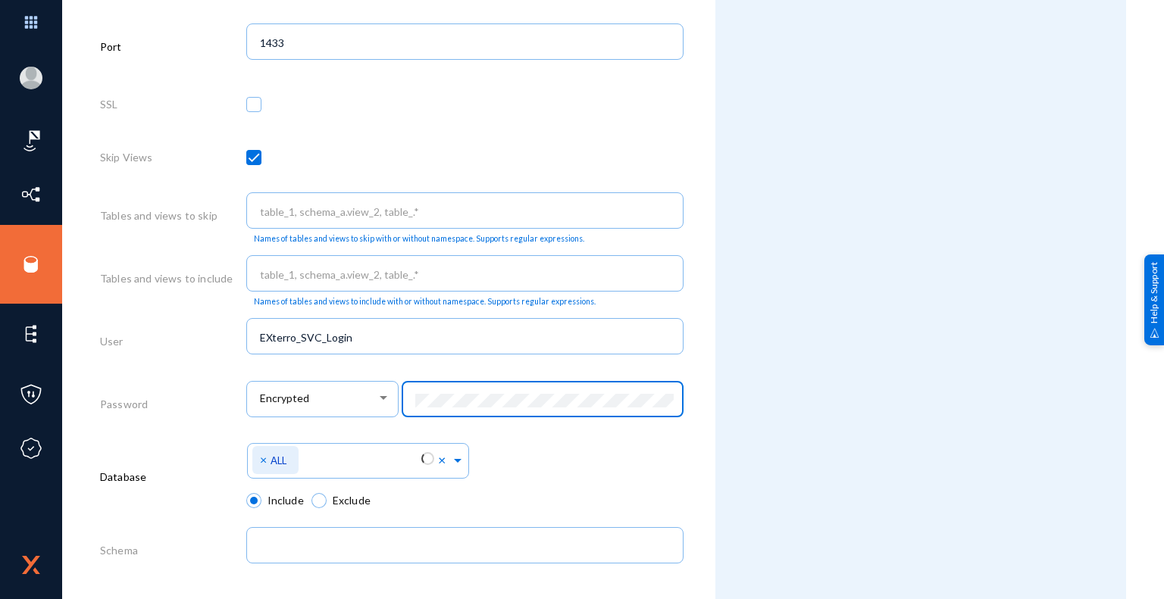
click at [697, 472] on form "Source Configuration Cancel Save Info Name Mbank_On-Prem_IVR_MS-SQL Zone mbank-…" at bounding box center [407, 148] width 615 height 1281
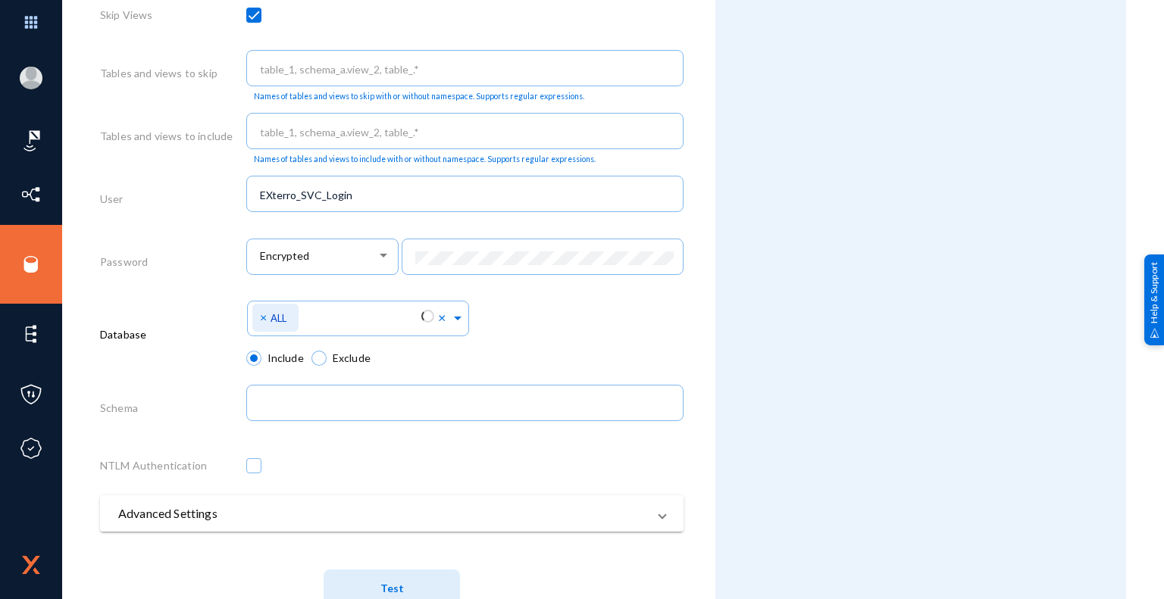
scroll to position [722, 0]
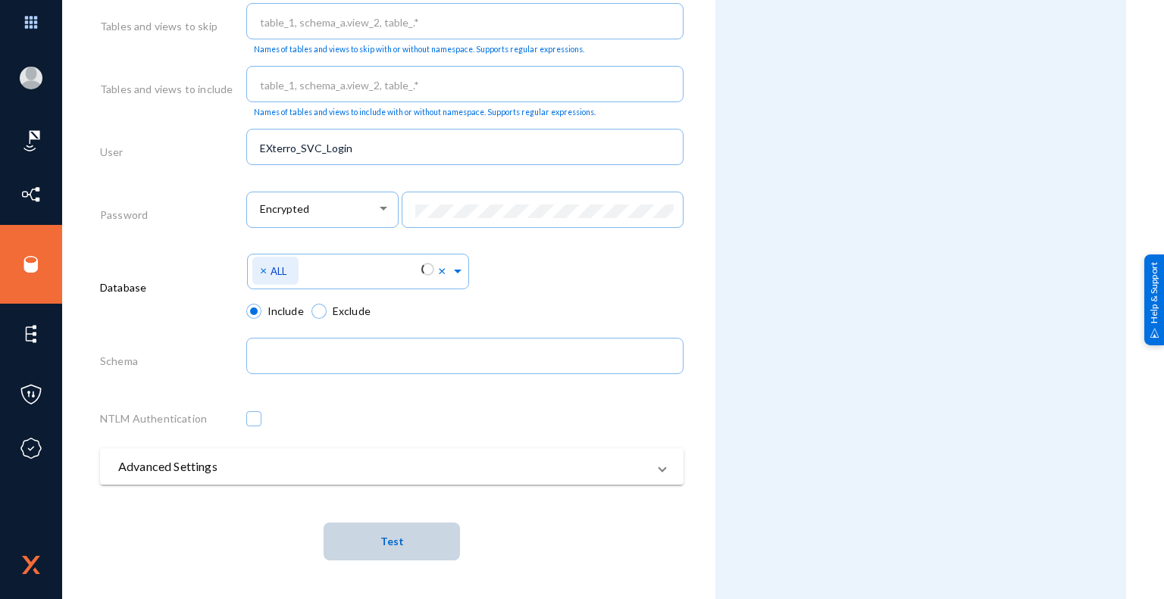
click at [396, 539] on span "Test" at bounding box center [391, 542] width 23 height 13
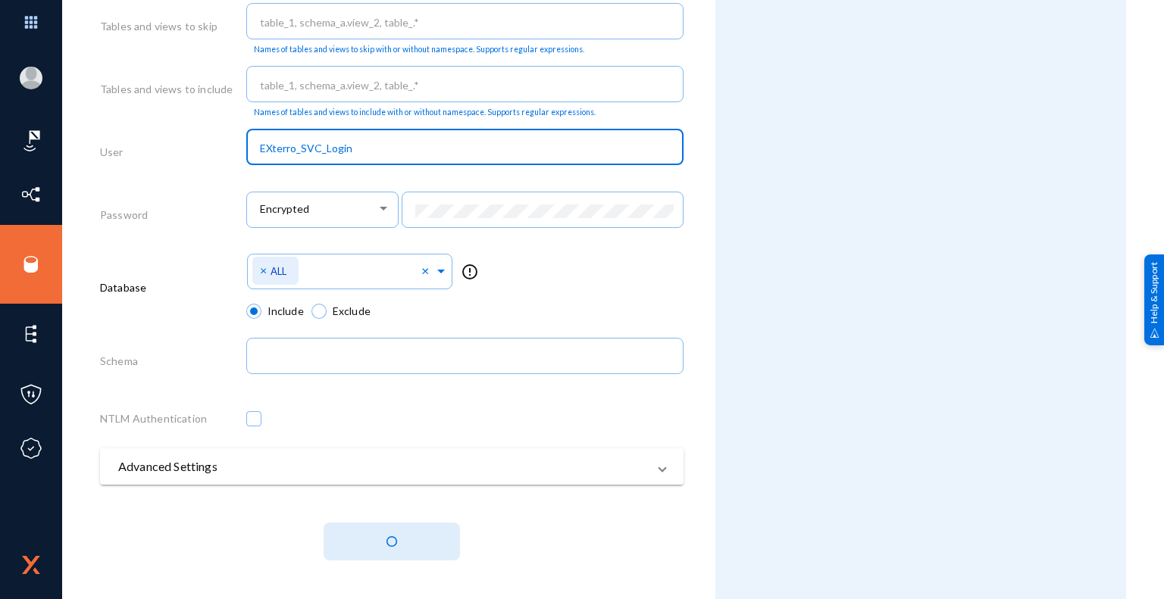
click at [270, 146] on input "EXterro_SVC_Login" at bounding box center [468, 149] width 416 height 14
click at [325, 148] on input "Exterro_SVC_Login" at bounding box center [468, 149] width 416 height 14
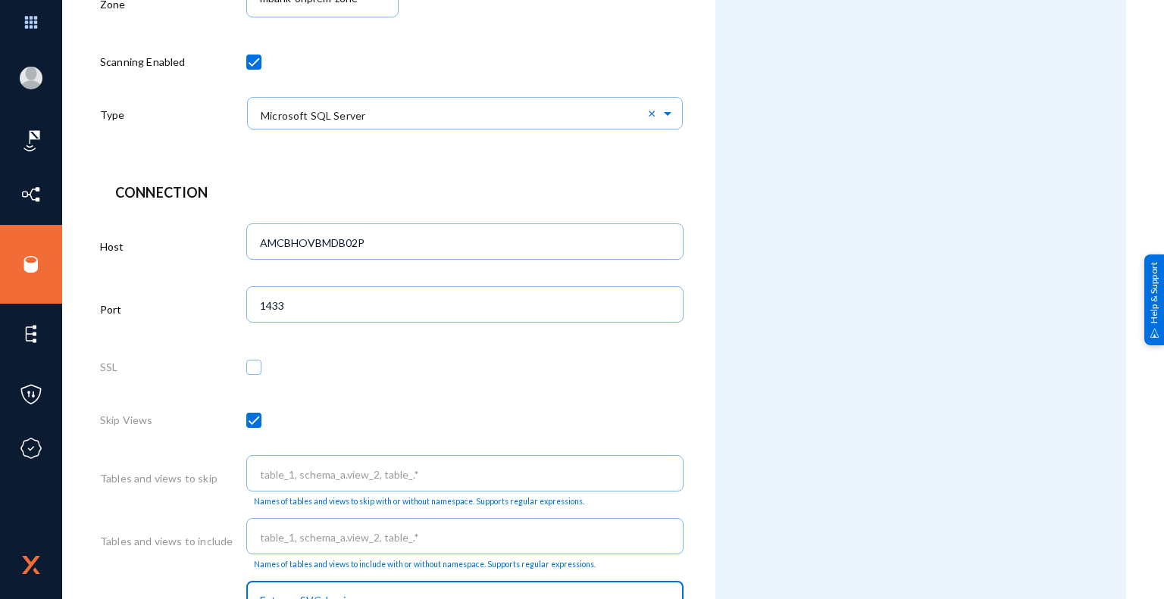
scroll to position [0, 0]
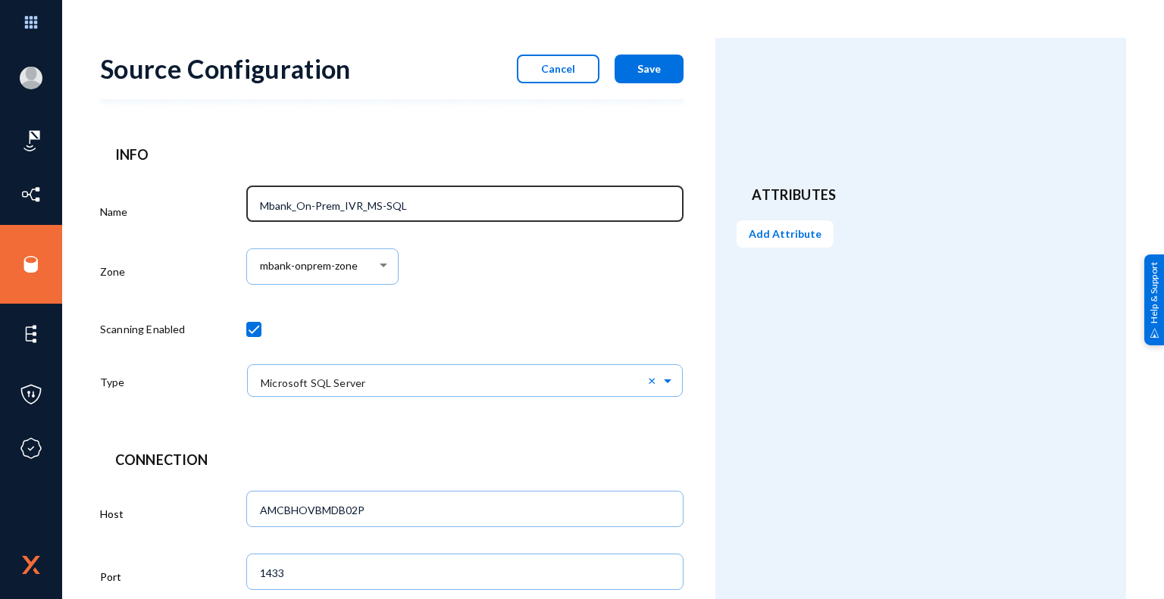
type input "Exterro_SVC_Login"
click at [430, 207] on input "Mbank_On-Prem_IVR_MS-SQL" at bounding box center [468, 206] width 416 height 14
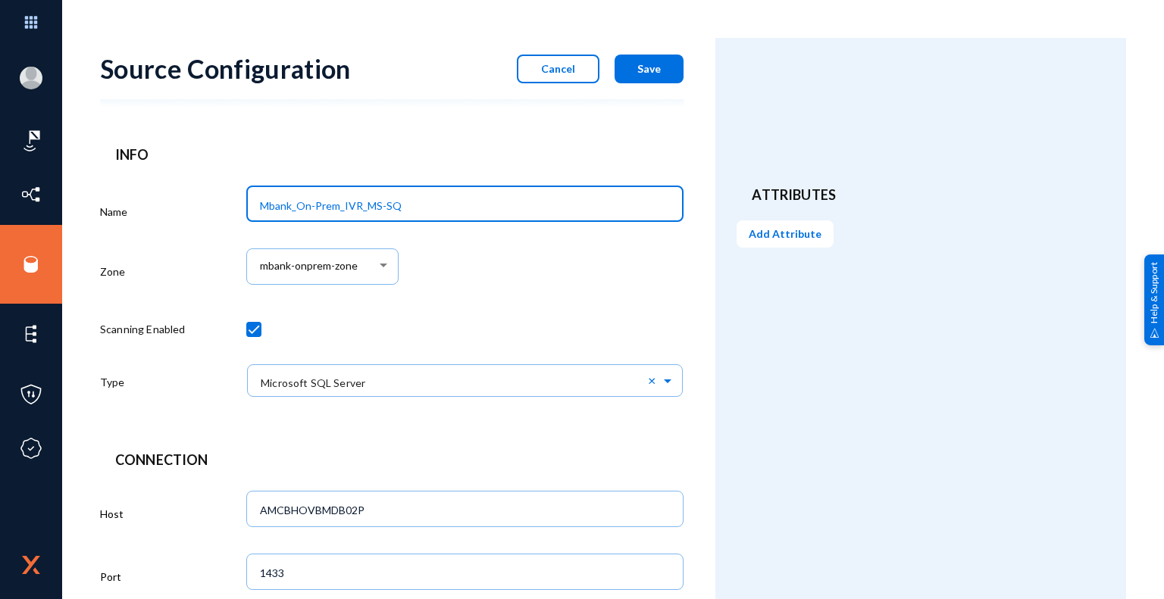
type input "Mbank_On-Prem_IVR_MS-SQL"
click at [541, 275] on div "mbank-onprem-zone" at bounding box center [465, 274] width 438 height 63
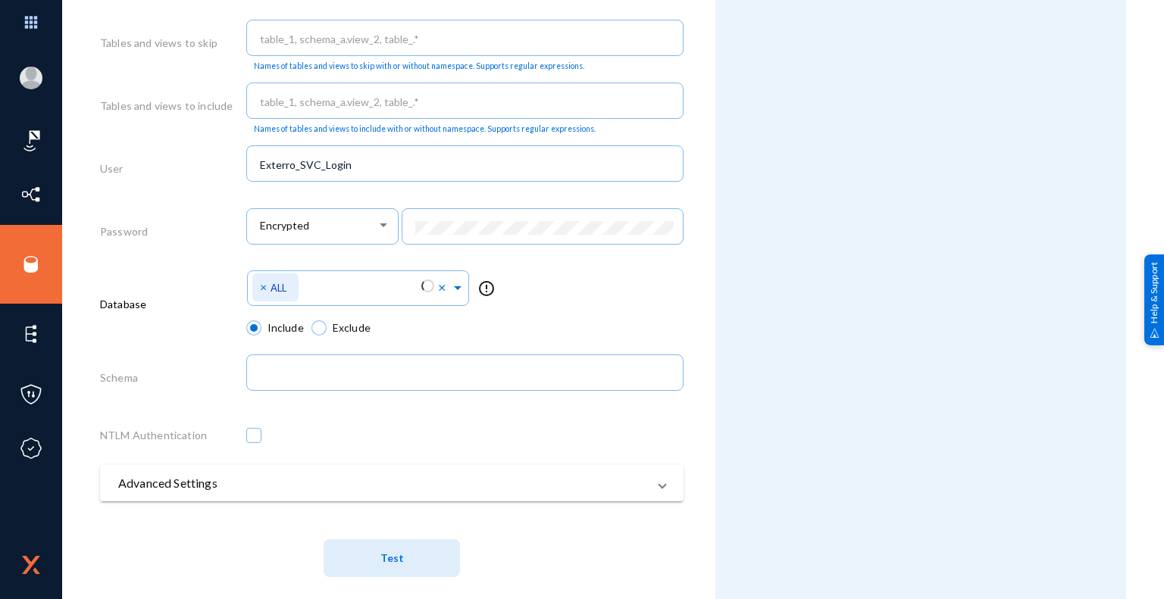
scroll to position [722, 0]
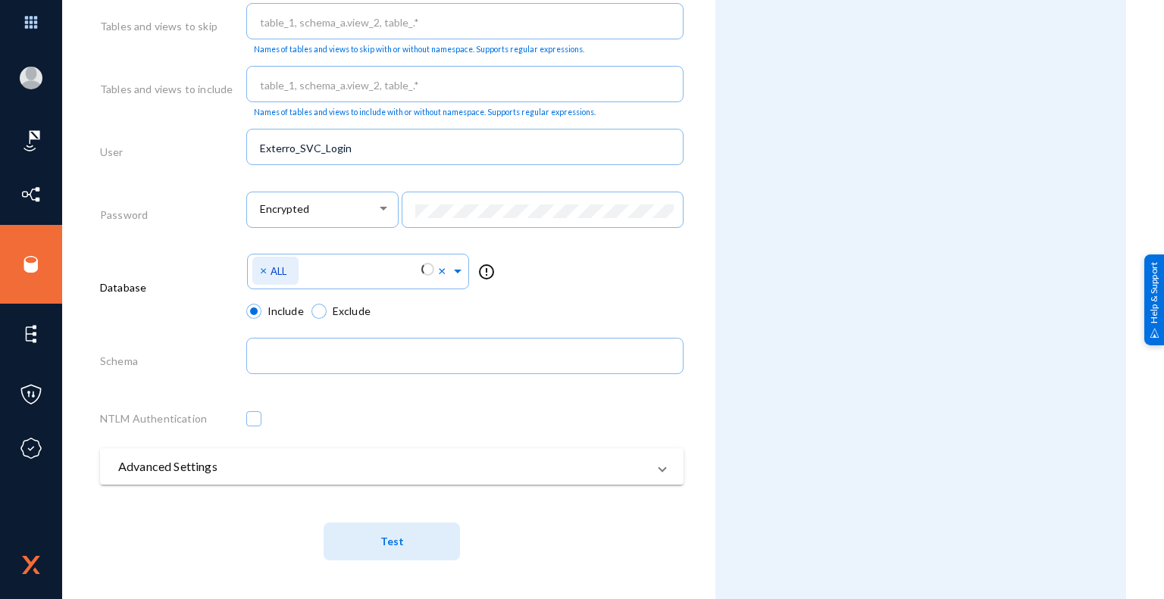
click at [395, 545] on span "Test" at bounding box center [391, 542] width 23 height 13
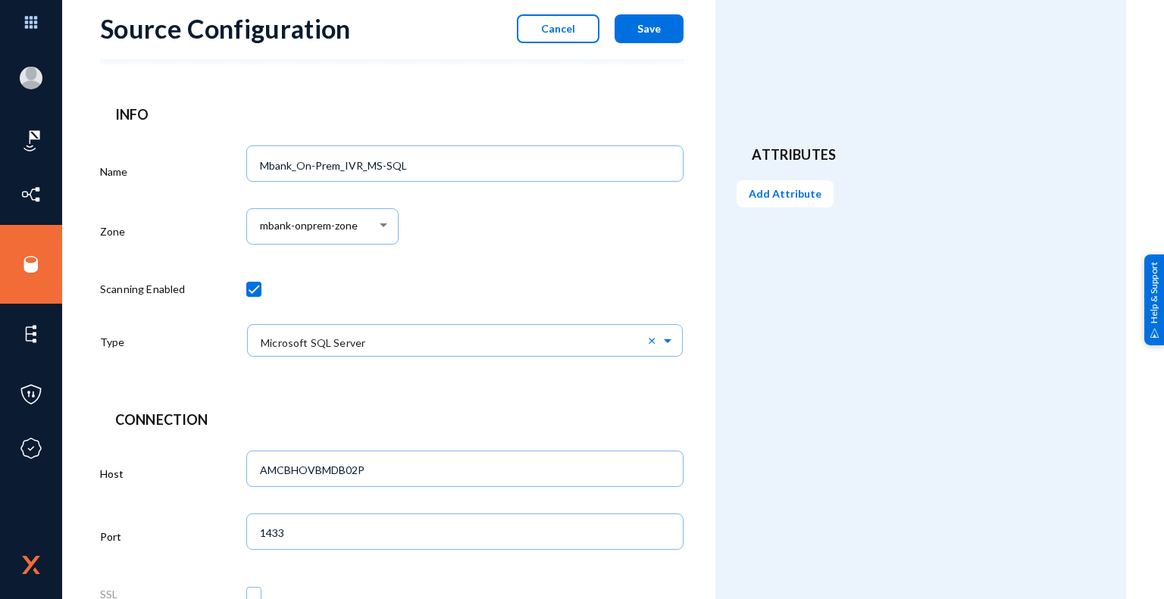
scroll to position [0, 0]
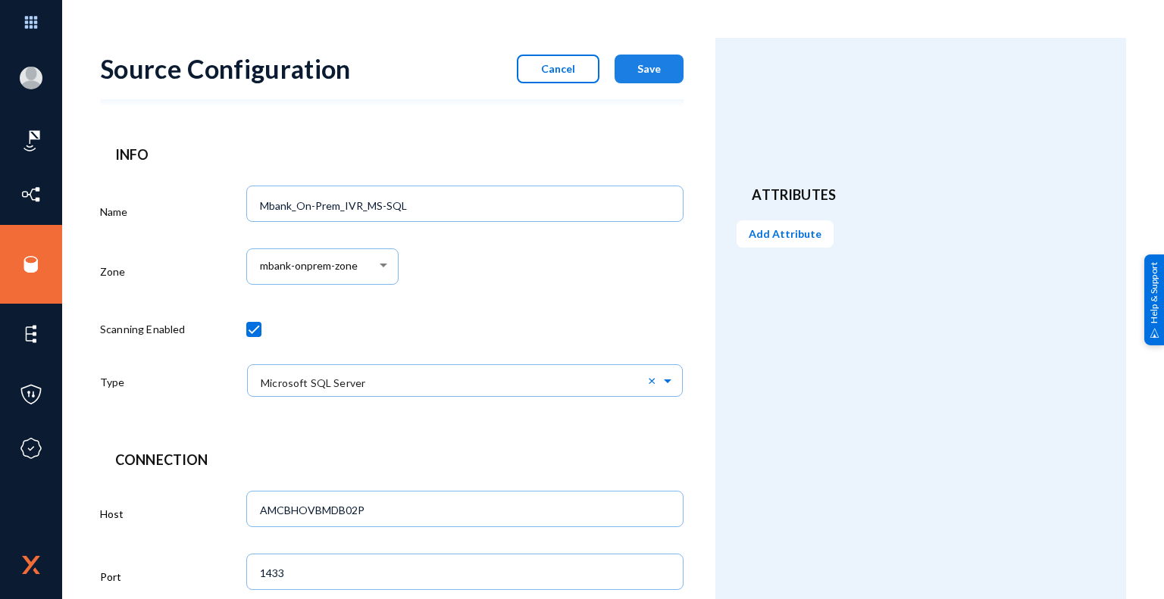
click at [657, 68] on span "Save" at bounding box center [648, 68] width 23 height 13
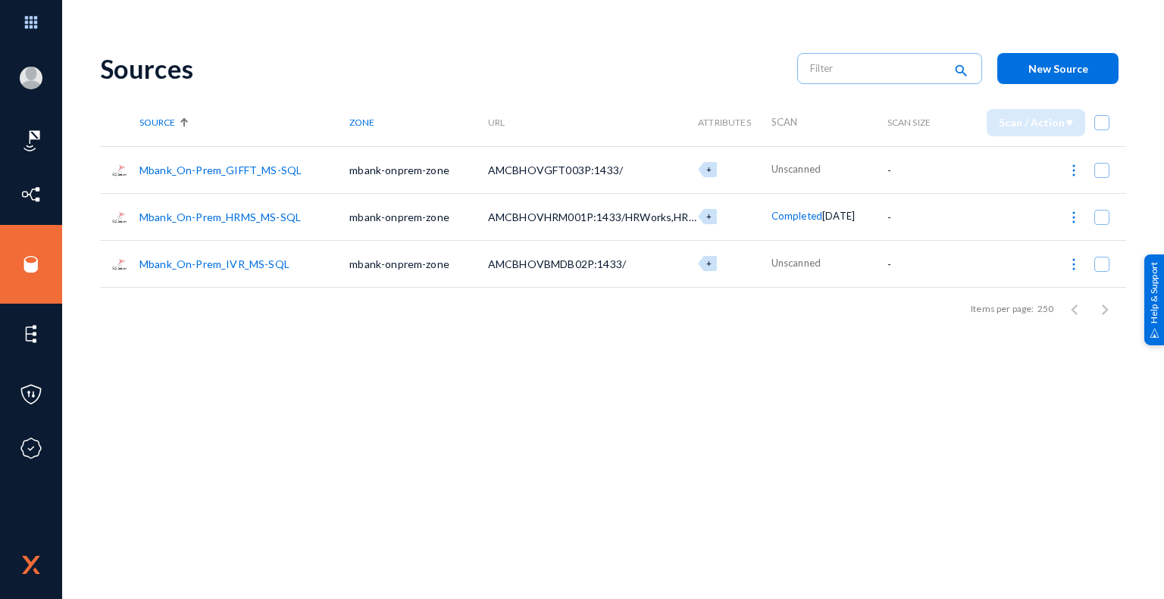
click at [564, 384] on div "Sources search New Source Source Zone URL Attributes Scan Scan Size Scan / Acti…" at bounding box center [613, 265] width 1026 height 454
click at [1074, 173] on img at bounding box center [1073, 170] width 15 height 15
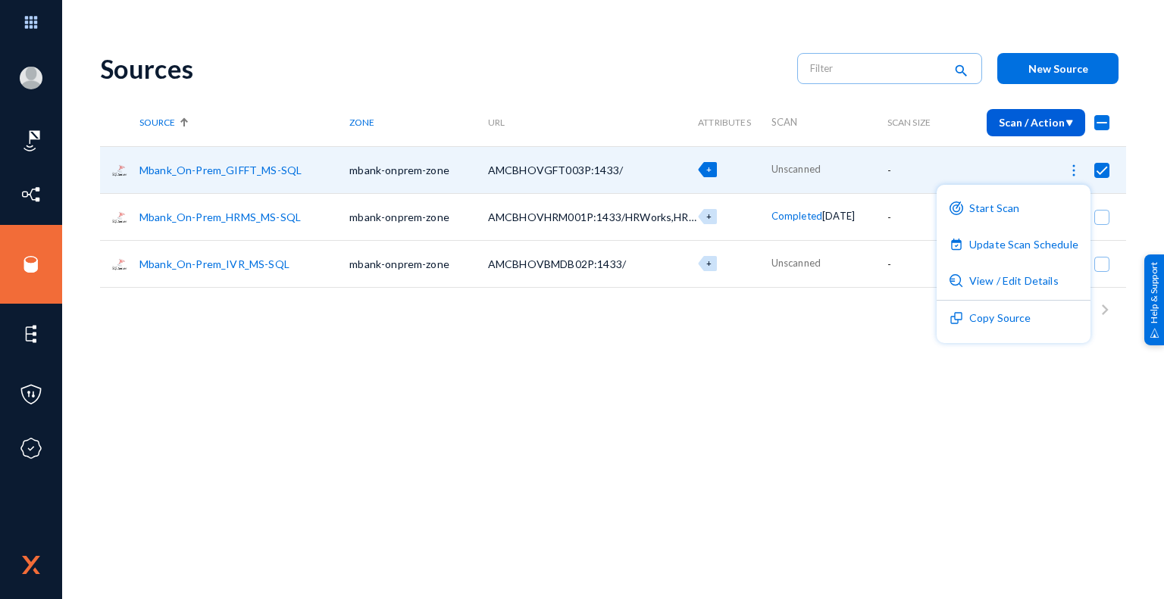
click at [789, 383] on div at bounding box center [582, 299] width 1164 height 599
checkbox input "false"
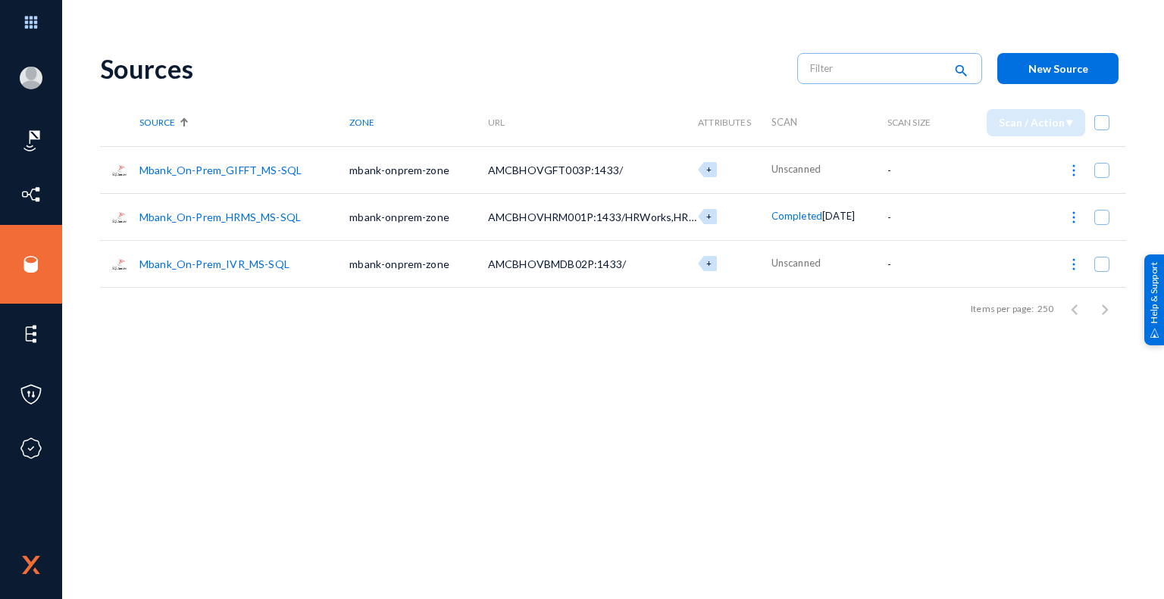
click at [242, 265] on link "Mbank_On-Prem_IVR_MS-SQL" at bounding box center [214, 264] width 150 height 13
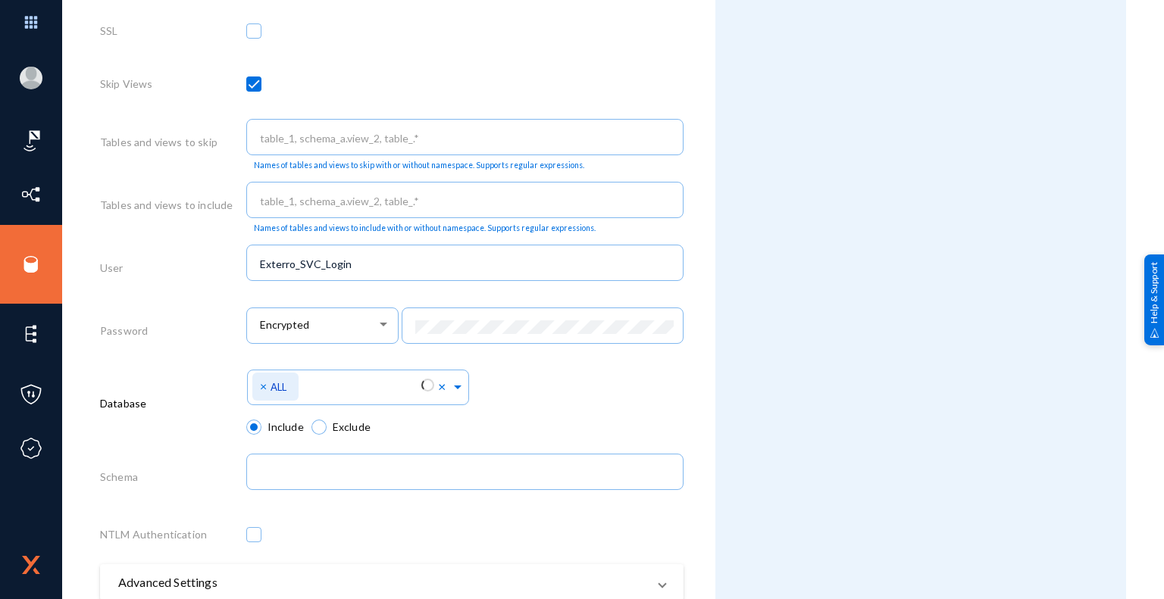
scroll to position [606, 0]
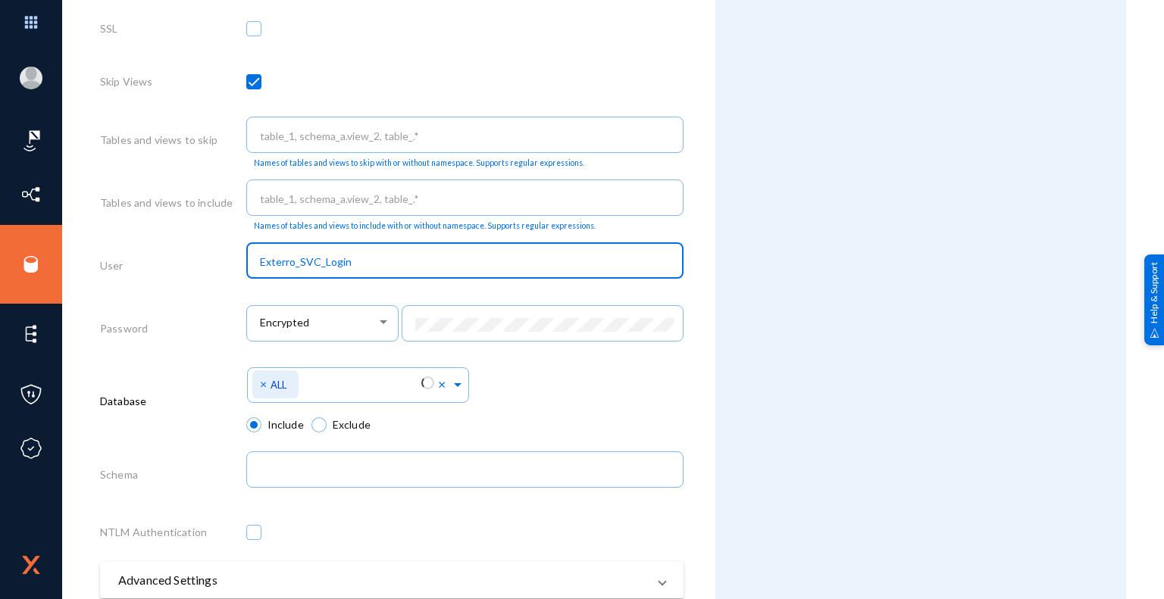
drag, startPoint x: 323, startPoint y: 263, endPoint x: 383, endPoint y: 264, distance: 59.1
click at [383, 264] on input "Exterro_SVC_Login" at bounding box center [468, 262] width 416 height 14
click at [380, 269] on input "Exterro_SVC_Login" at bounding box center [468, 262] width 416 height 14
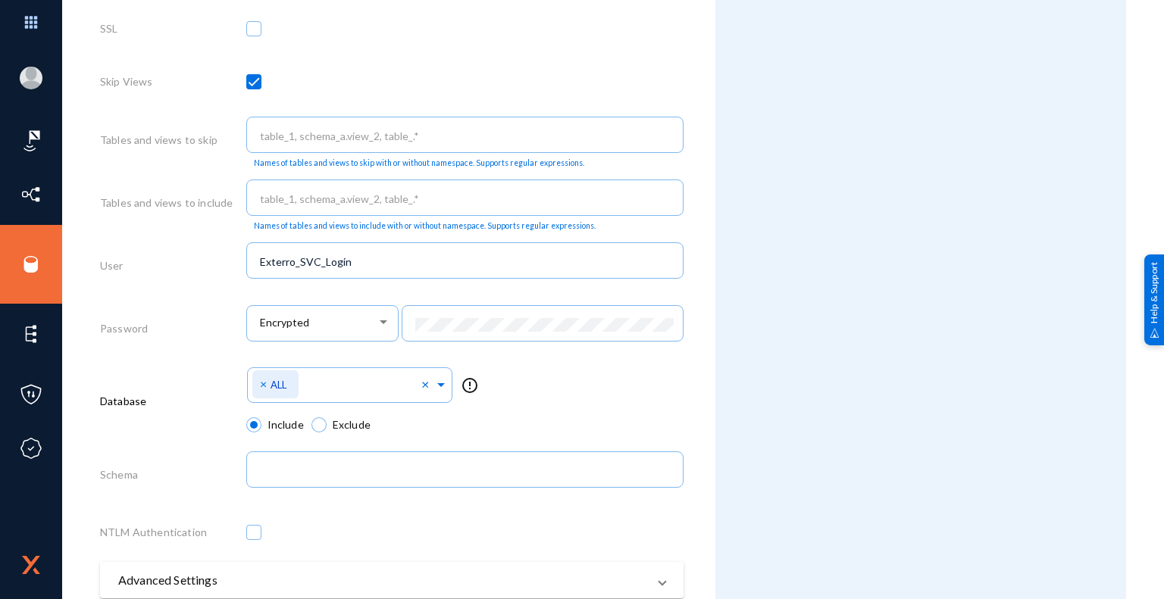
click at [786, 535] on div "Attributes Add Attribute" at bounding box center [920, 72] width 411 height 1281
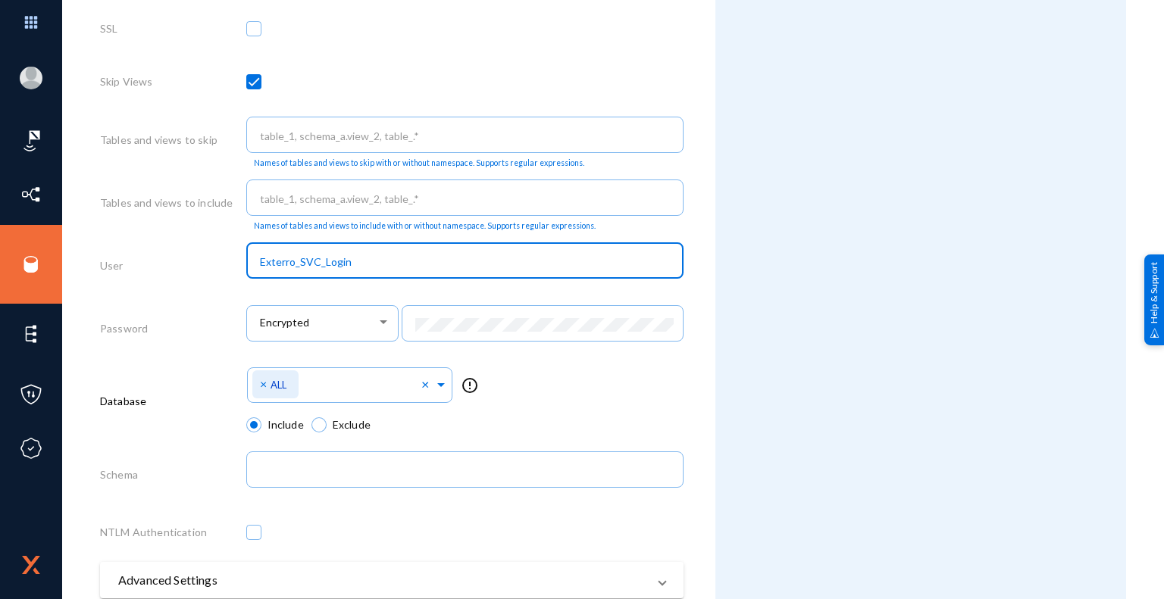
click at [355, 269] on input "Exterro_SVC_Login" at bounding box center [468, 262] width 416 height 14
type input "Exterro_SVC_User"
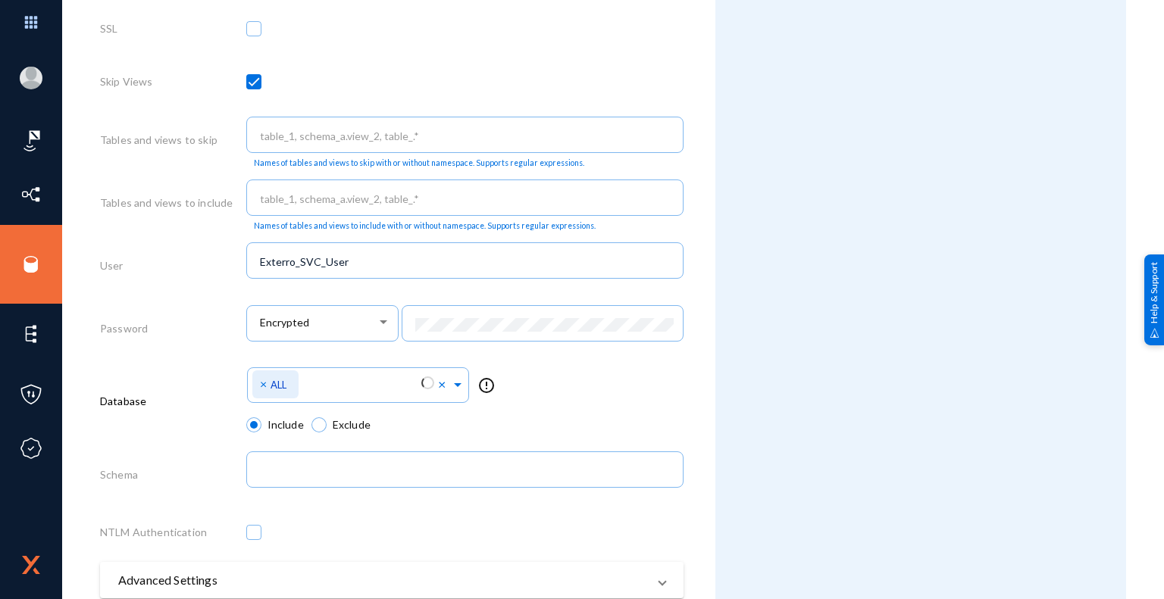
click at [686, 405] on form "Source Configuration Cancel Save Delete Info Name Mbank_On-Prem_IVR_MS-SQL Zone…" at bounding box center [407, 72] width 615 height 1281
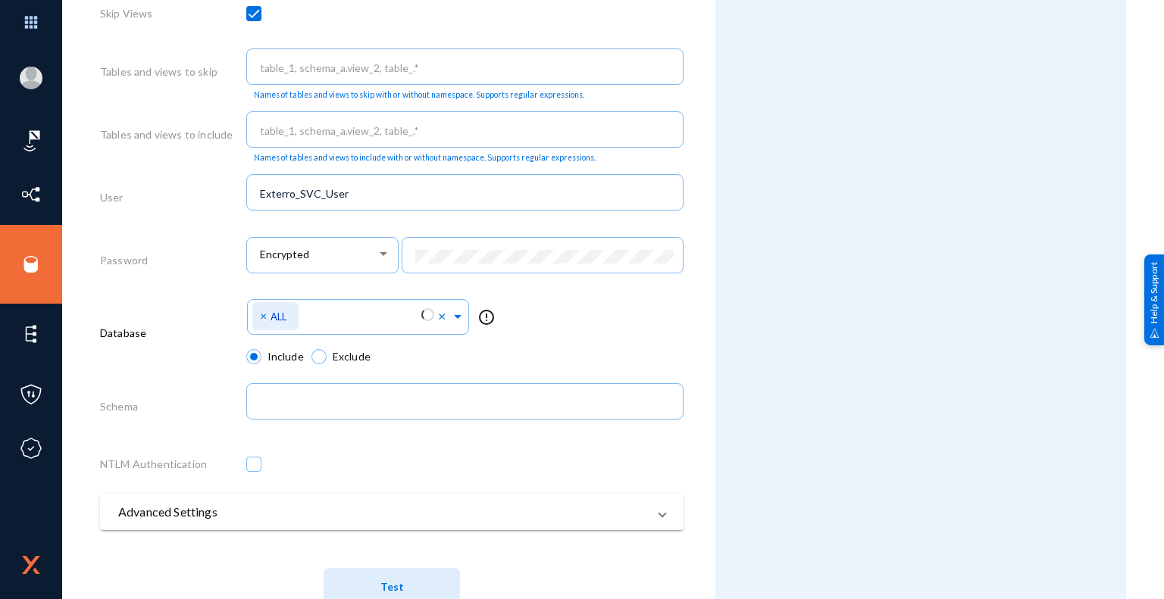
scroll to position [722, 0]
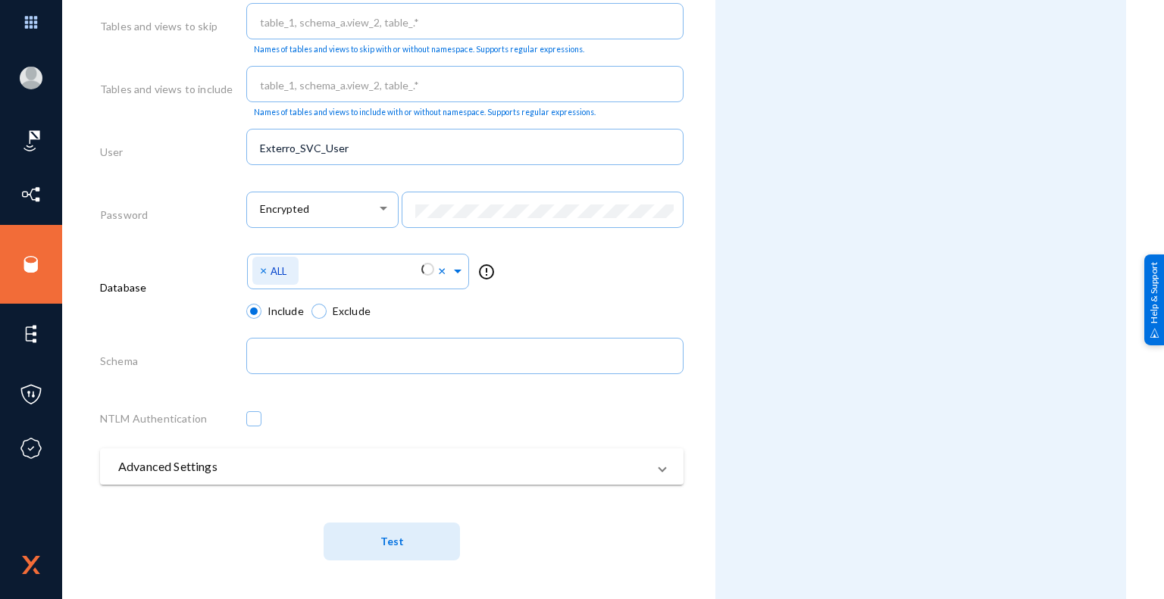
click at [408, 539] on button "Test" at bounding box center [391, 542] width 136 height 38
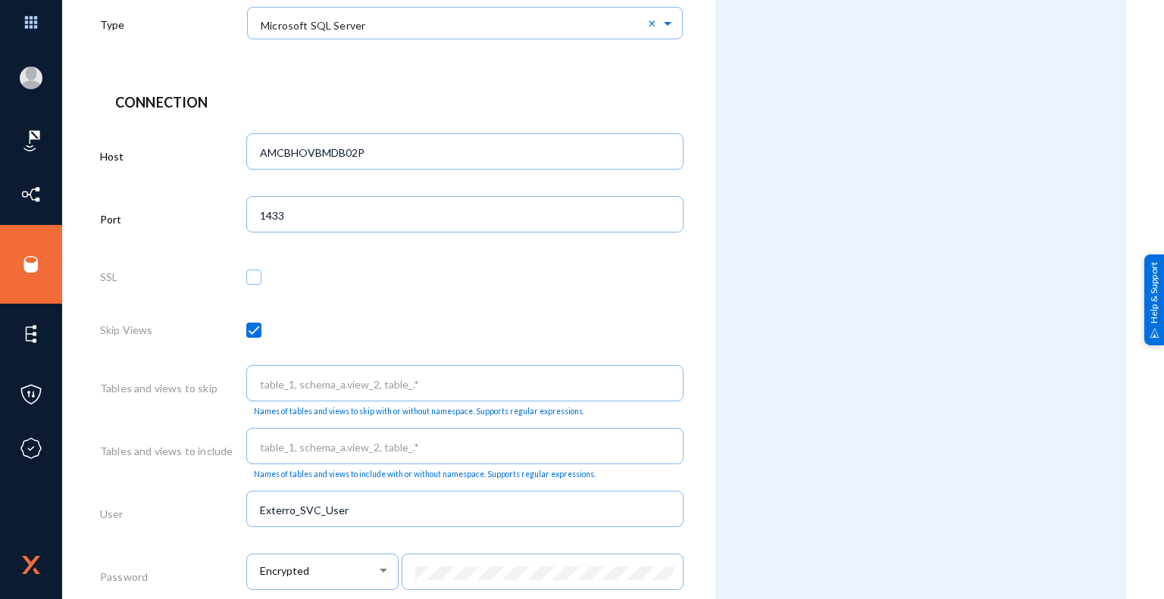
scroll to position [343, 0]
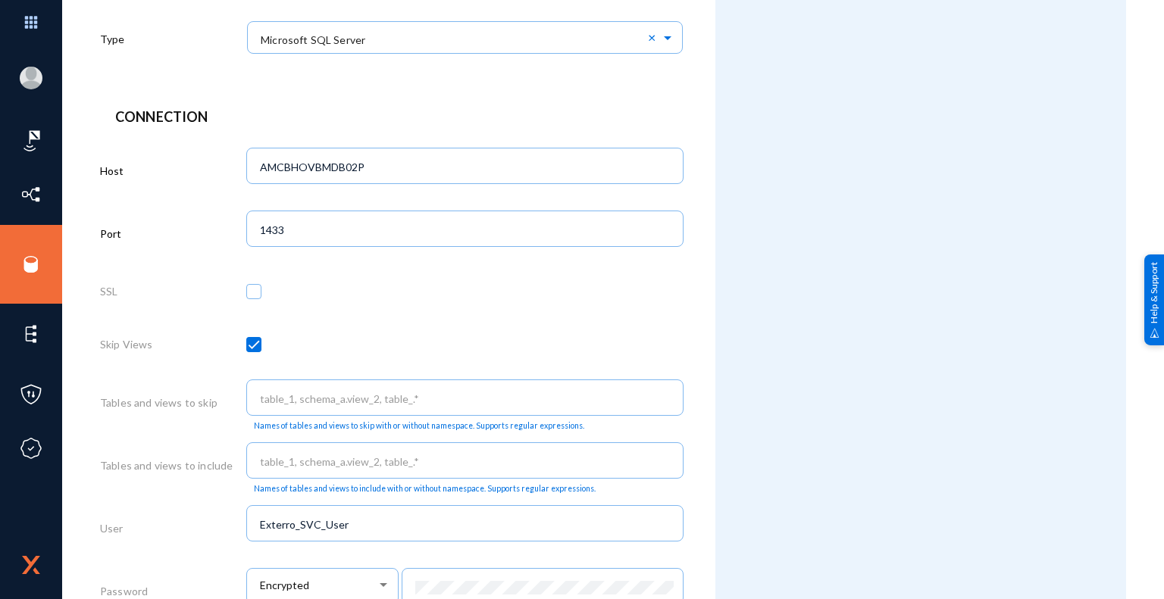
click at [736, 429] on div "Attributes Add Attribute" at bounding box center [920, 335] width 411 height 1281
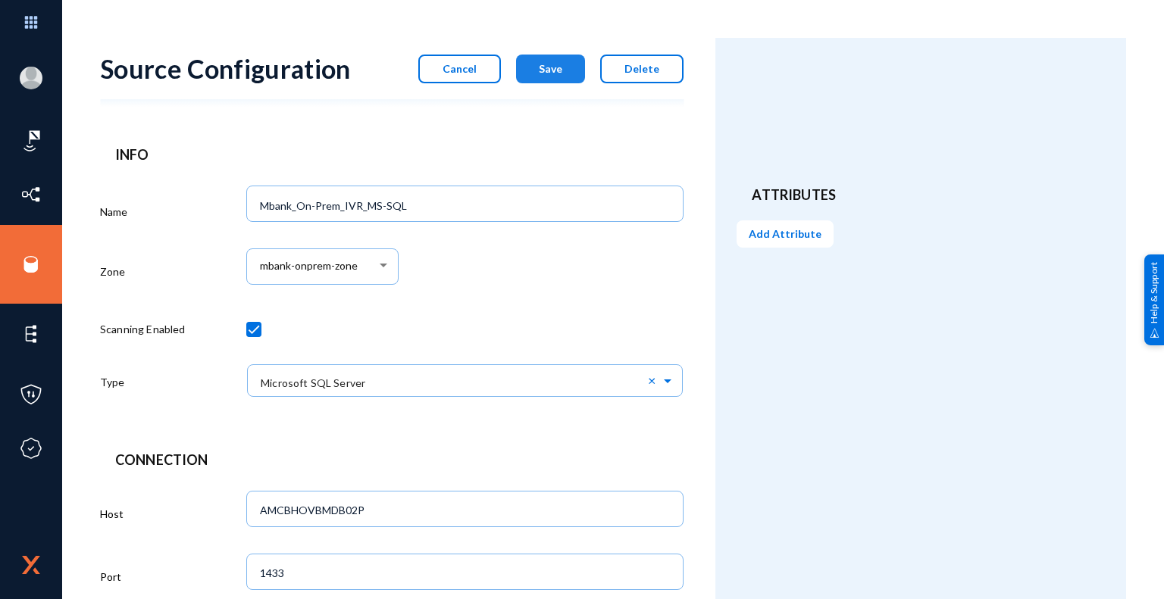
click at [557, 73] on span "Save" at bounding box center [550, 68] width 23 height 13
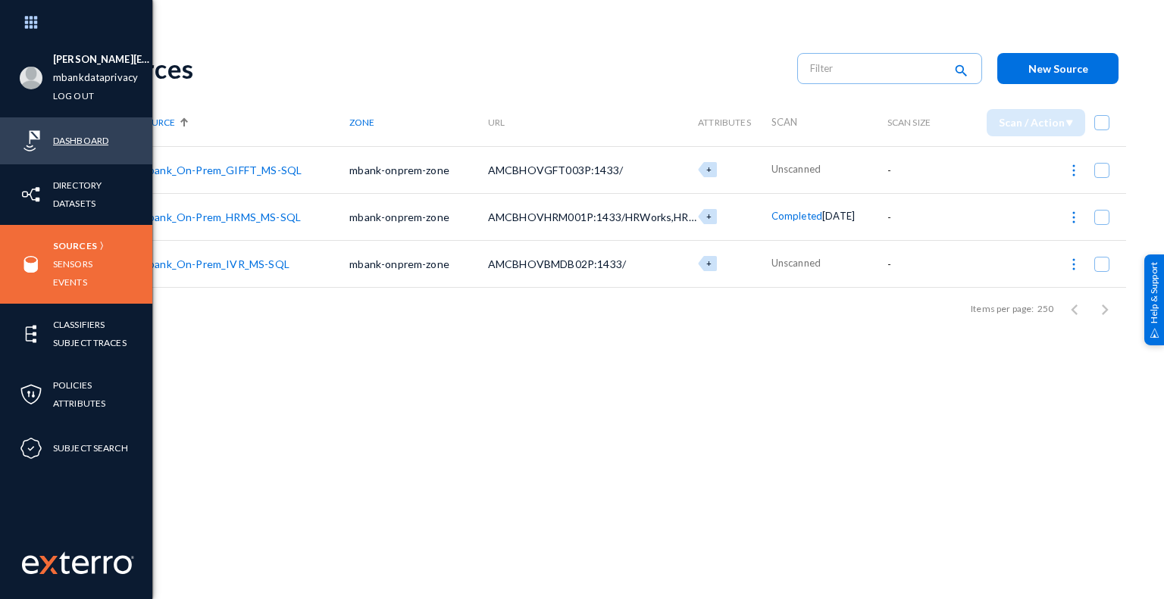
click at [93, 142] on link "Dashboard" at bounding box center [80, 140] width 55 height 17
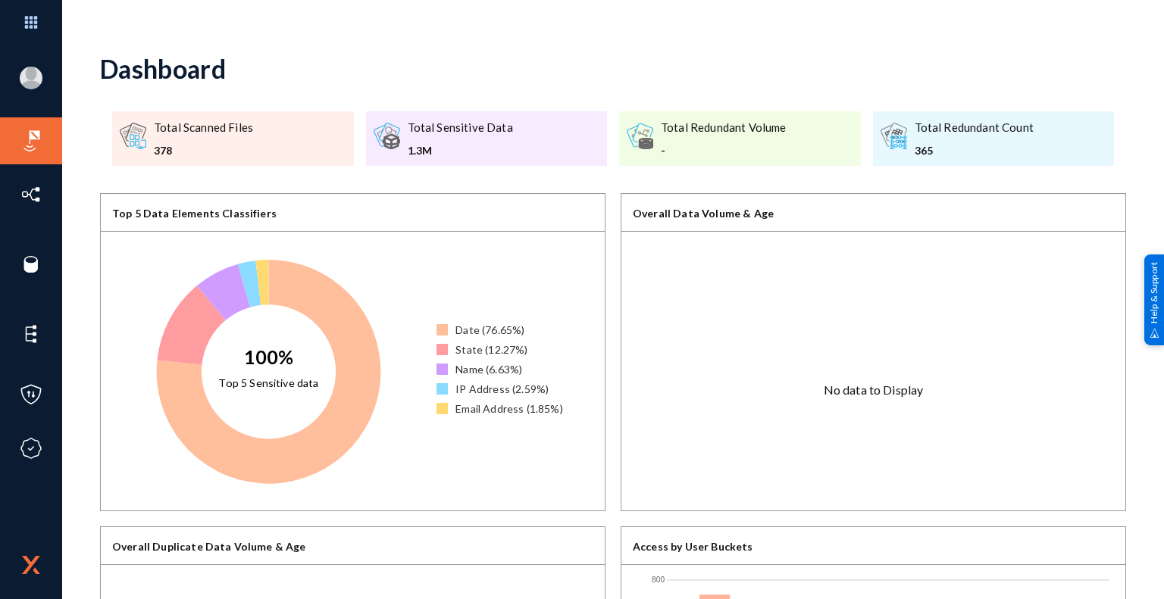
drag, startPoint x: 433, startPoint y: 150, endPoint x: 407, endPoint y: 145, distance: 27.0
click at [408, 145] on div "1.3M" at bounding box center [460, 150] width 105 height 16
click at [427, 154] on div "1.3M" at bounding box center [460, 150] width 105 height 16
drag, startPoint x: 431, startPoint y: 147, endPoint x: 409, endPoint y: 151, distance: 22.3
click at [409, 151] on div "1.3M" at bounding box center [460, 150] width 105 height 16
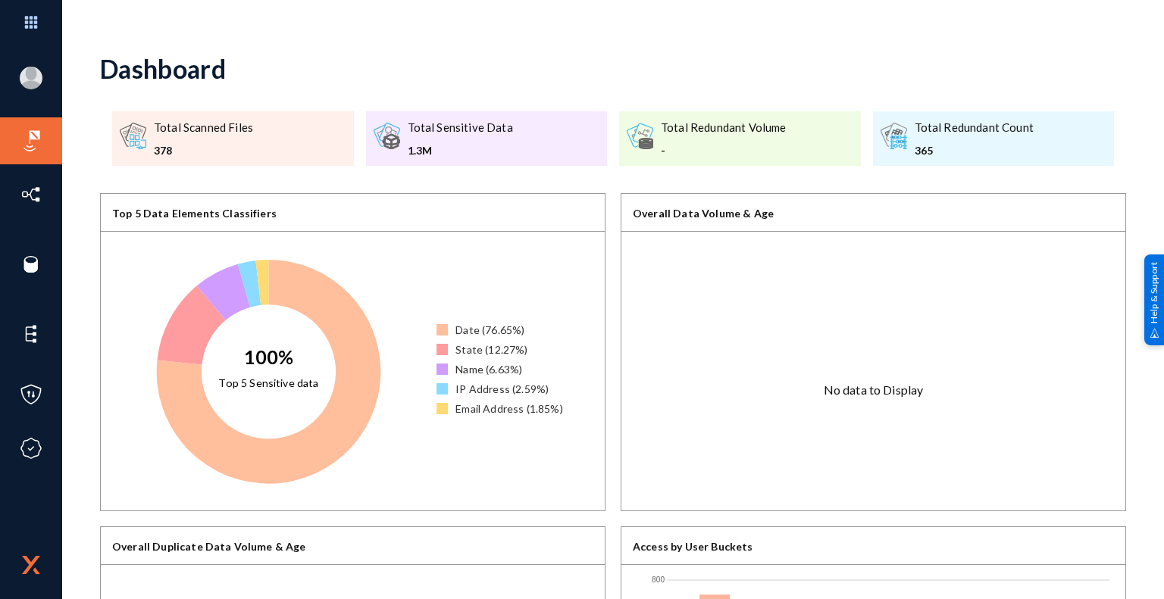
click at [429, 151] on div "1.3M" at bounding box center [460, 150] width 105 height 16
drag, startPoint x: 431, startPoint y: 150, endPoint x: 408, endPoint y: 151, distance: 23.5
click at [408, 151] on div "1.3M" at bounding box center [460, 150] width 105 height 16
click at [661, 148] on div "-" at bounding box center [724, 150] width 126 height 16
click at [924, 149] on div "365" at bounding box center [973, 150] width 119 height 16
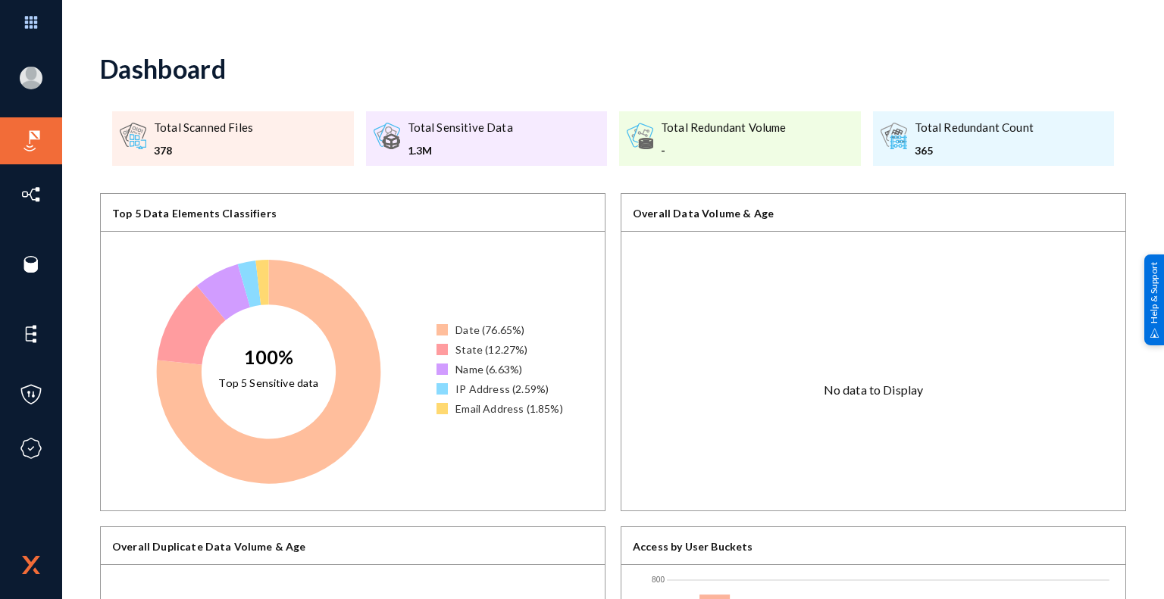
click at [924, 149] on div "365" at bounding box center [973, 150] width 119 height 16
click at [158, 148] on div "378" at bounding box center [203, 150] width 99 height 16
click at [164, 148] on div "378" at bounding box center [203, 150] width 99 height 16
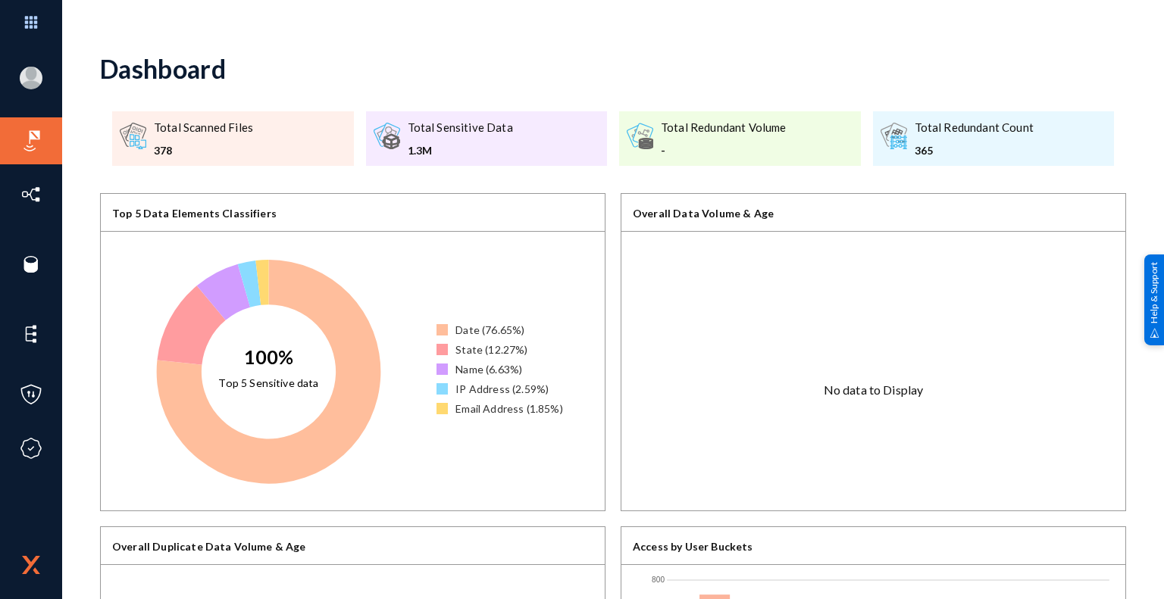
drag, startPoint x: 407, startPoint y: 148, endPoint x: 440, endPoint y: 149, distance: 33.3
click at [440, 149] on div "1.3M" at bounding box center [460, 150] width 105 height 16
drag, startPoint x: 911, startPoint y: 148, endPoint x: 929, endPoint y: 148, distance: 18.2
click at [929, 148] on div "365" at bounding box center [973, 150] width 119 height 16
